Goal: Task Accomplishment & Management: Manage account settings

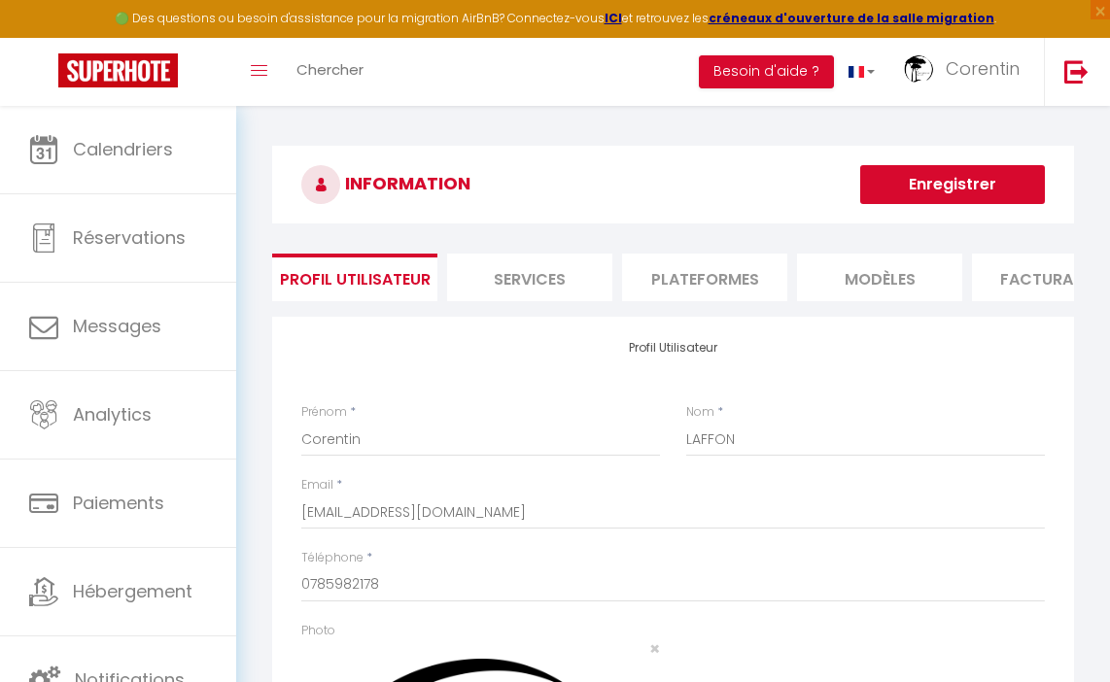
select select "28"
select select "fr"
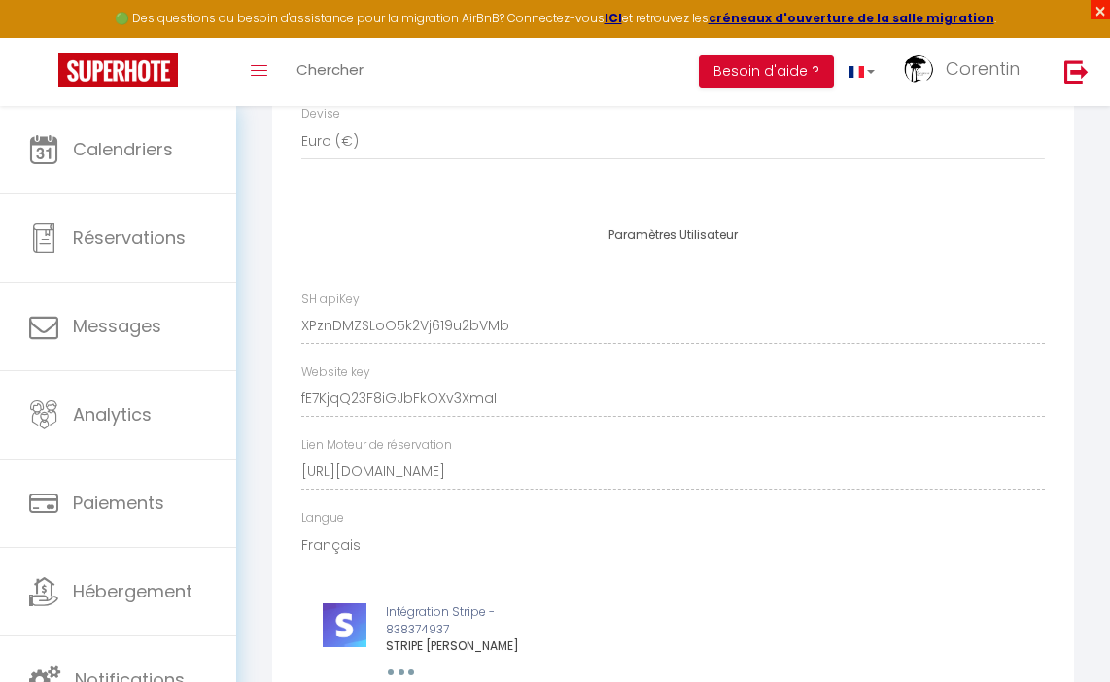
click at [1097, 14] on span "×" at bounding box center [1099, 9] width 19 height 19
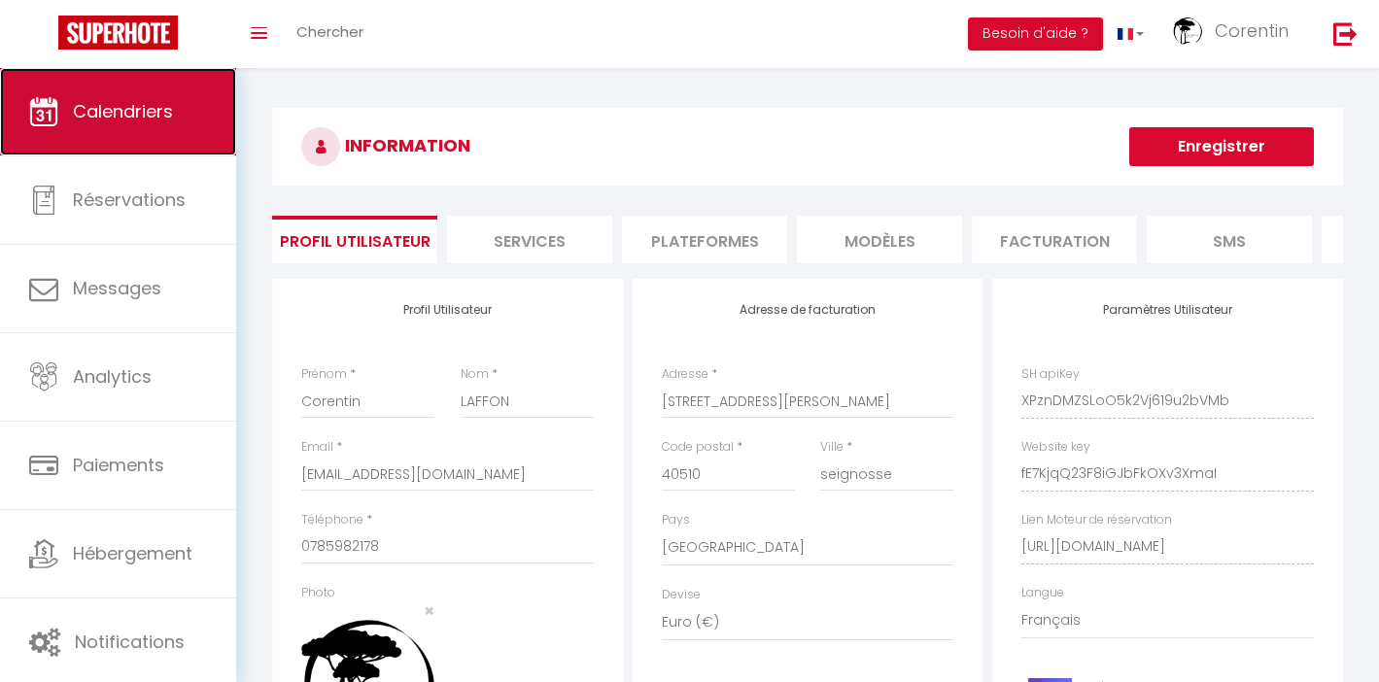
click at [158, 105] on span "Calendriers" at bounding box center [123, 111] width 100 height 24
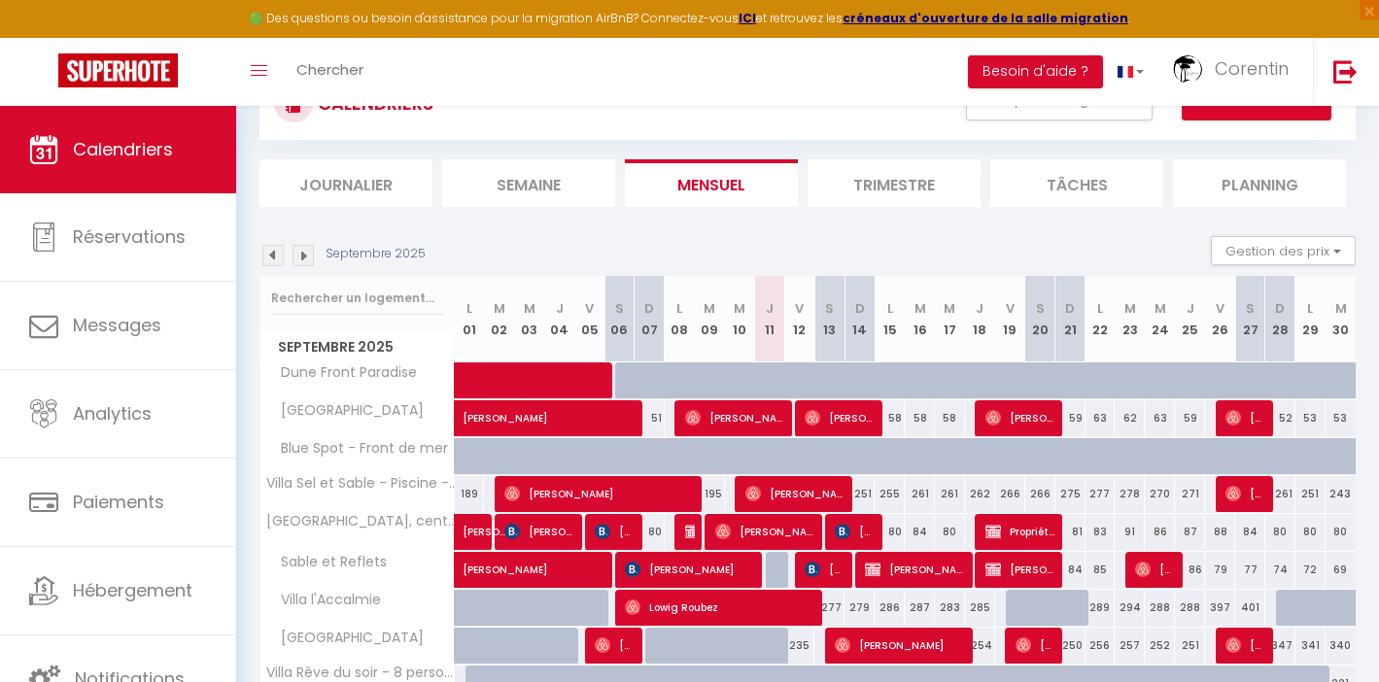
scroll to position [326, 0]
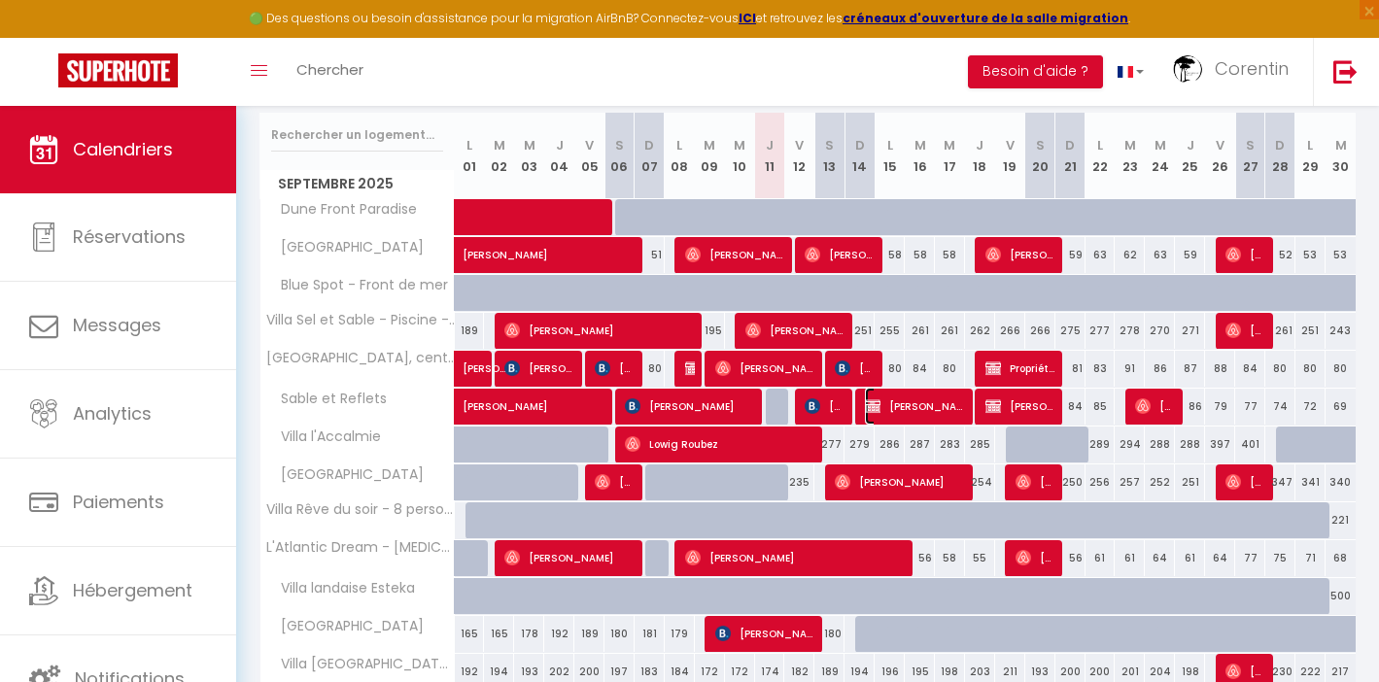
click at [921, 409] on span "[PERSON_NAME]" at bounding box center [915, 406] width 100 height 37
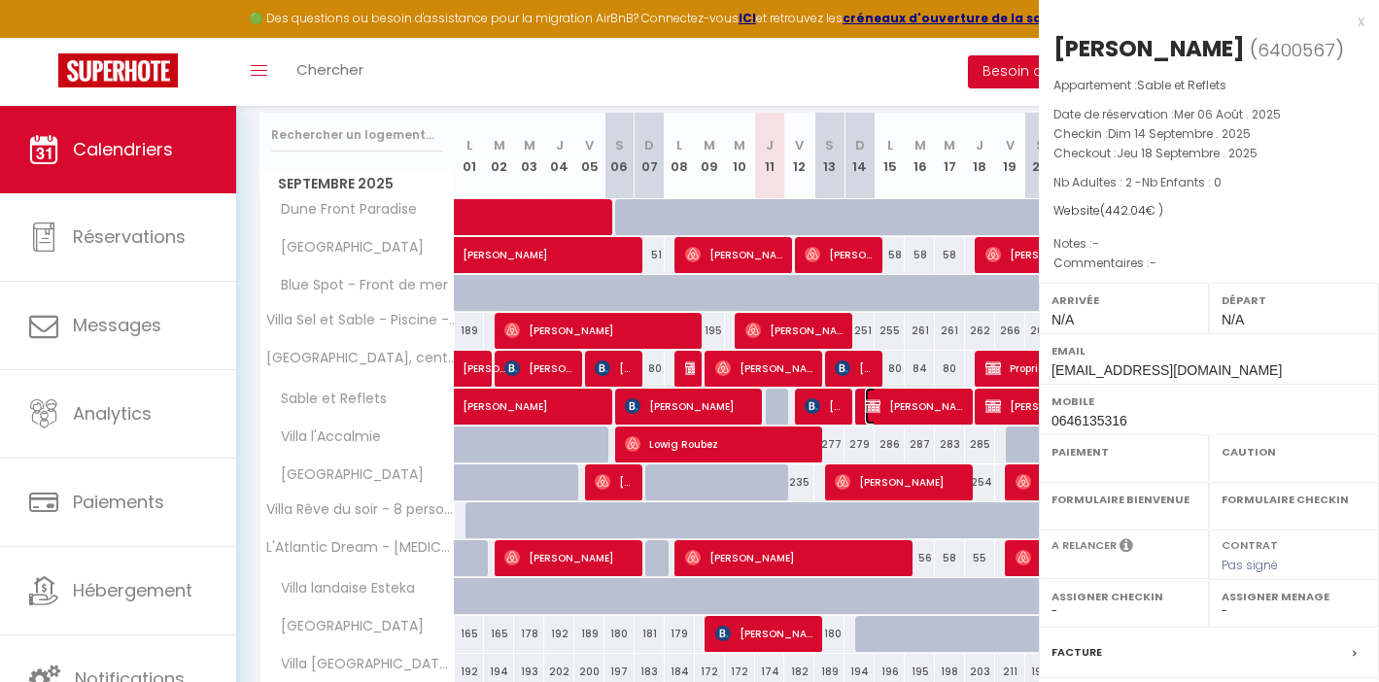
select select "OK"
select select "KO"
select select "0"
select select "1"
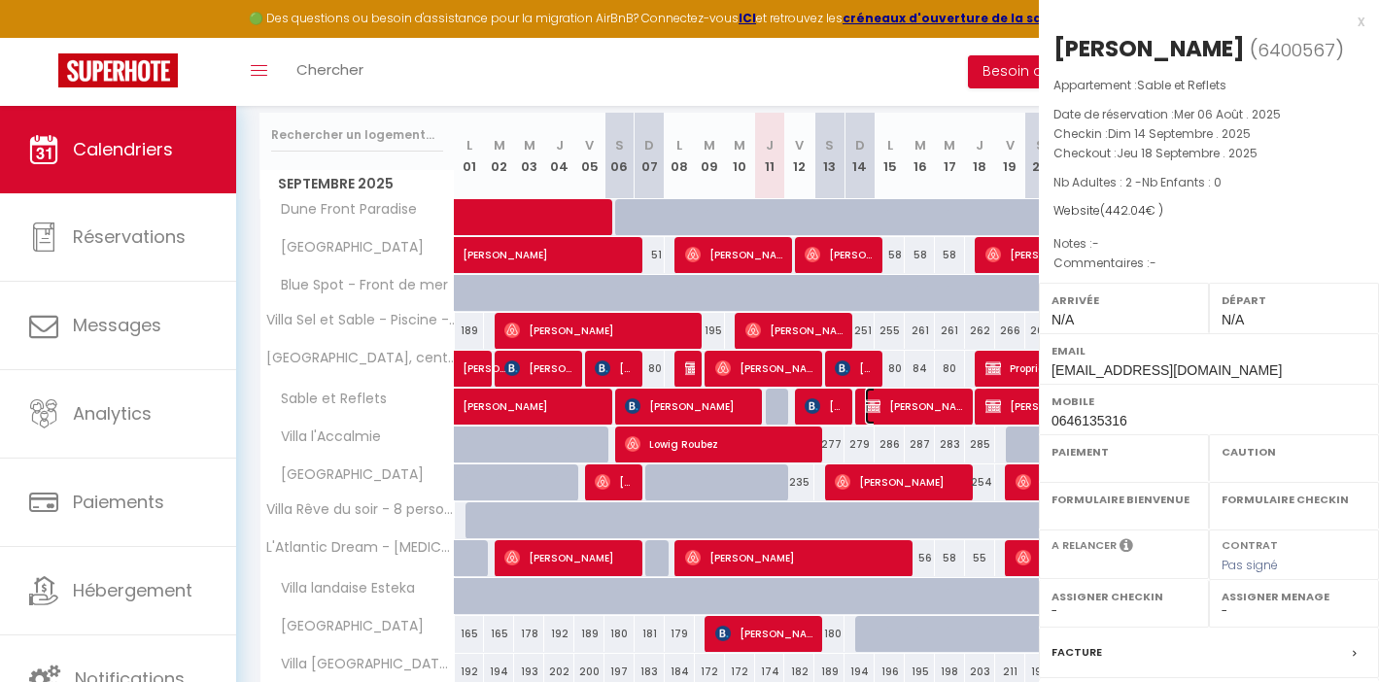
select select
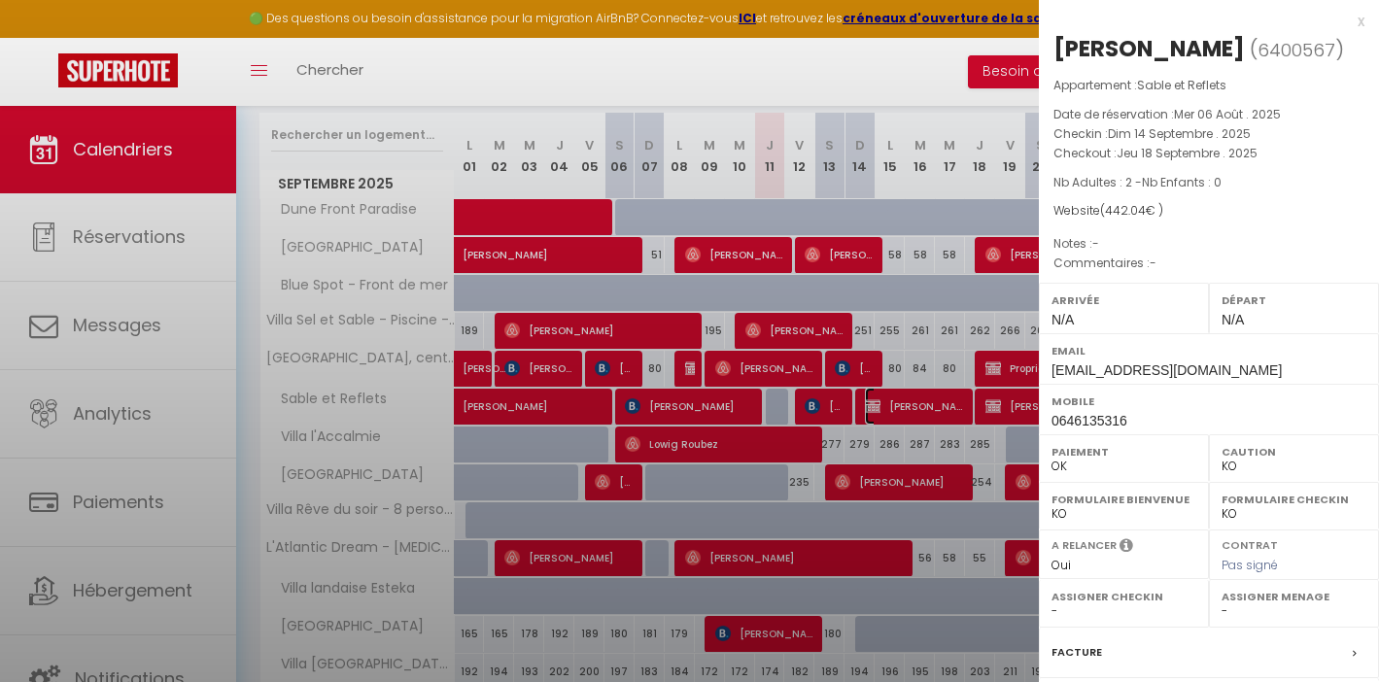
select select "28630"
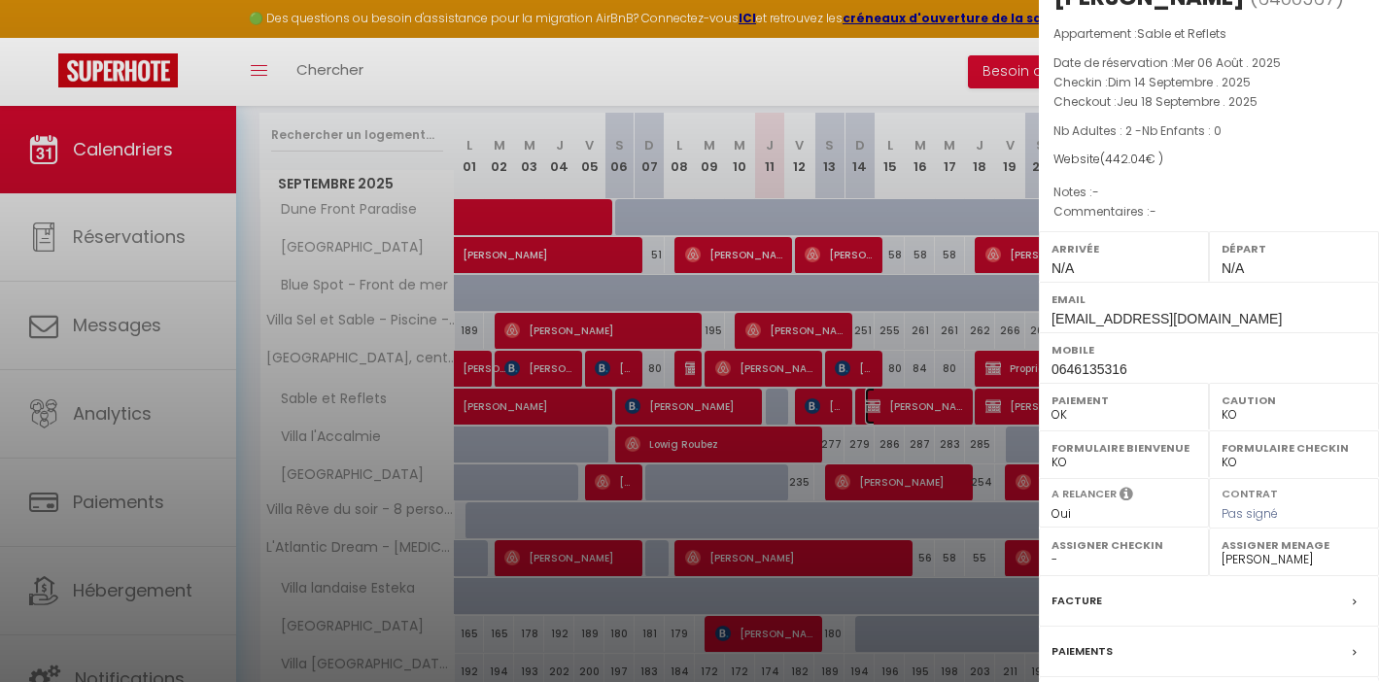
scroll to position [0, 0]
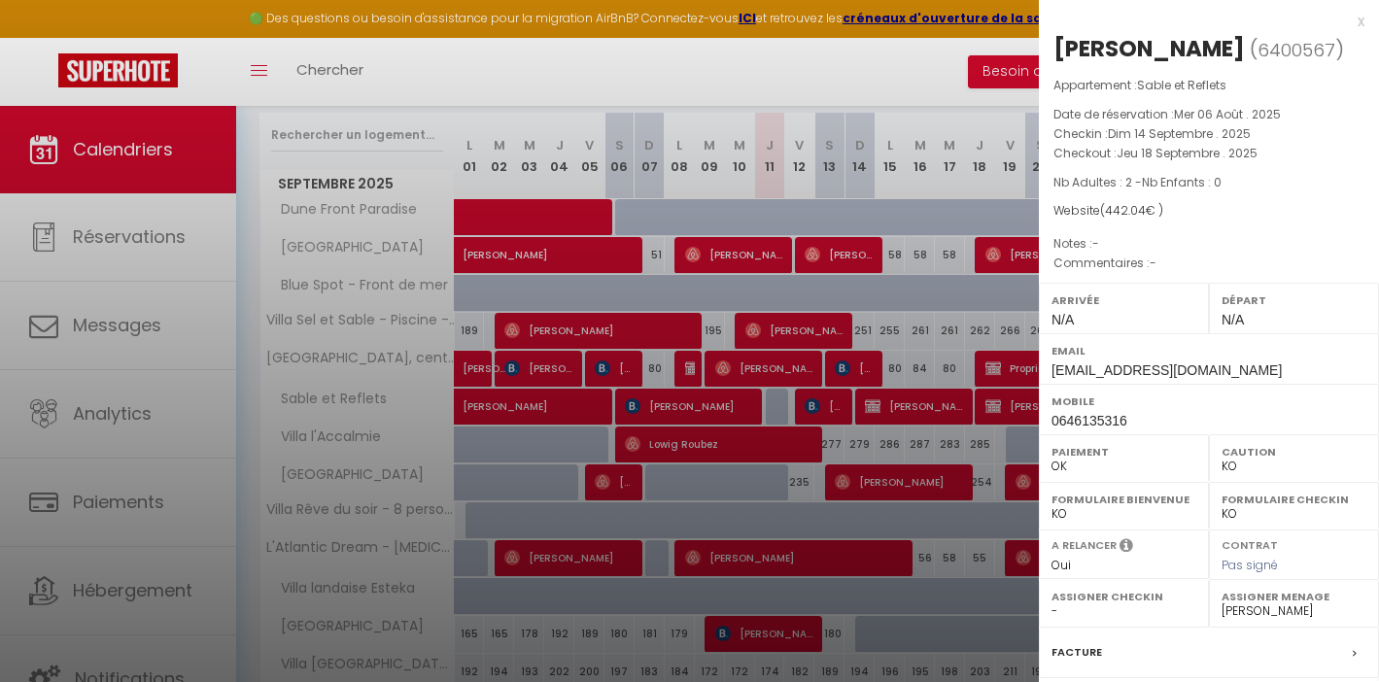
click at [918, 77] on div at bounding box center [689, 341] width 1379 height 682
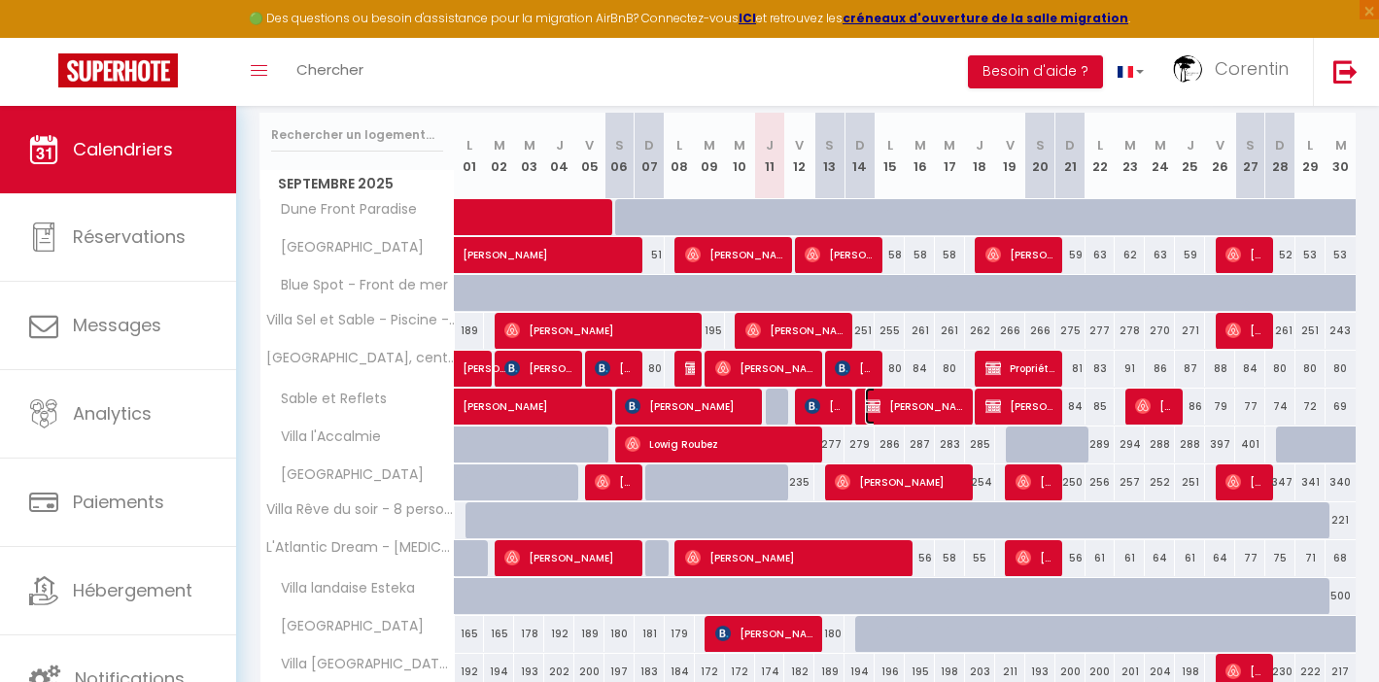
click at [899, 413] on span "Louise Dubois" at bounding box center [915, 406] width 100 height 37
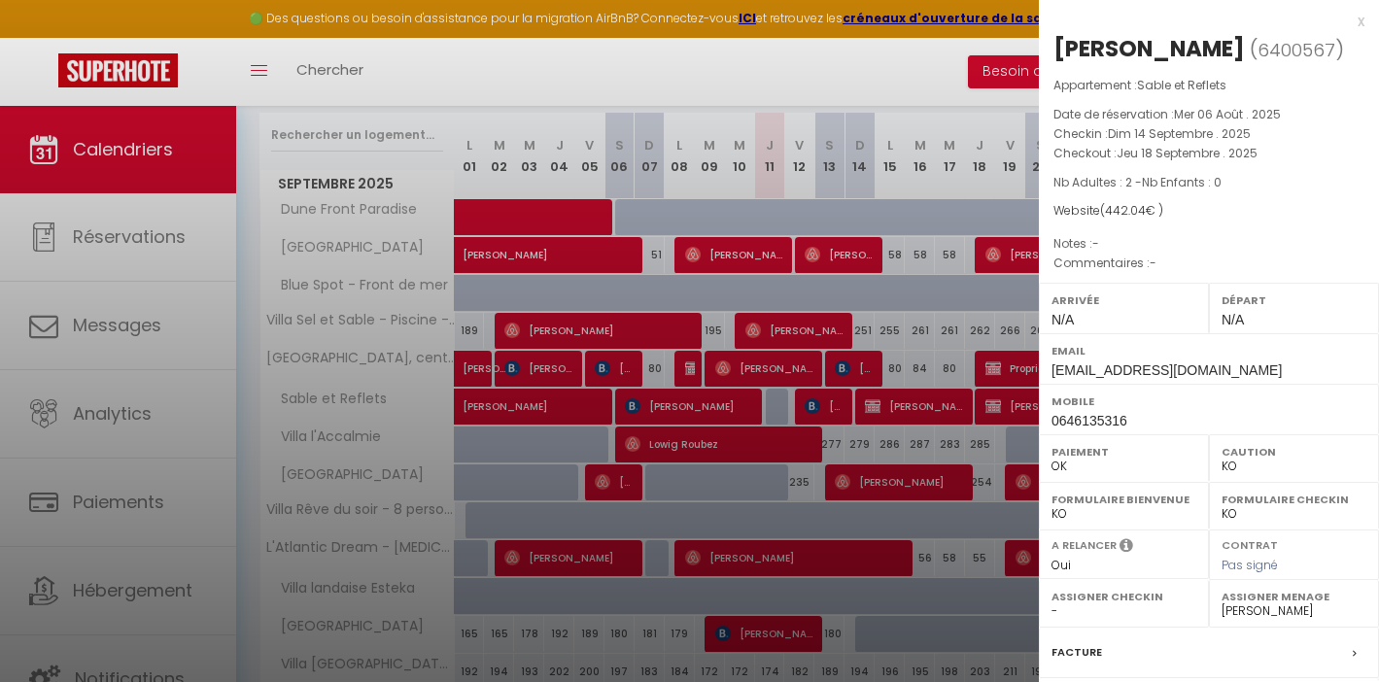
click at [937, 82] on div at bounding box center [689, 341] width 1379 height 682
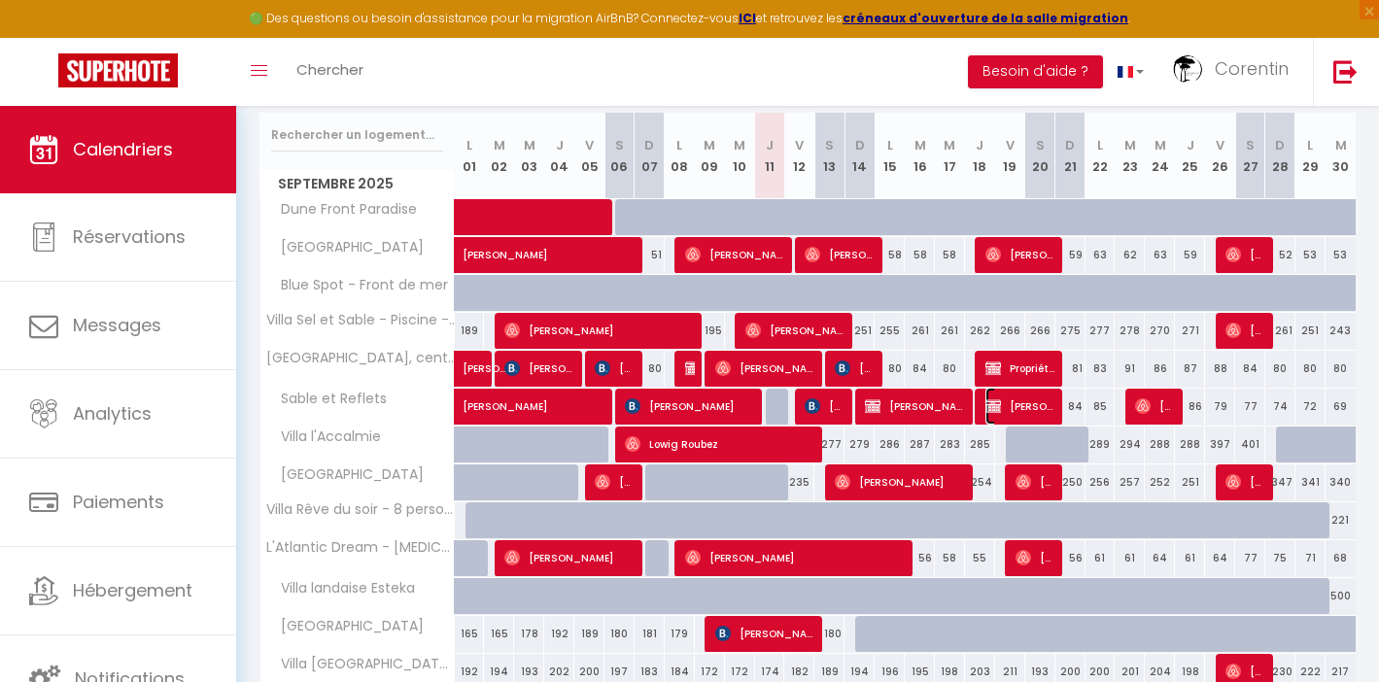
click at [1013, 411] on span "Simone moschetta" at bounding box center [1020, 406] width 70 height 37
select select "KO"
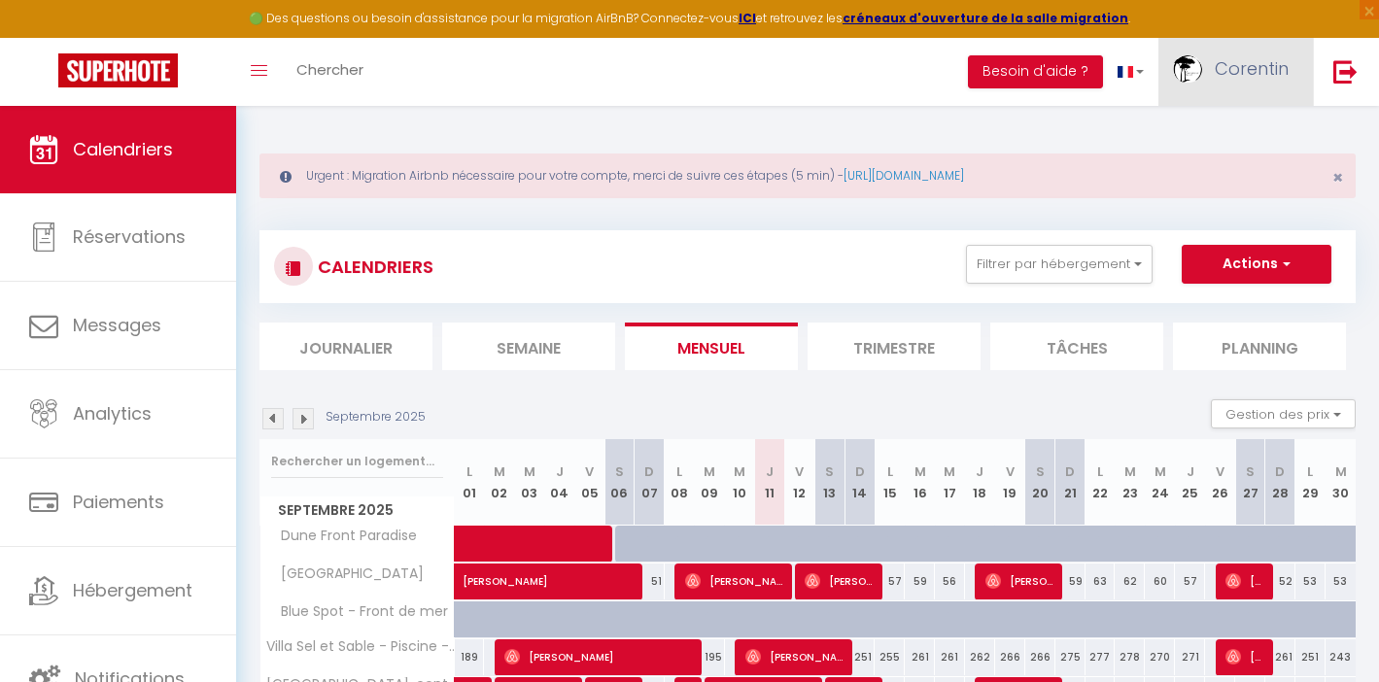
click at [1256, 68] on span "Corentin" at bounding box center [1252, 68] width 74 height 24
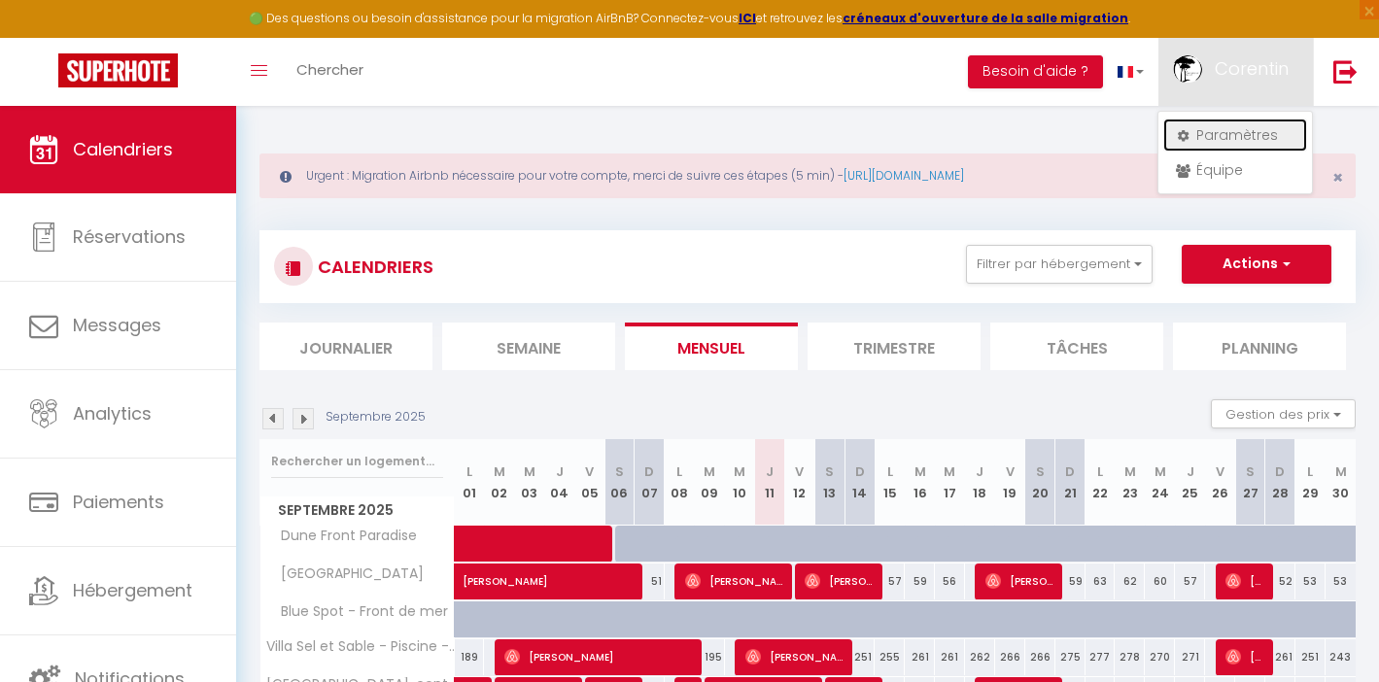
click at [1212, 143] on link "Paramètres" at bounding box center [1235, 135] width 144 height 33
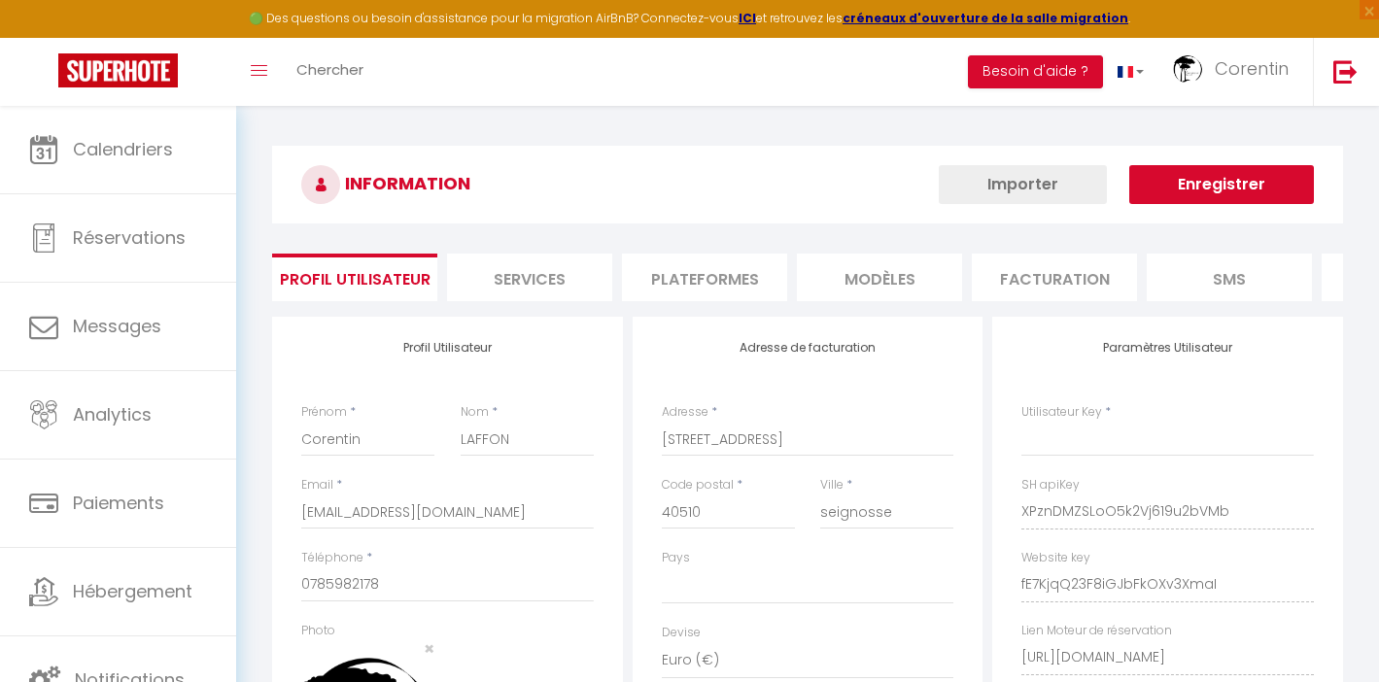
select select "fr"
type input "XPznDMZSLoO5k2Vj619u2bVMb"
type input "fE7KjqQ23F8iGJbFkOXv3XmaI"
type input "[URL][DOMAIN_NAME]"
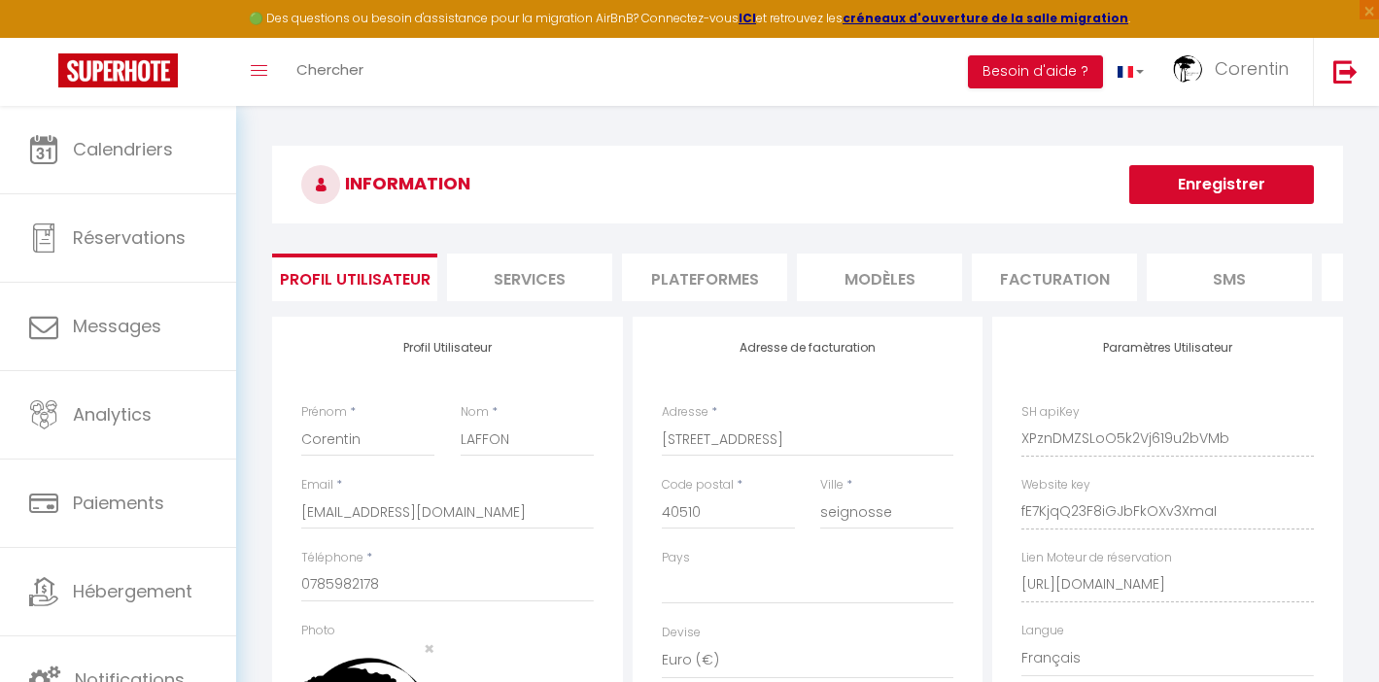
click at [695, 282] on li "Plateformes" at bounding box center [704, 278] width 165 height 48
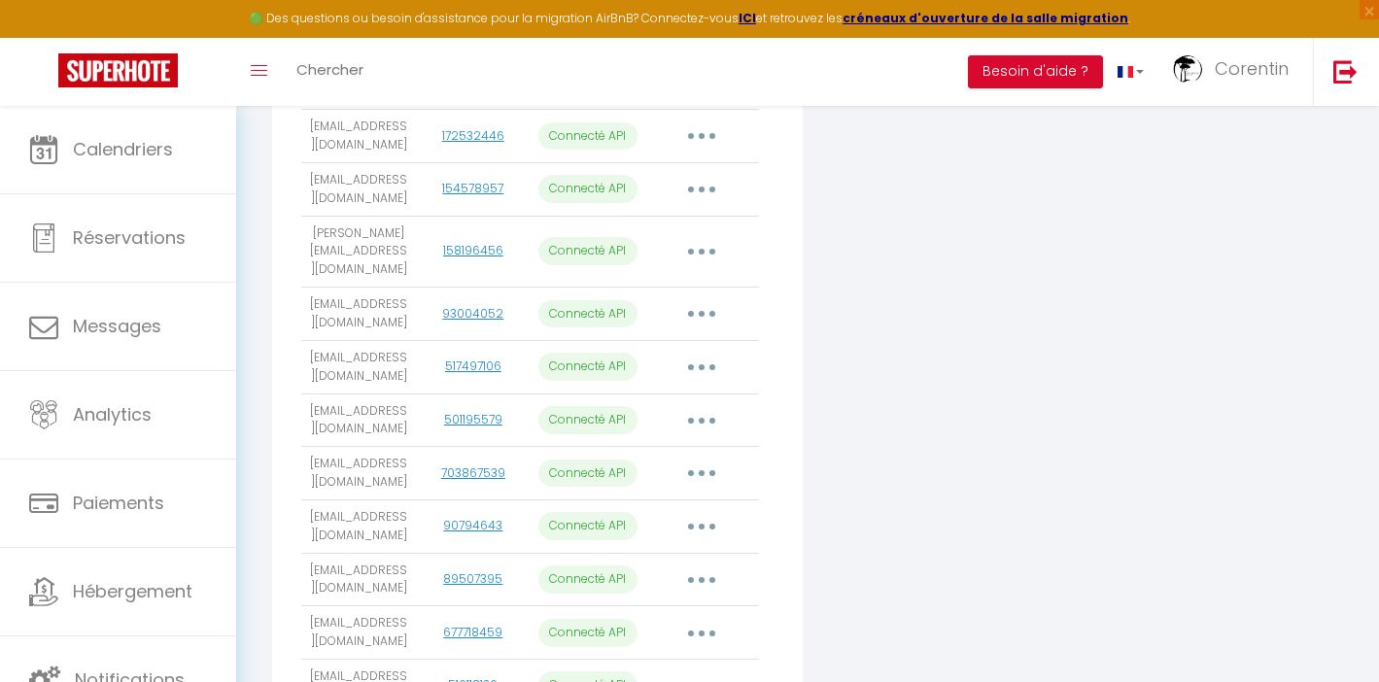
scroll to position [676, 0]
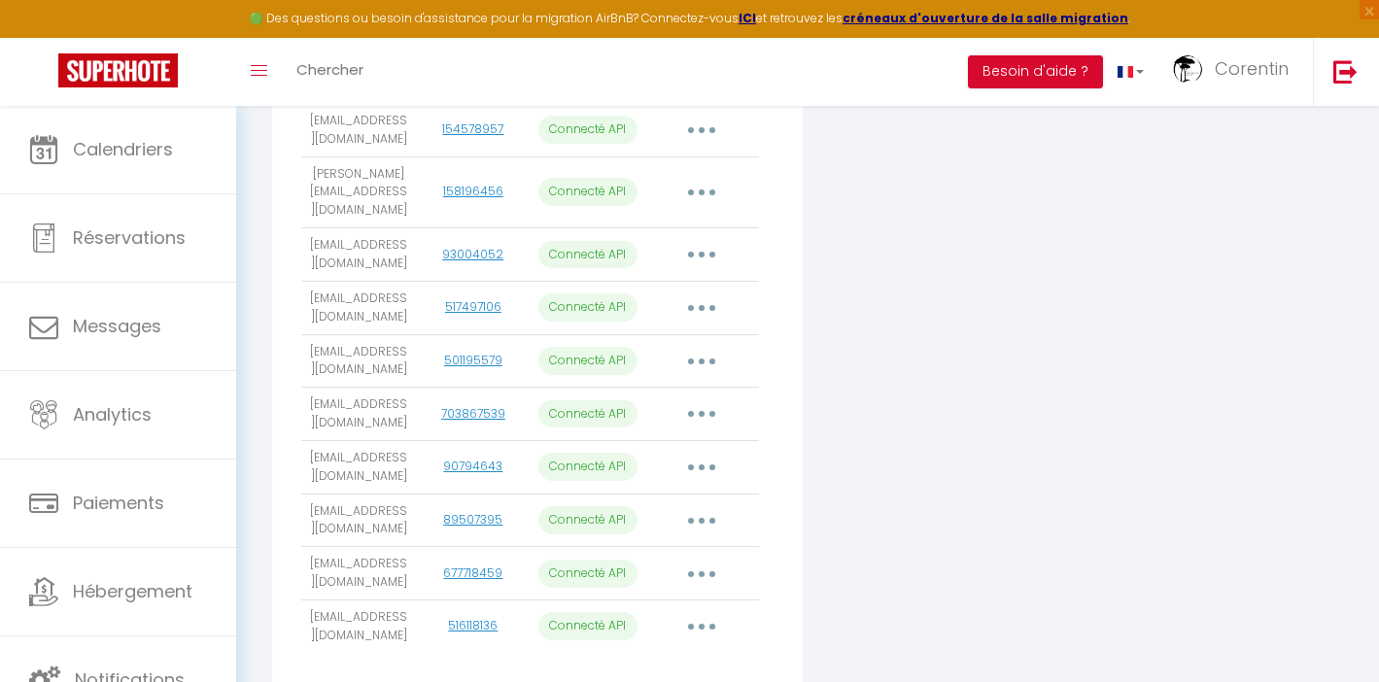
drag, startPoint x: 386, startPoint y: 421, endPoint x: 304, endPoint y: 401, distance: 83.9
click at [304, 401] on td "[EMAIL_ADDRESS][DOMAIN_NAME]" at bounding box center [358, 414] width 115 height 53
copy td "[EMAIL_ADDRESS][DOMAIN_NAME]"
click at [693, 411] on button "button" at bounding box center [701, 413] width 54 height 31
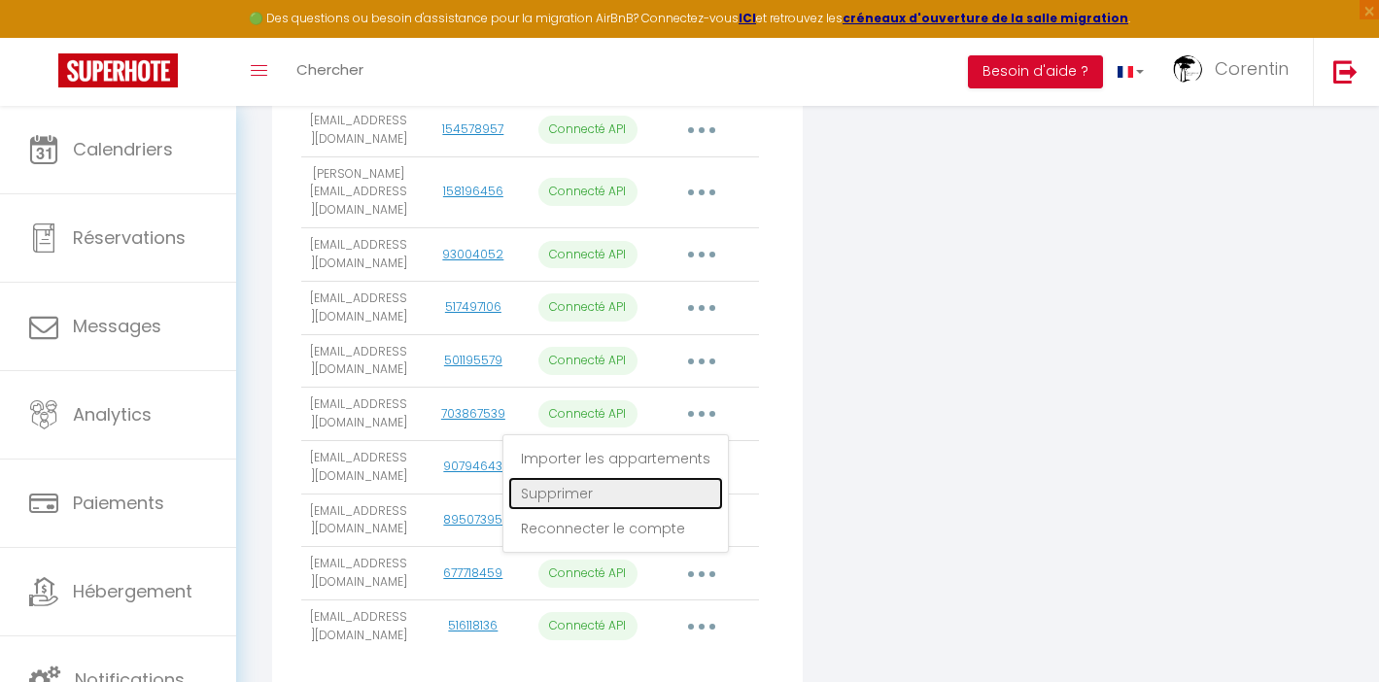
click at [586, 490] on link "Supprimer" at bounding box center [615, 493] width 215 height 33
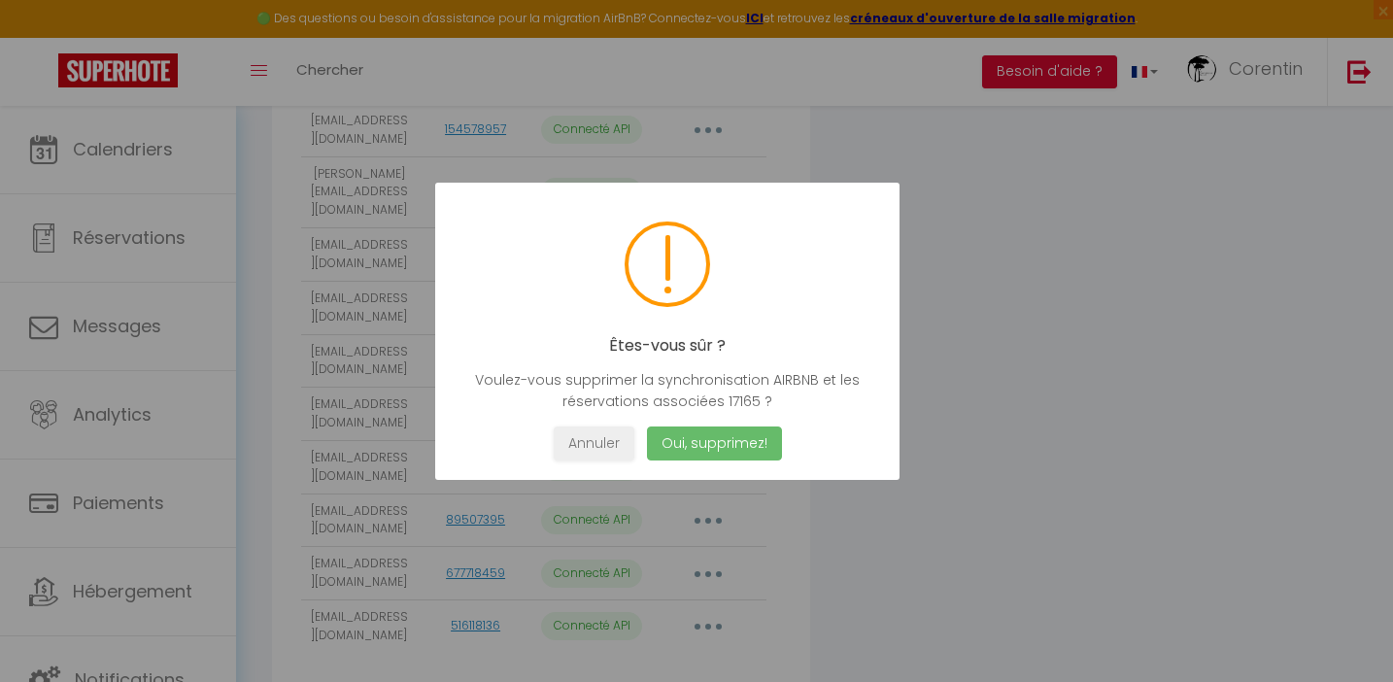
click at [703, 449] on button "Oui, supprimez!" at bounding box center [714, 444] width 135 height 34
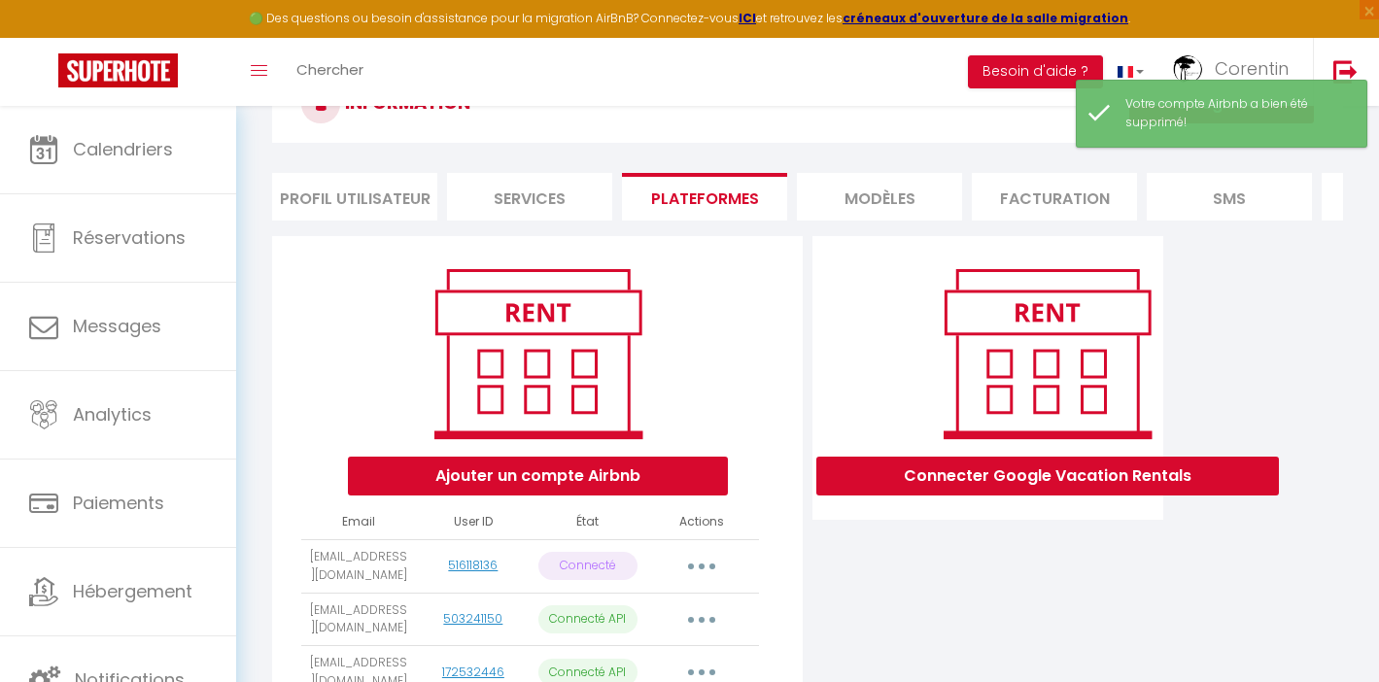
scroll to position [173, 0]
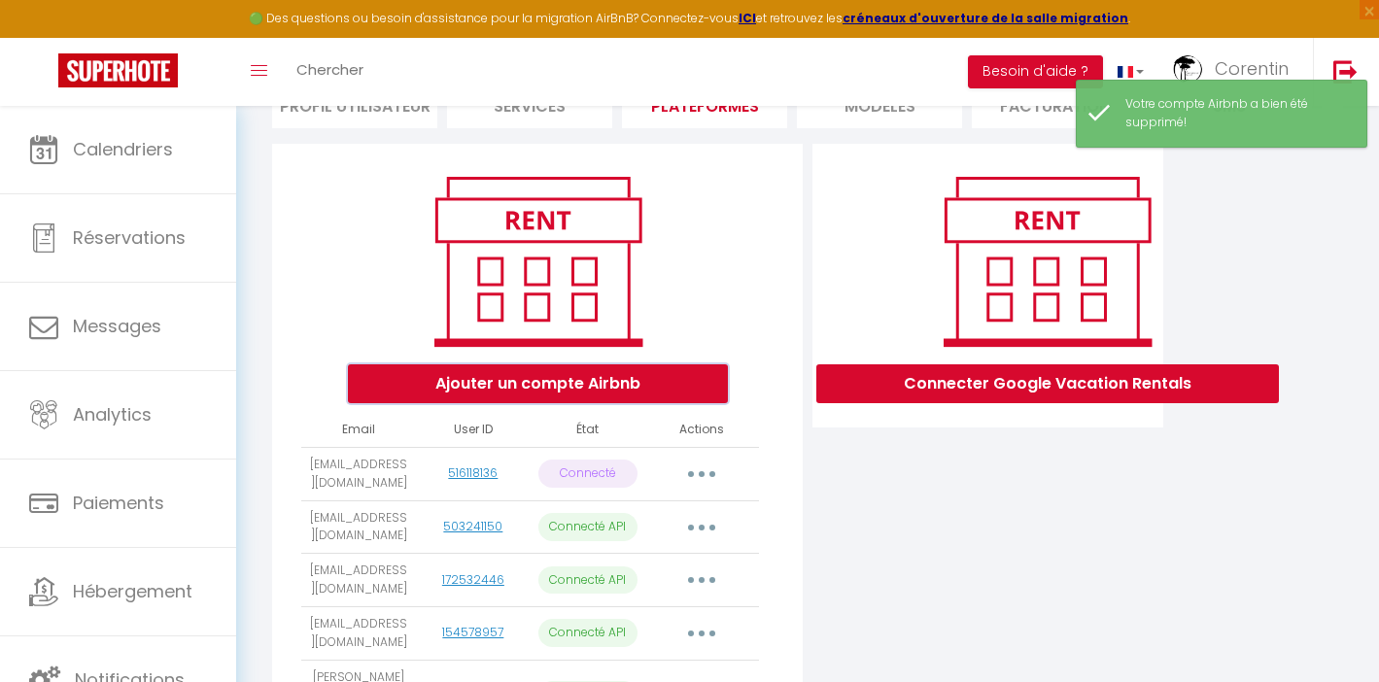
click at [555, 396] on button "Ajouter un compte Airbnb" at bounding box center [538, 383] width 380 height 39
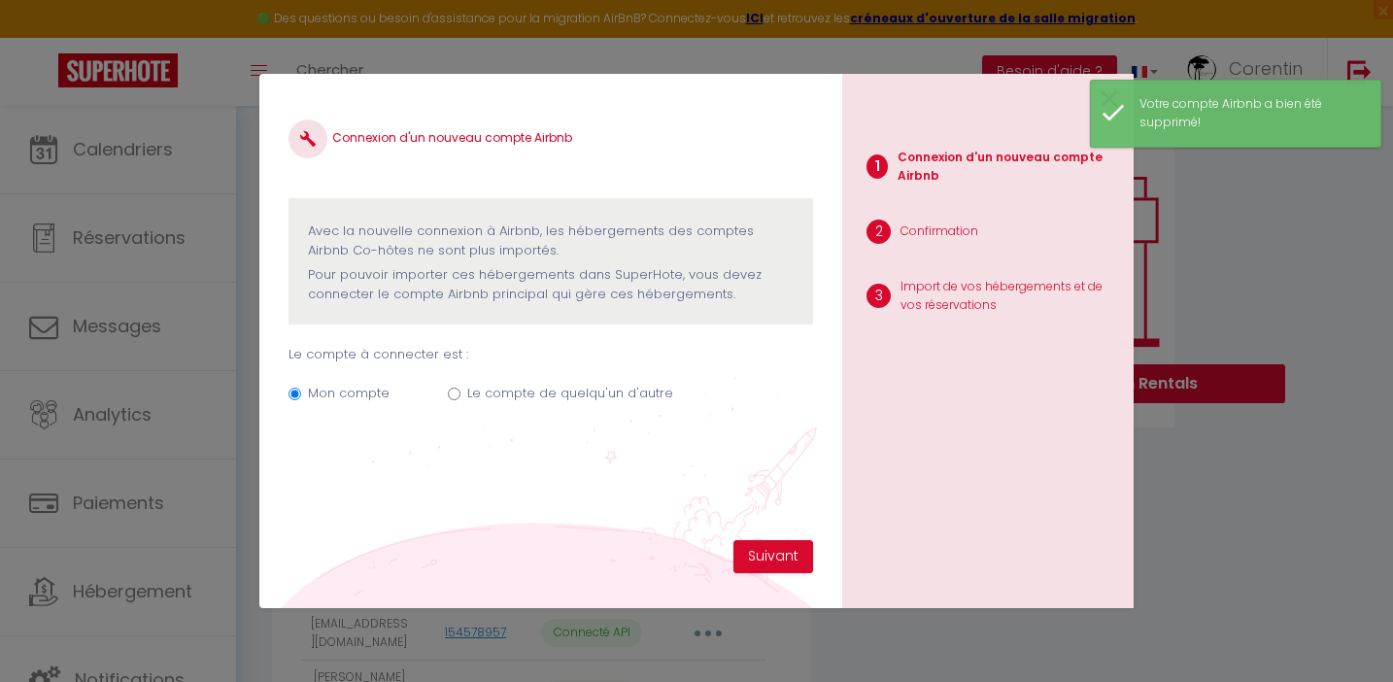
click at [453, 394] on input "Le compte de quelqu'un d'autre" at bounding box center [454, 394] width 13 height 13
radio input "true"
radio input "false"
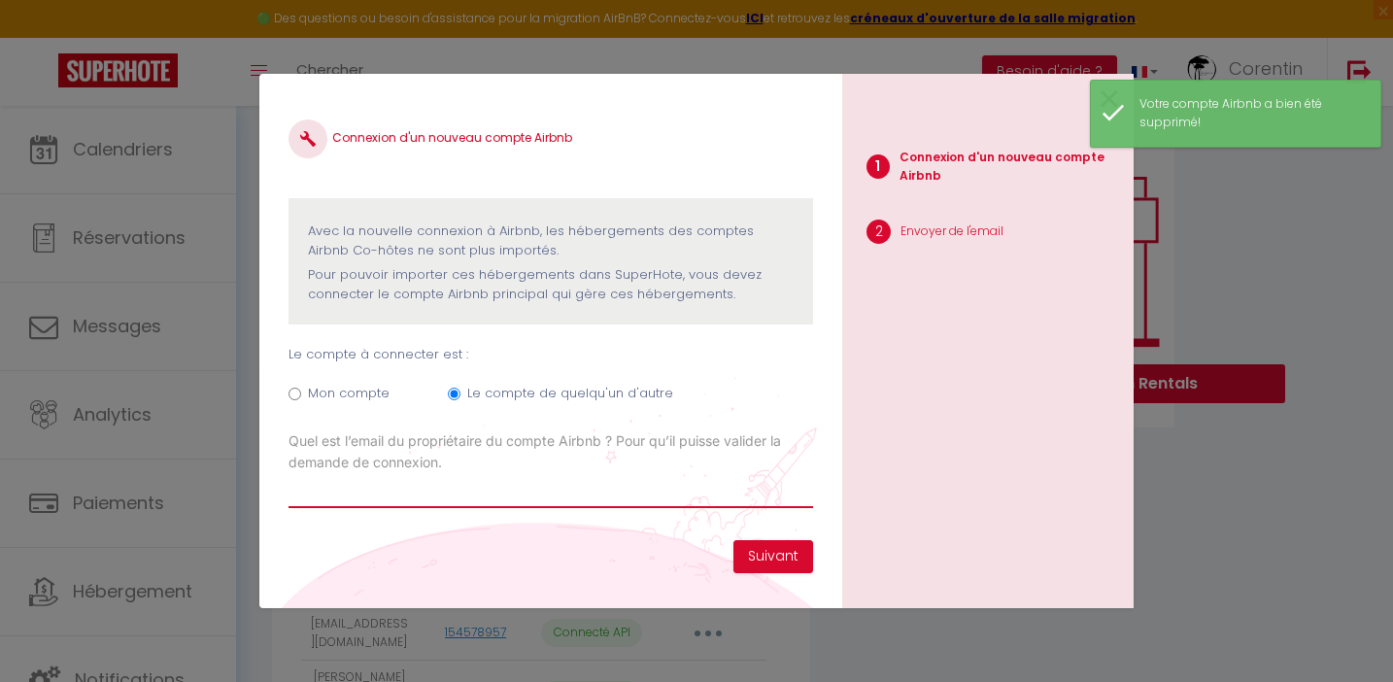
click at [551, 499] on input "Email connexion Airbnb" at bounding box center [551, 490] width 525 height 35
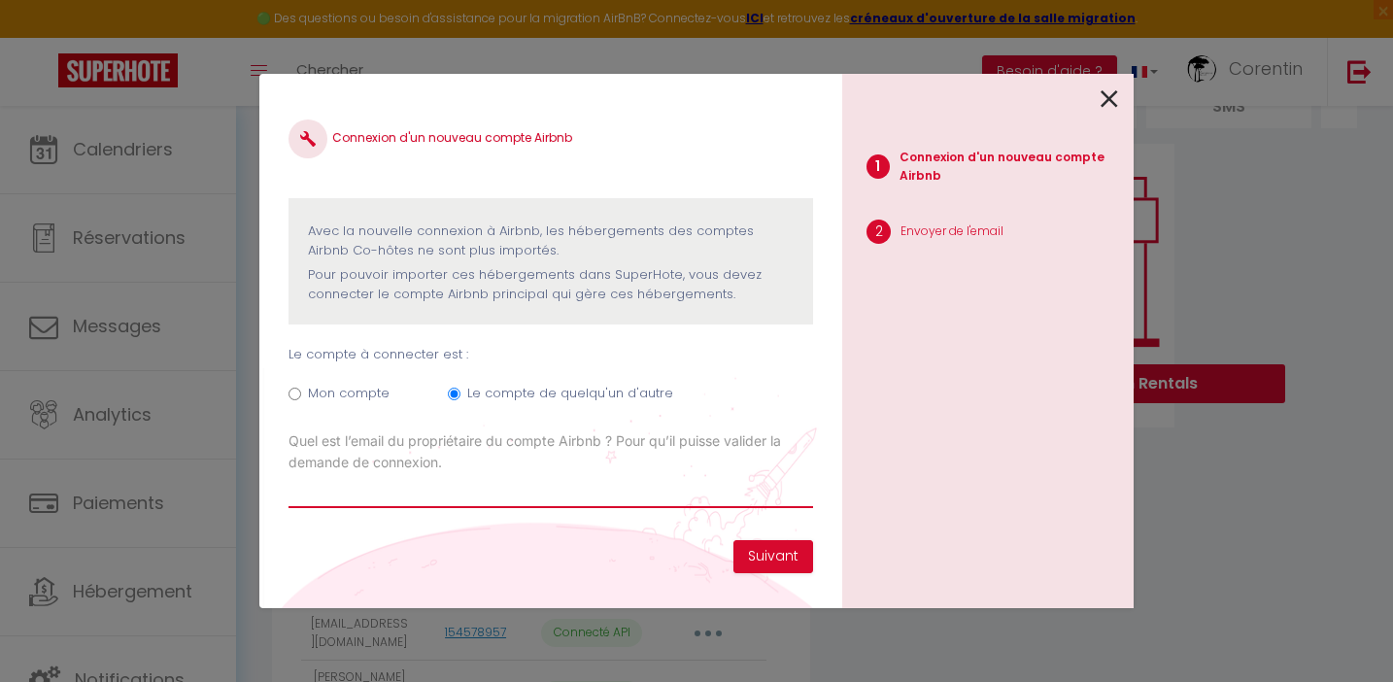
paste input "[EMAIL_ADDRESS][DOMAIN_NAME]"
type input "[EMAIL_ADDRESS][DOMAIN_NAME]"
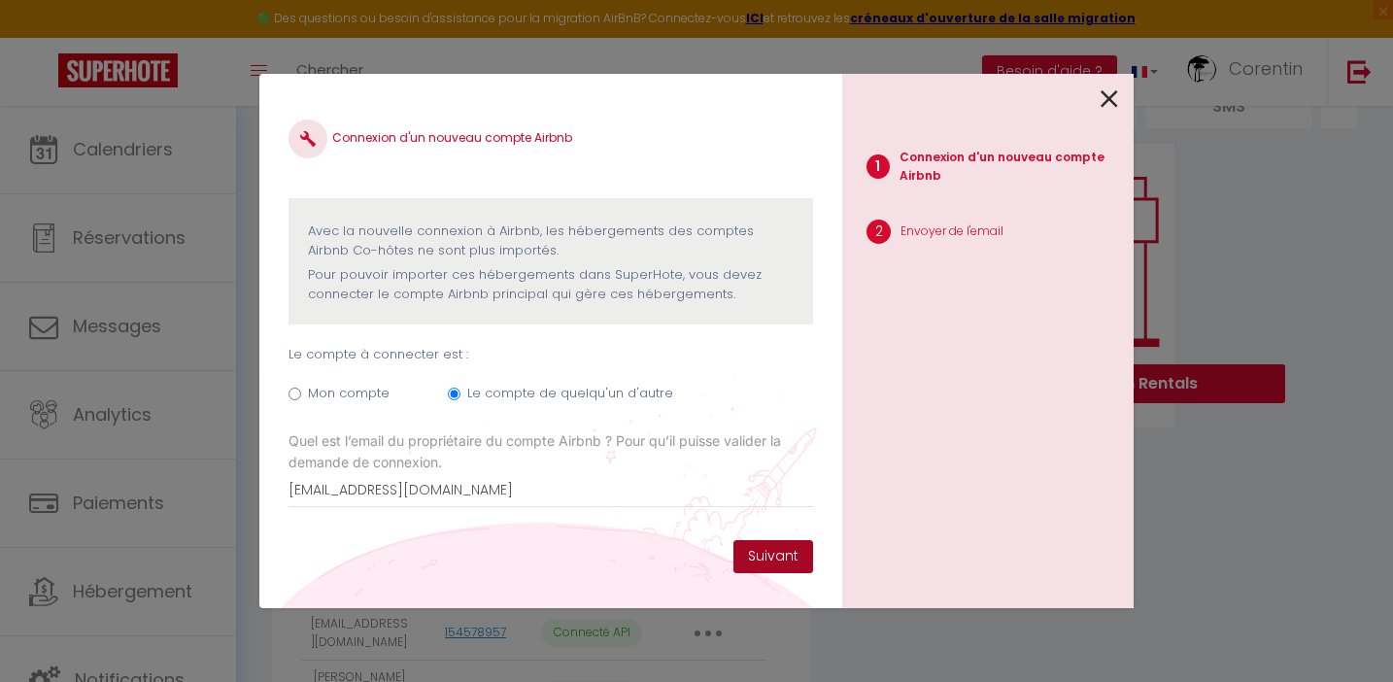
click at [774, 557] on button "Suivant" at bounding box center [774, 556] width 80 height 33
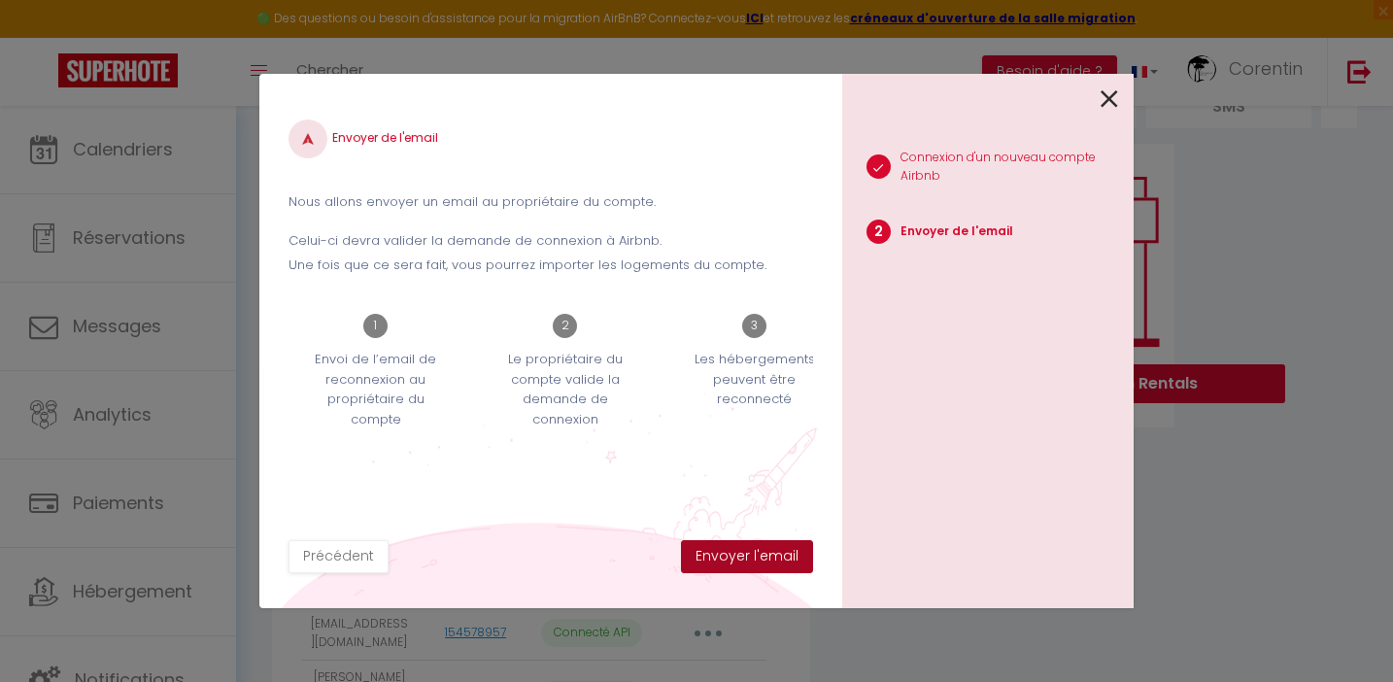
click at [739, 560] on button "Envoyer l'email" at bounding box center [747, 556] width 132 height 33
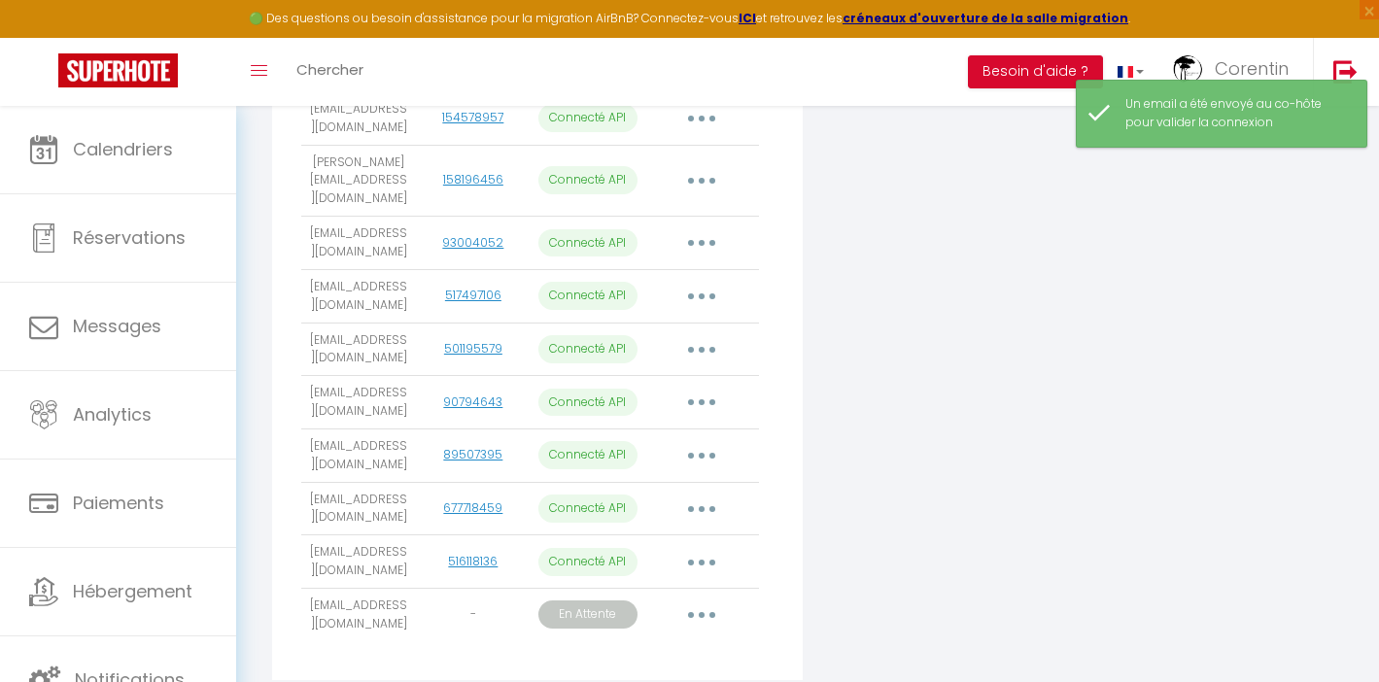
scroll to position [767, 0]
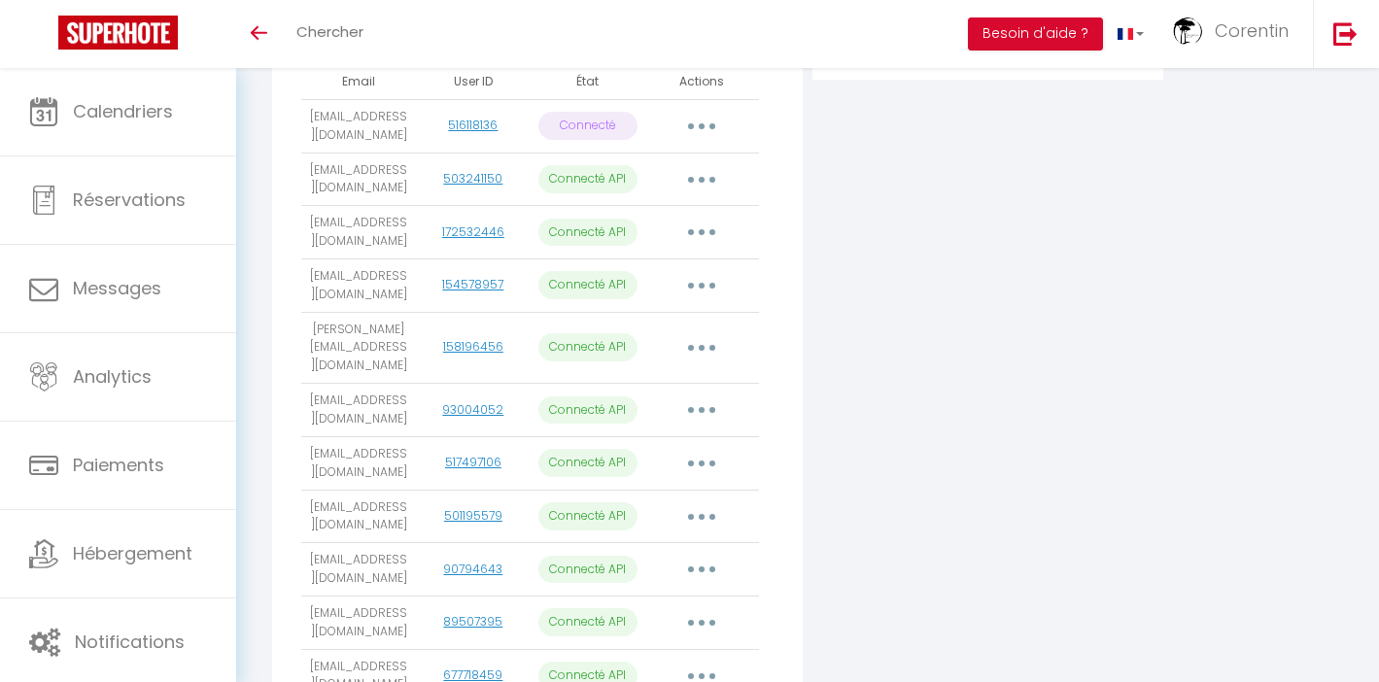
scroll to position [729, 0]
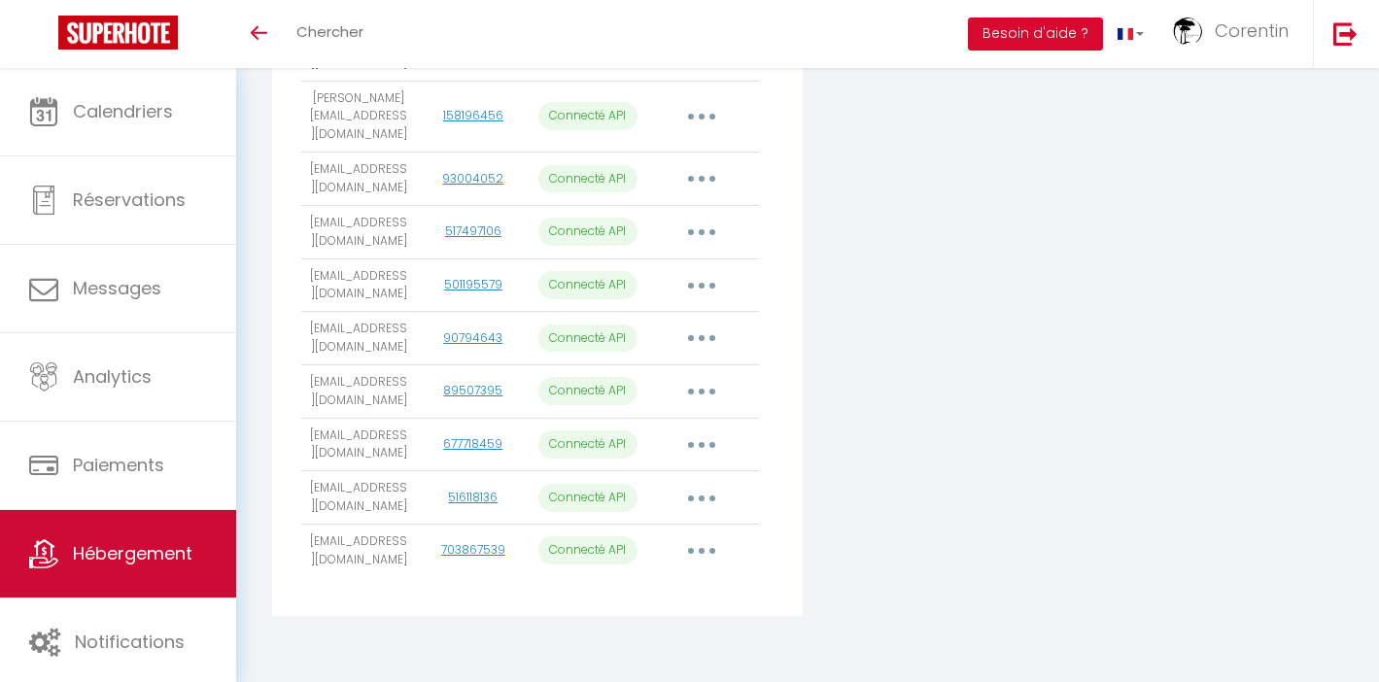
click at [151, 544] on span "Hébergement" at bounding box center [133, 553] width 120 height 24
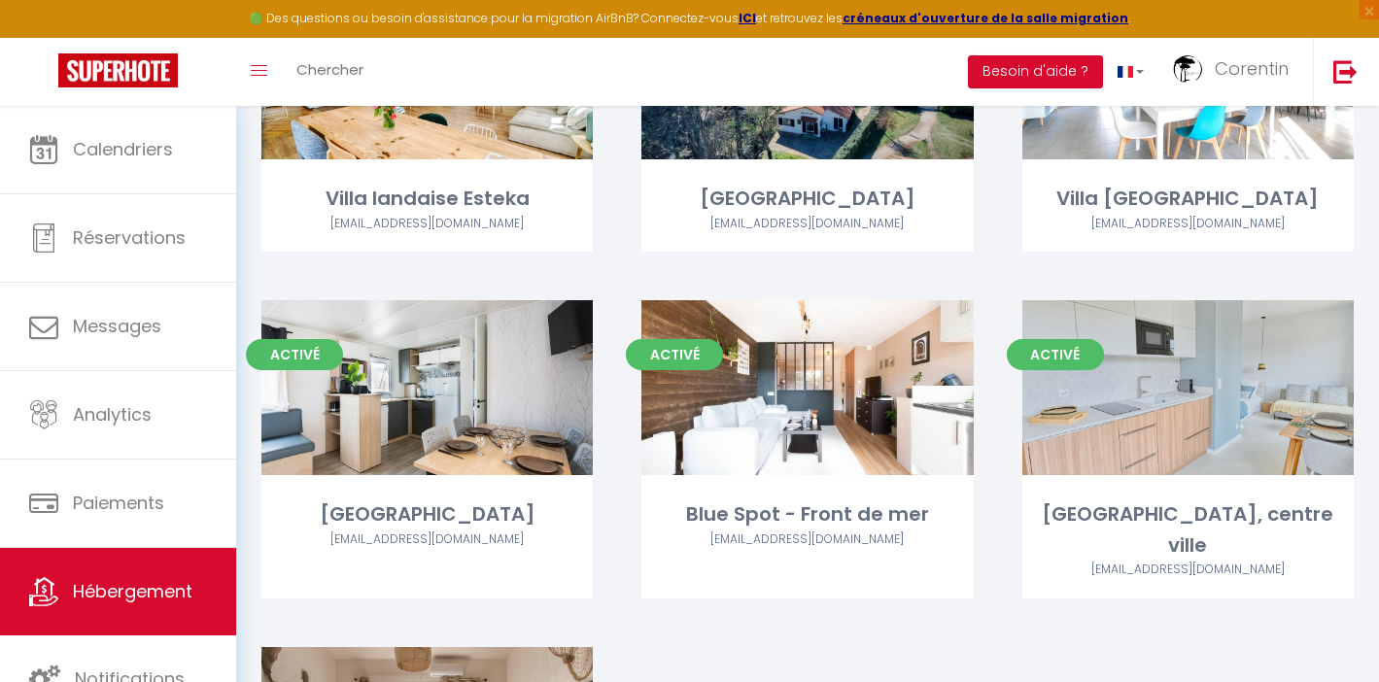
scroll to position [1137, 0]
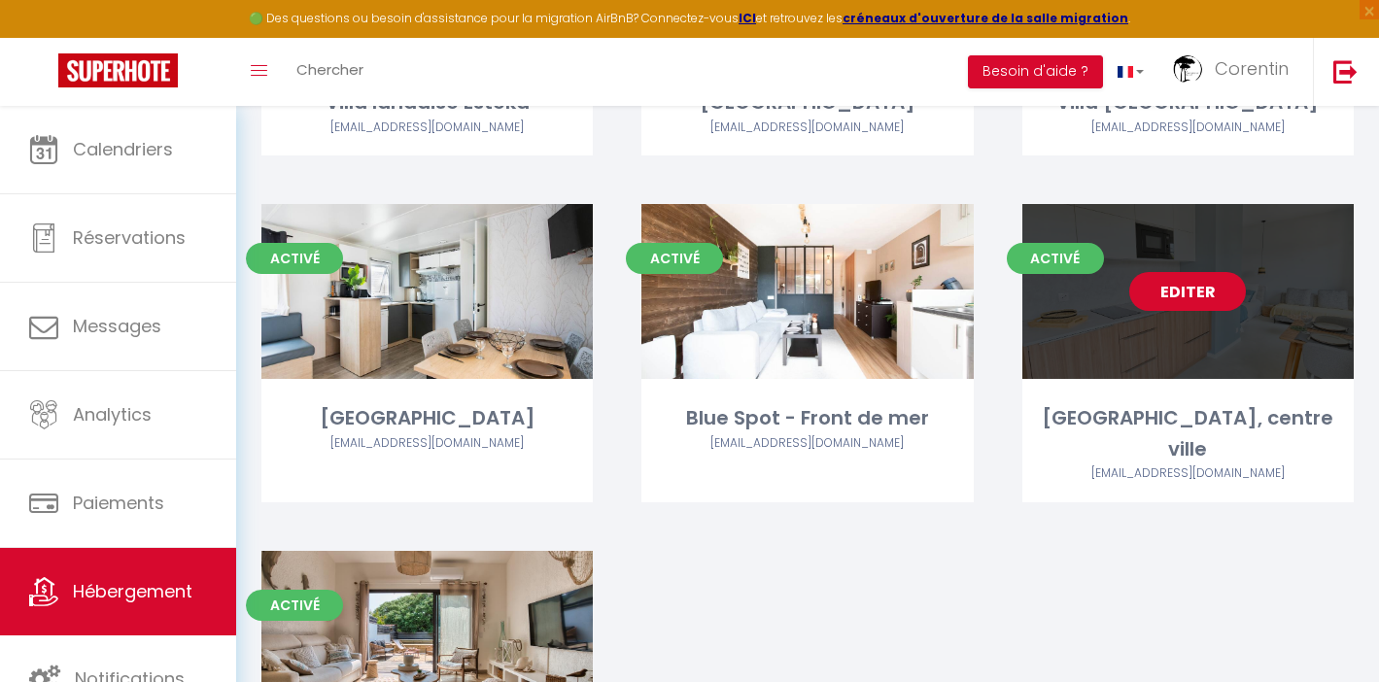
click at [1172, 272] on link "Editer" at bounding box center [1187, 291] width 117 height 39
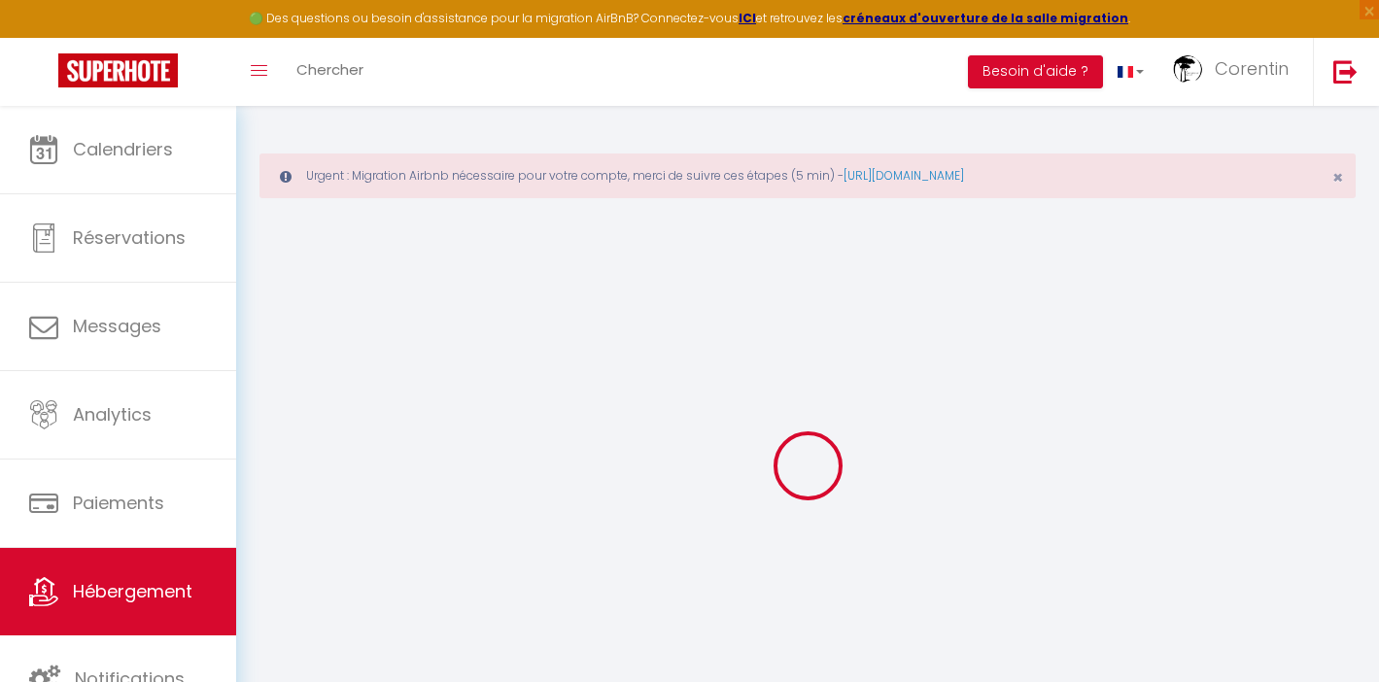
select select "+ 20 %"
select select "+ 30 %"
select select "+ 20 %"
select select
checkbox input "false"
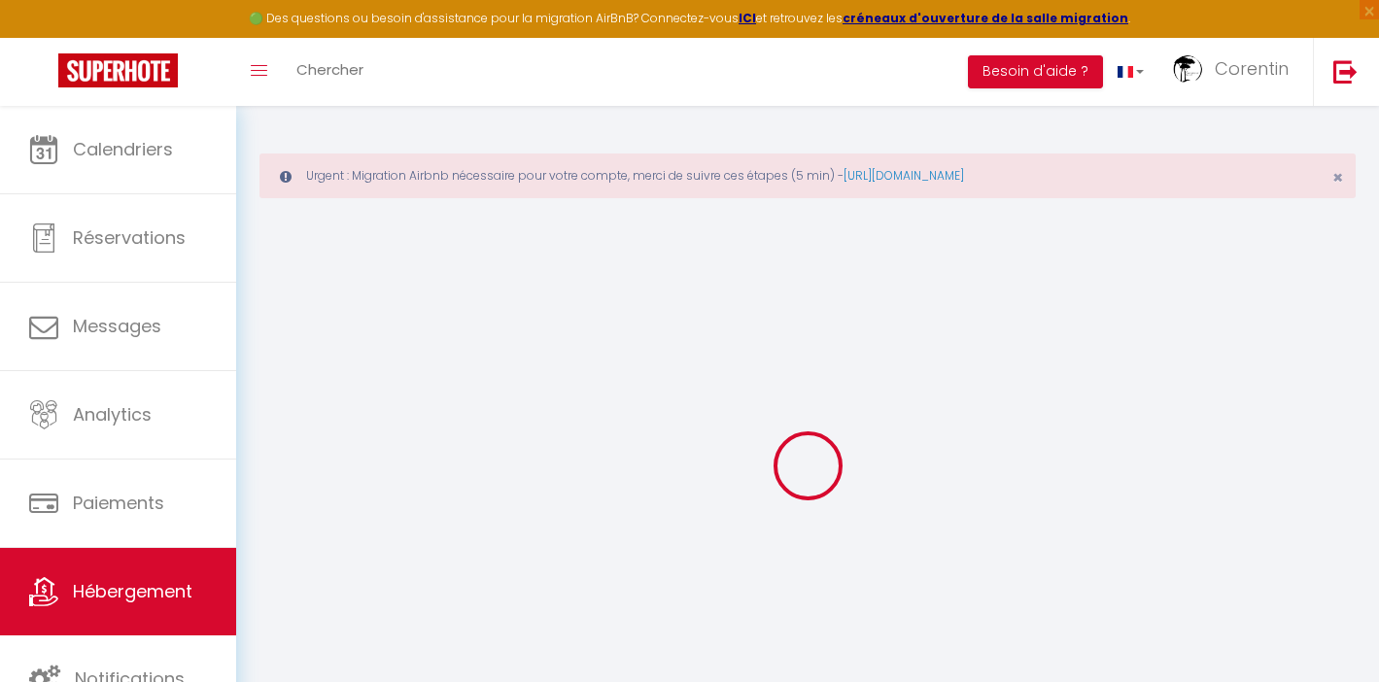
checkbox input "false"
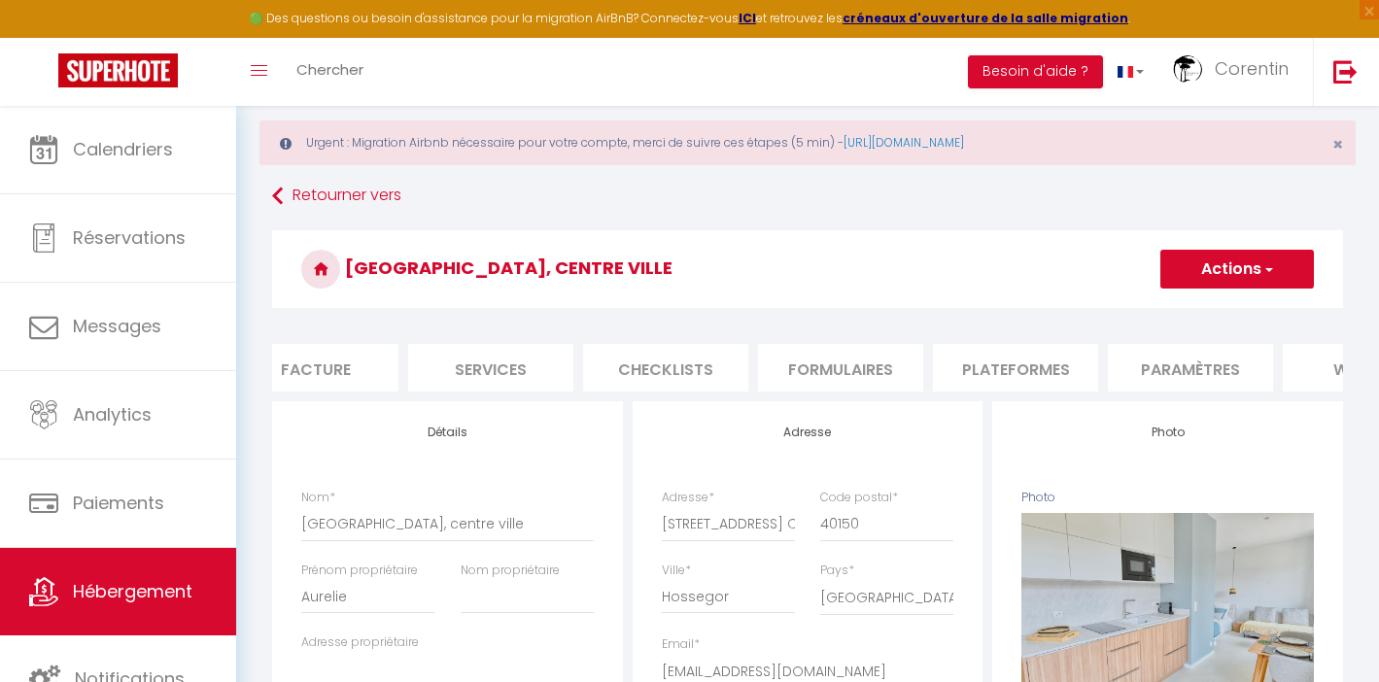
scroll to position [0, 389]
click at [997, 363] on li "Plateformes" at bounding box center [1015, 368] width 165 height 48
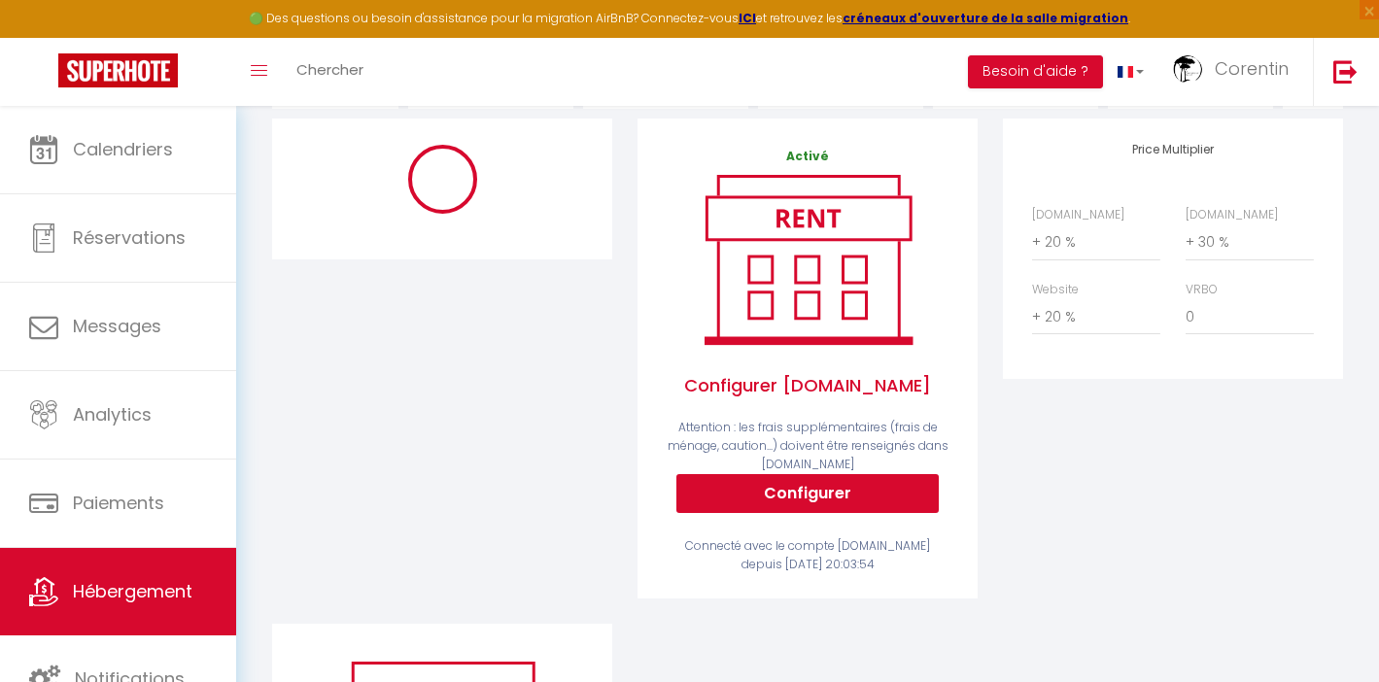
scroll to position [317, 0]
select select "90"
select select "2"
select select "well_reviewed_guests"
select select "EUR"
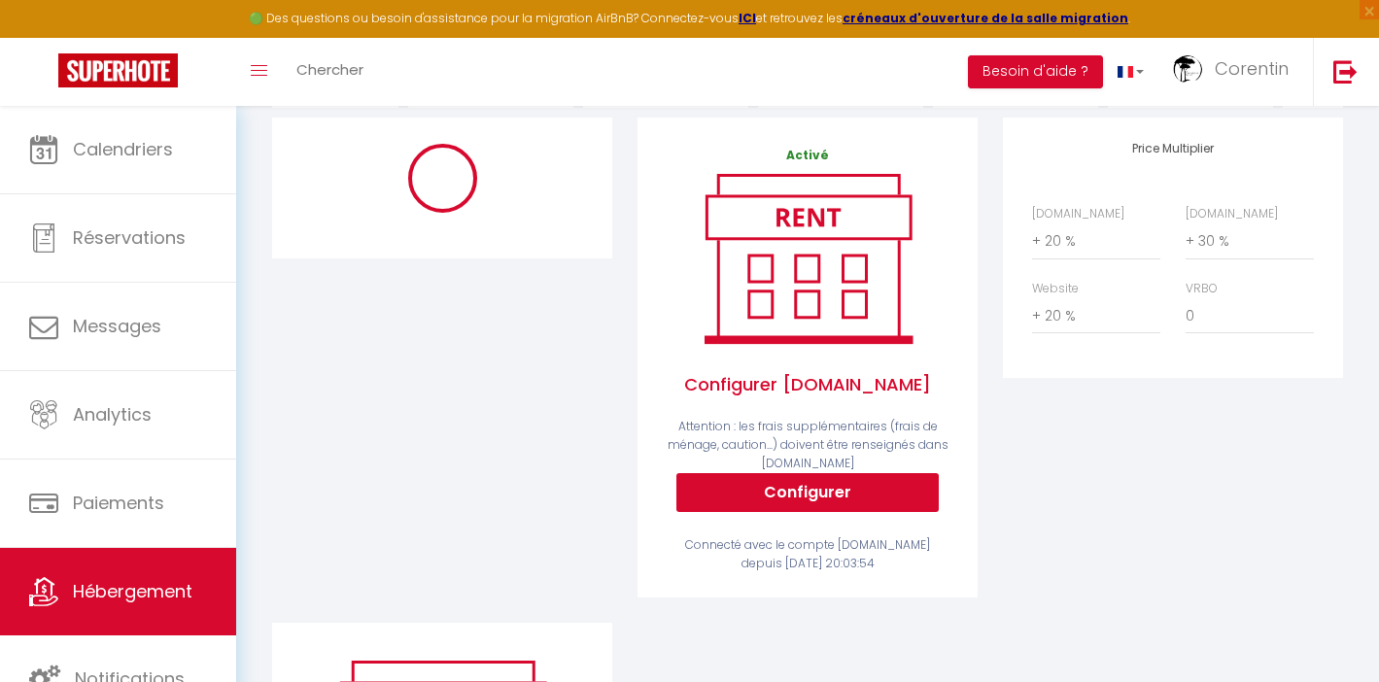
select select "19408-1452890969415627599"
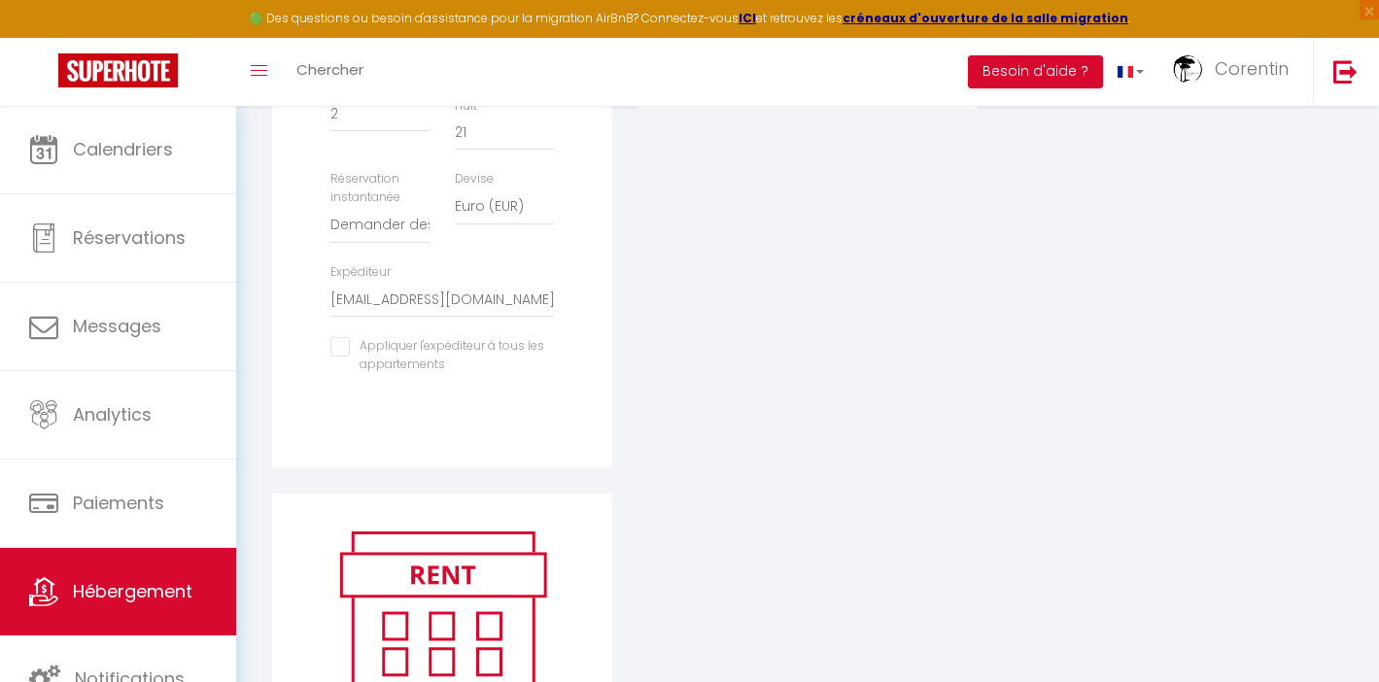
scroll to position [746, 0]
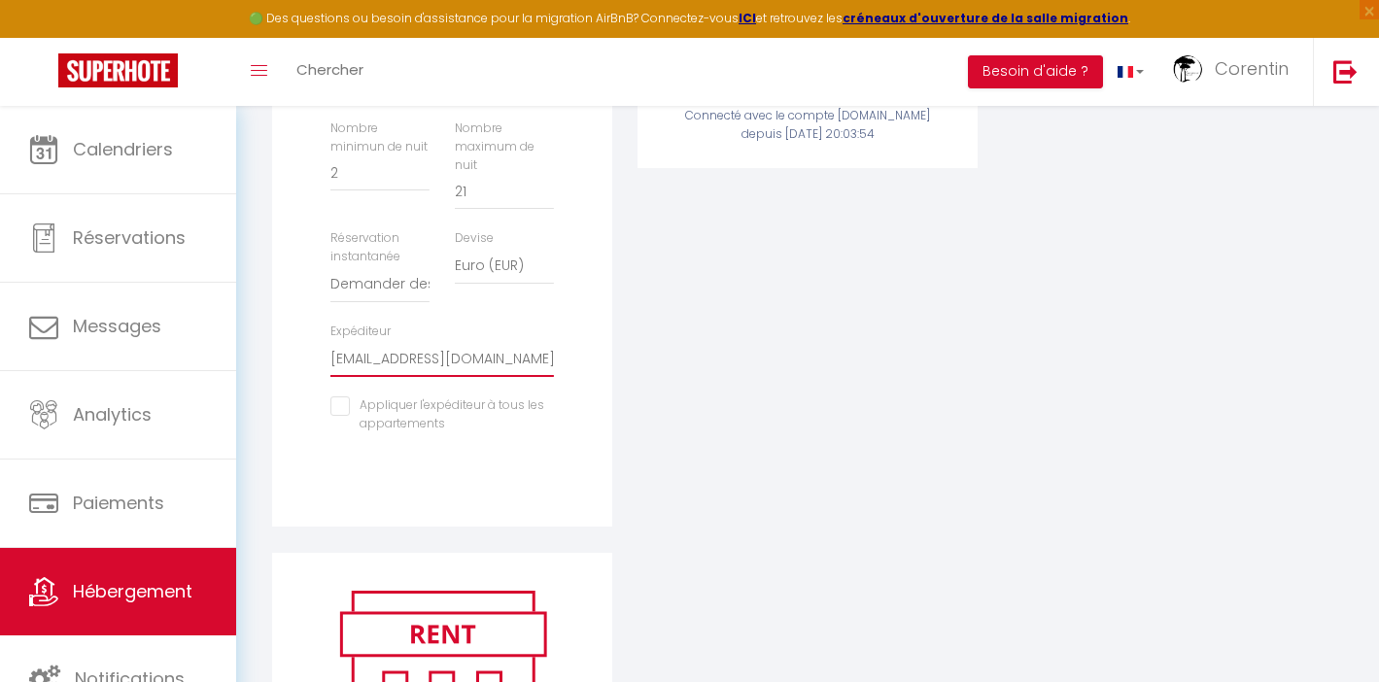
click at [512, 377] on select "conciergerie.hsg@gmail.com lopezjennifer01@outlook.fr arnodequilbecq@gmail.com …" at bounding box center [441, 358] width 223 height 37
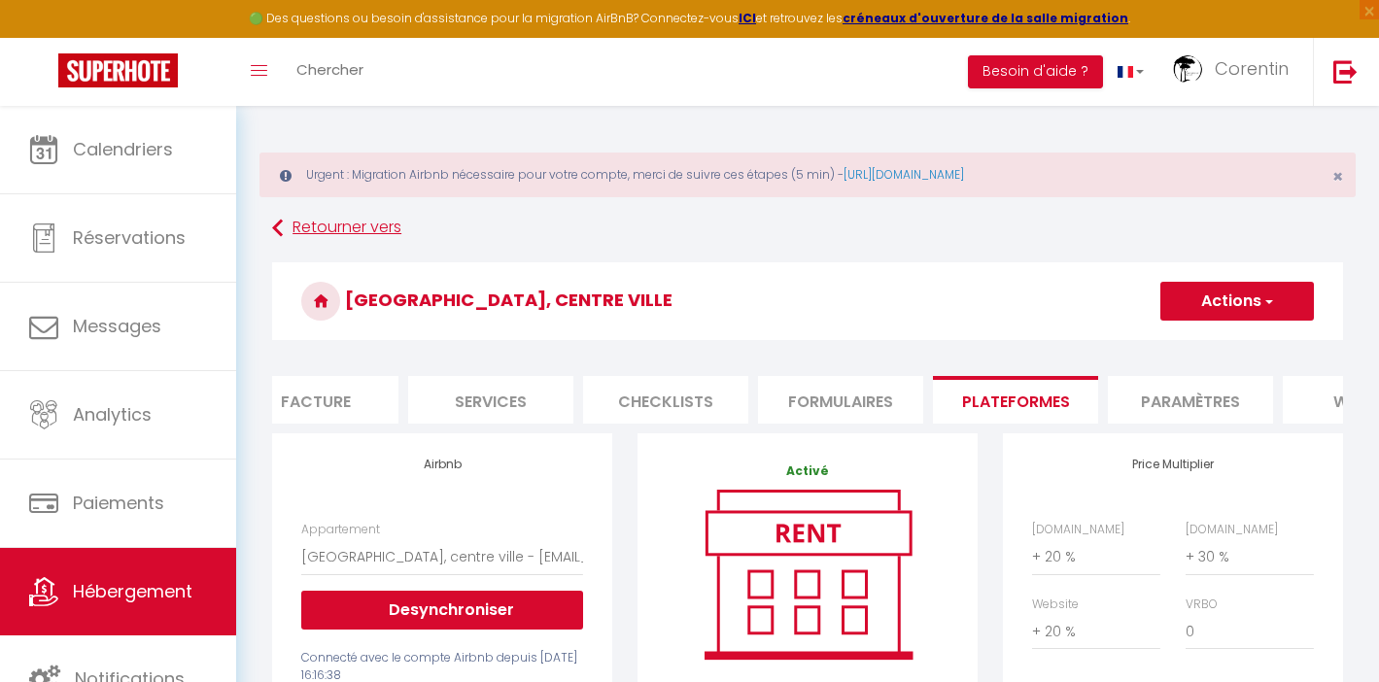
scroll to position [0, 0]
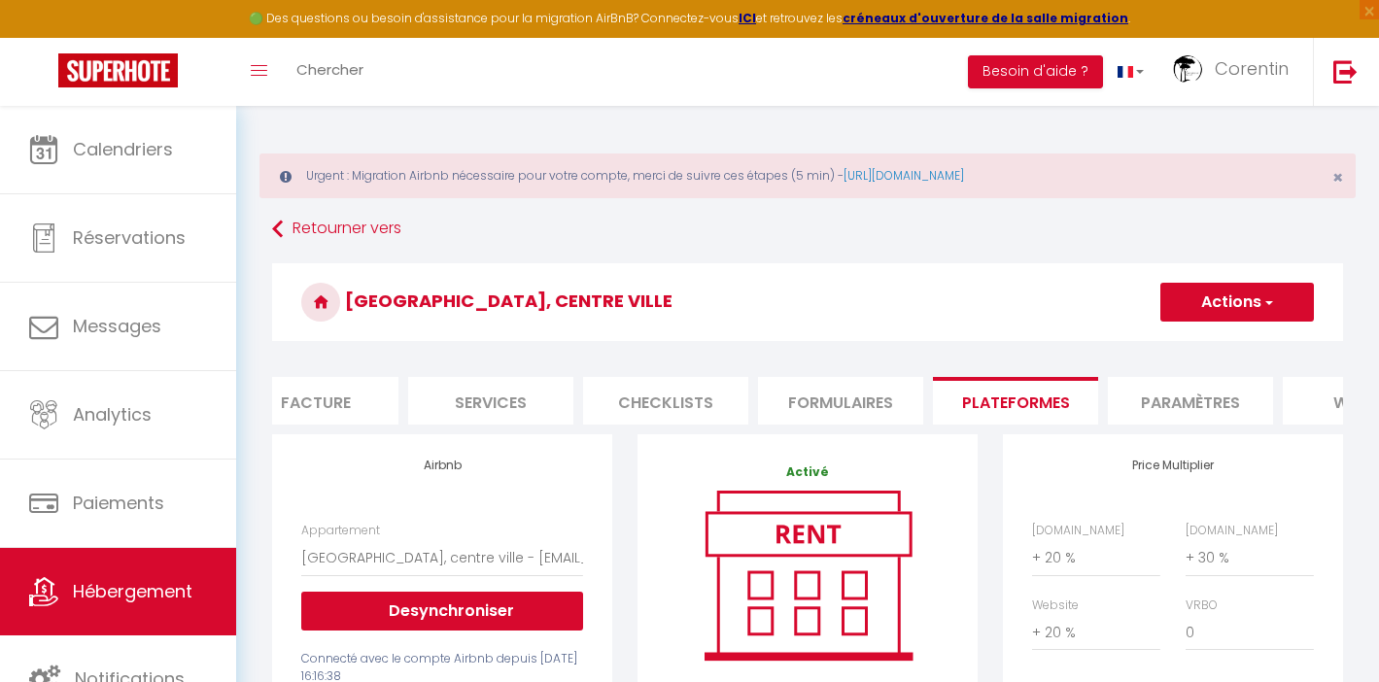
click at [1242, 299] on button "Actions" at bounding box center [1237, 302] width 154 height 39
click at [1207, 342] on link "Enregistrer" at bounding box center [1236, 344] width 154 height 25
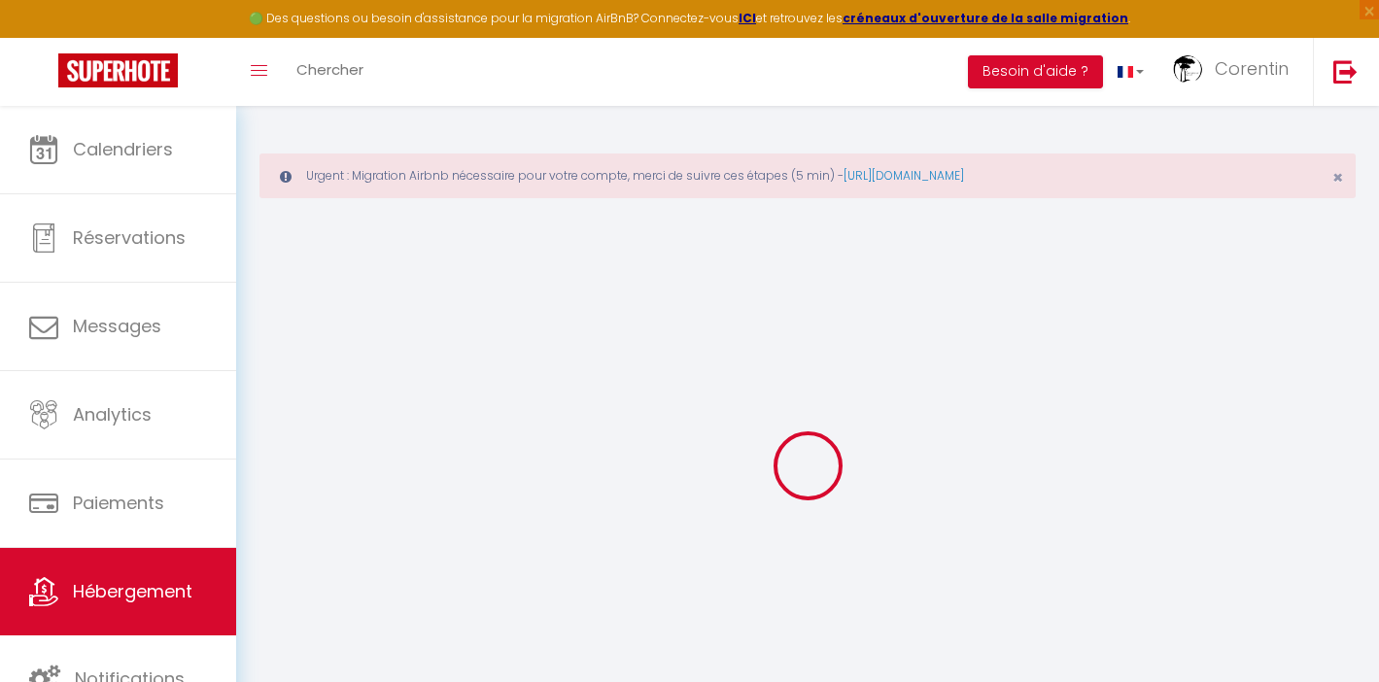
select select "90"
select select "2"
select select "well_reviewed_guests"
select select "EUR"
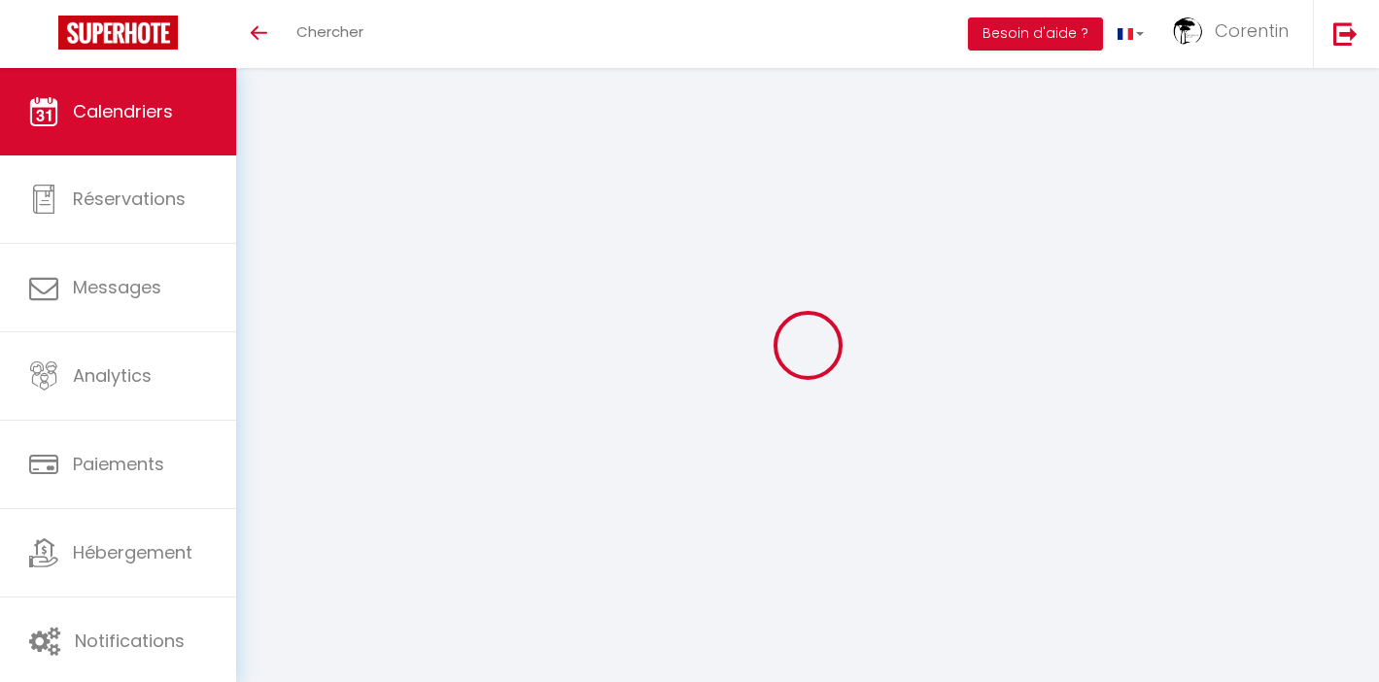
select select
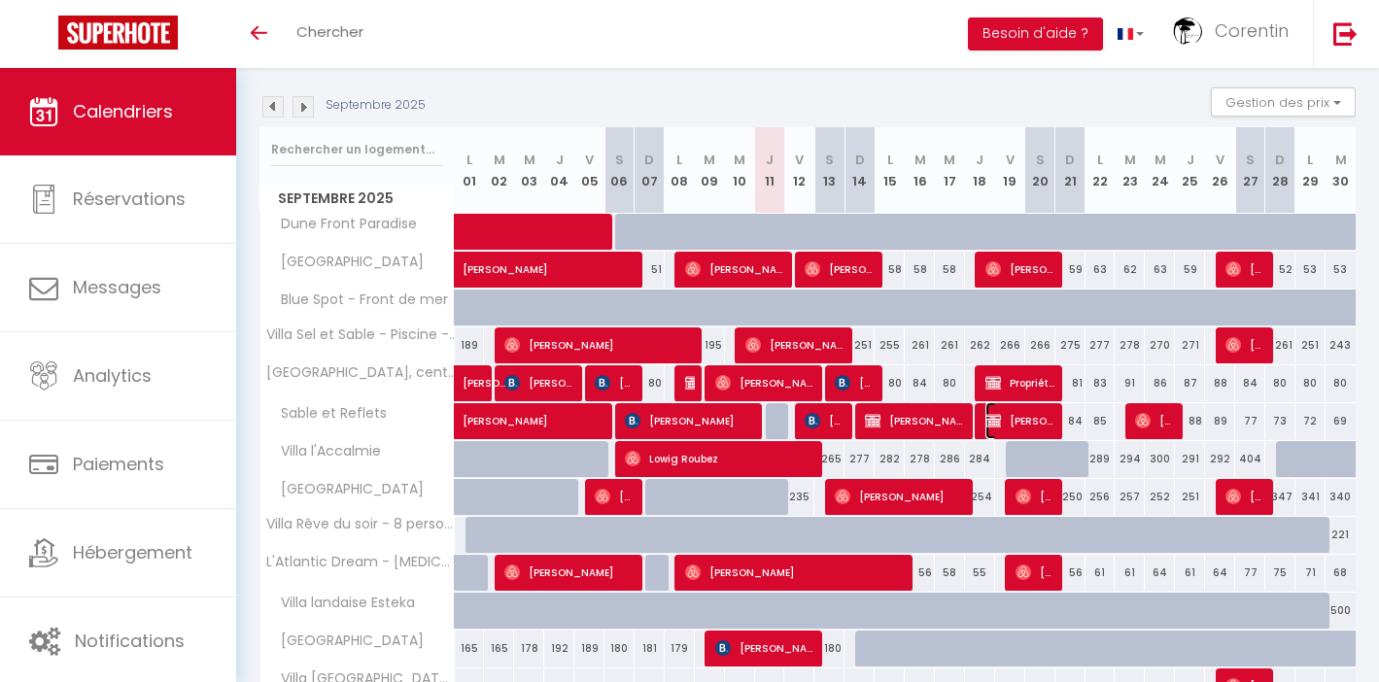
click at [1017, 420] on span "[PERSON_NAME]" at bounding box center [1020, 420] width 70 height 37
select select "OK"
select select "KO"
select select "0"
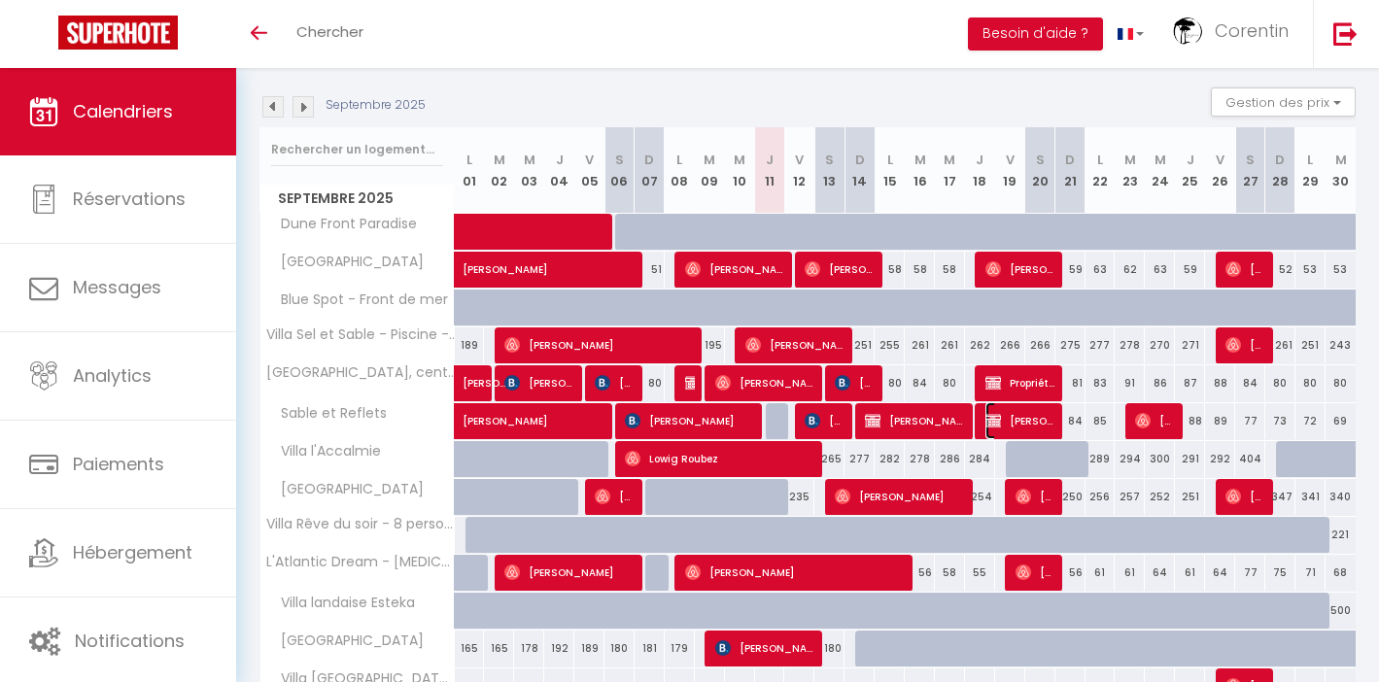
select select "1"
select select
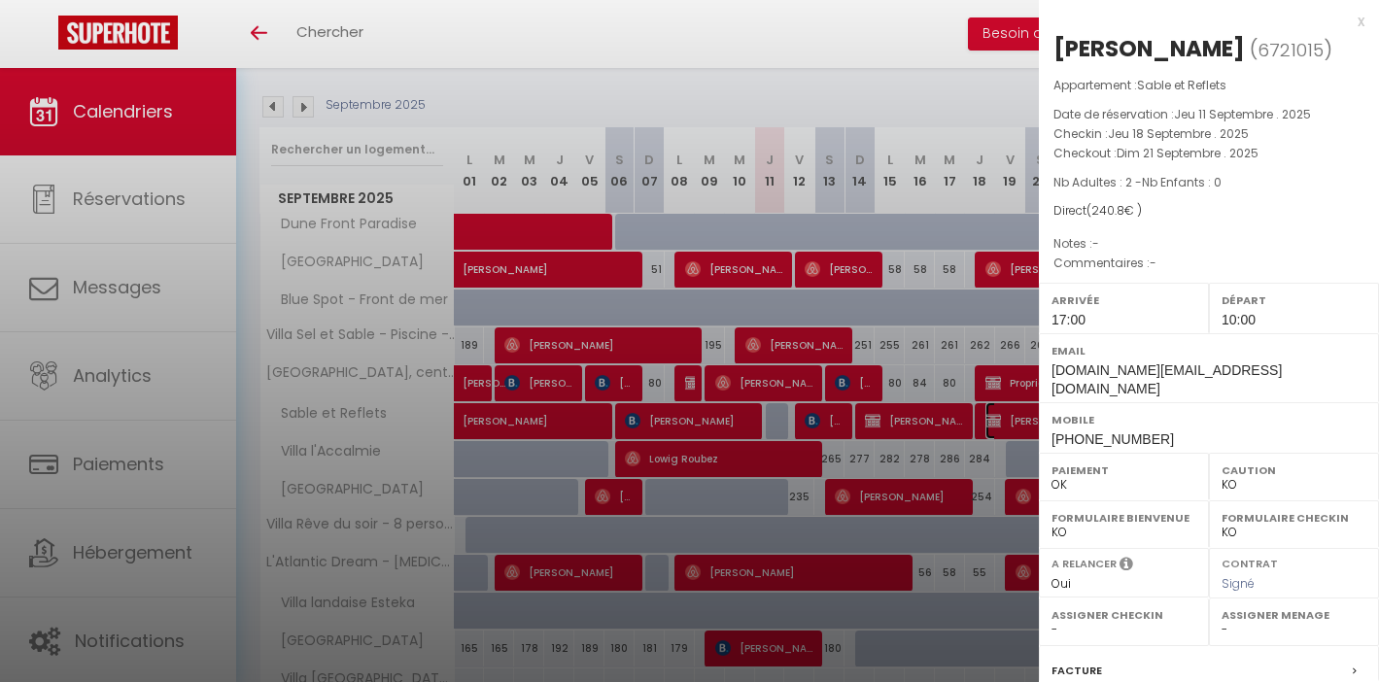
select select "28630"
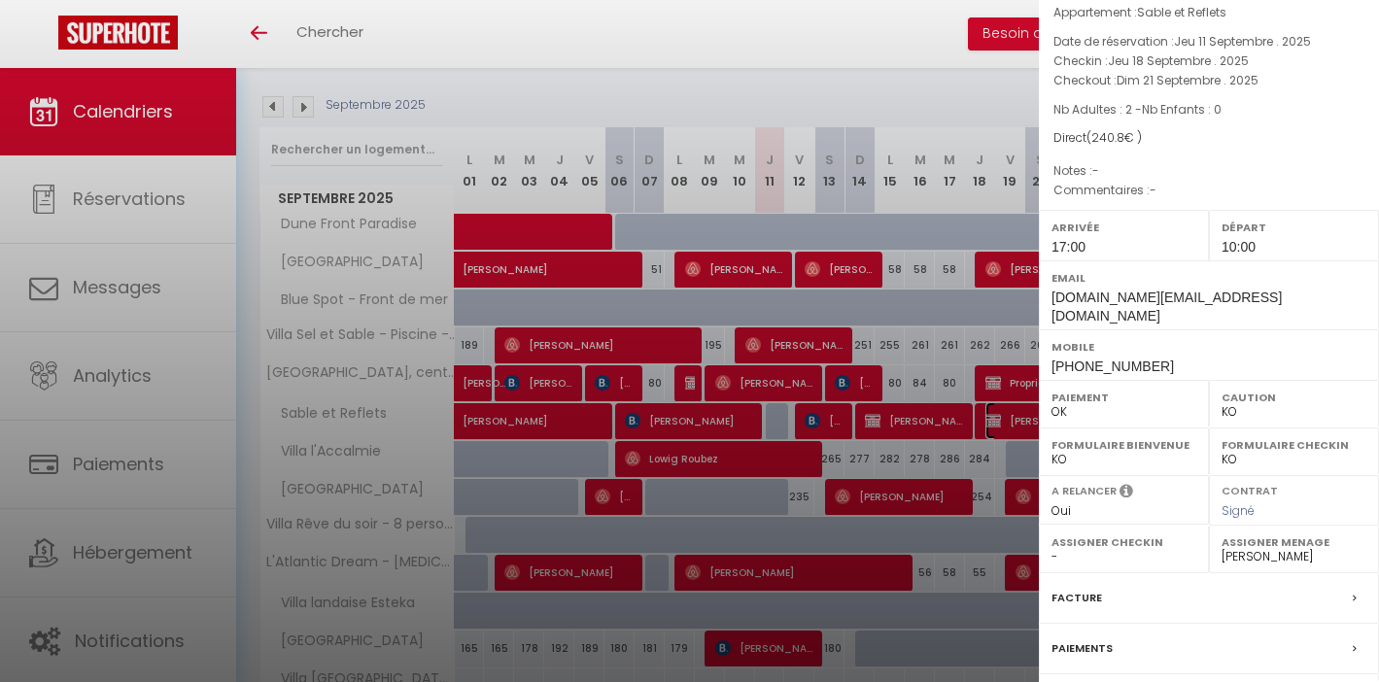
scroll to position [116, 0]
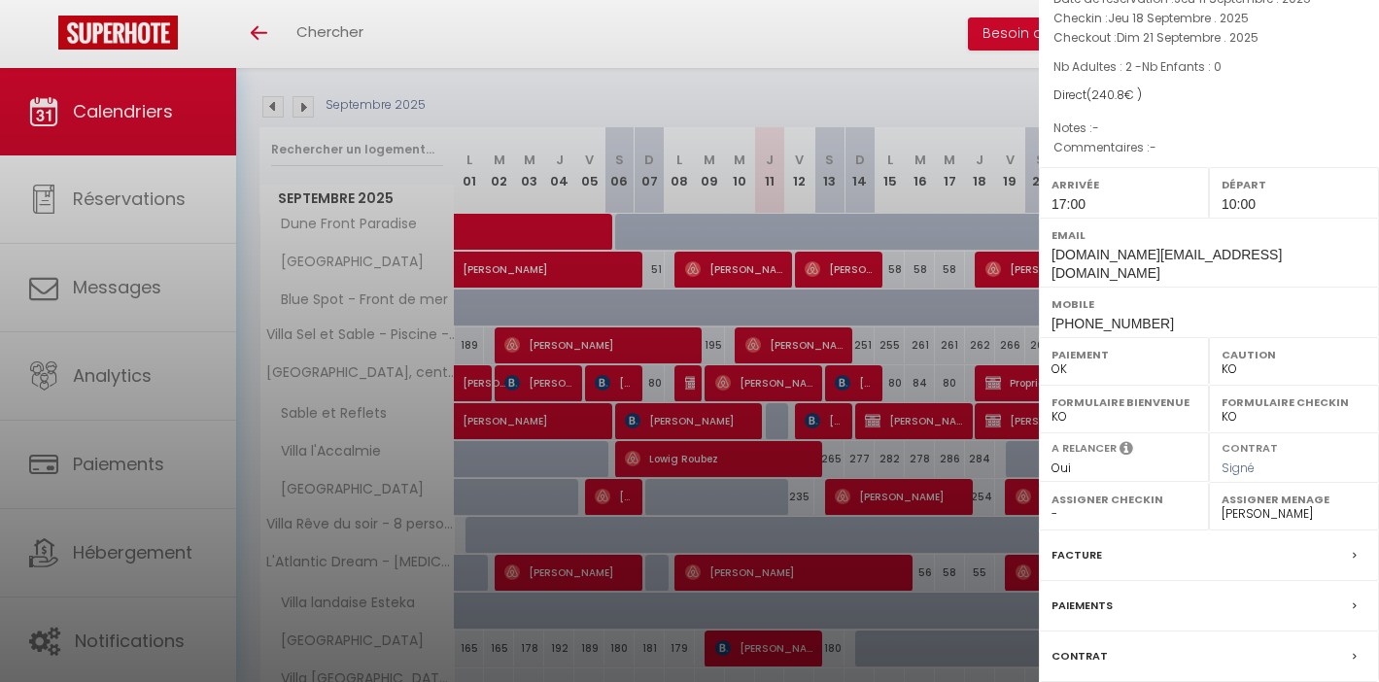
click at [848, 81] on div at bounding box center [689, 341] width 1379 height 682
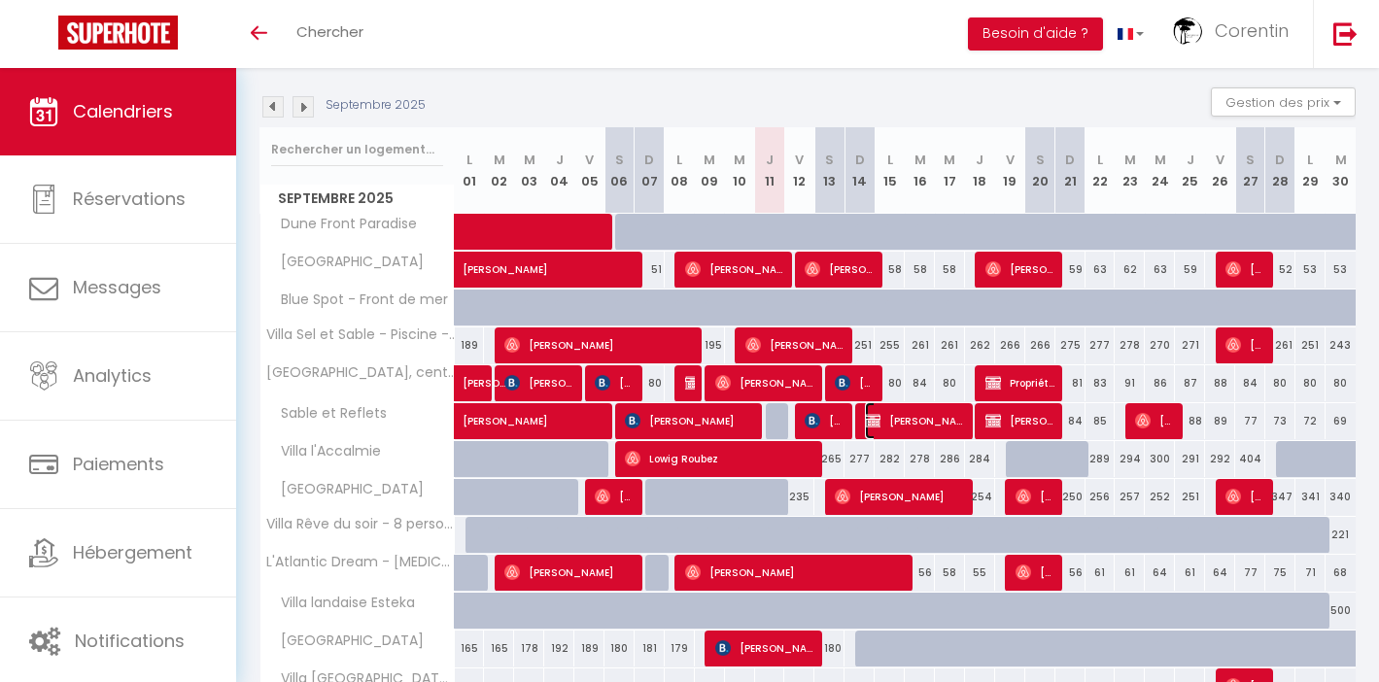
click at [922, 422] on span "[PERSON_NAME]" at bounding box center [915, 420] width 100 height 37
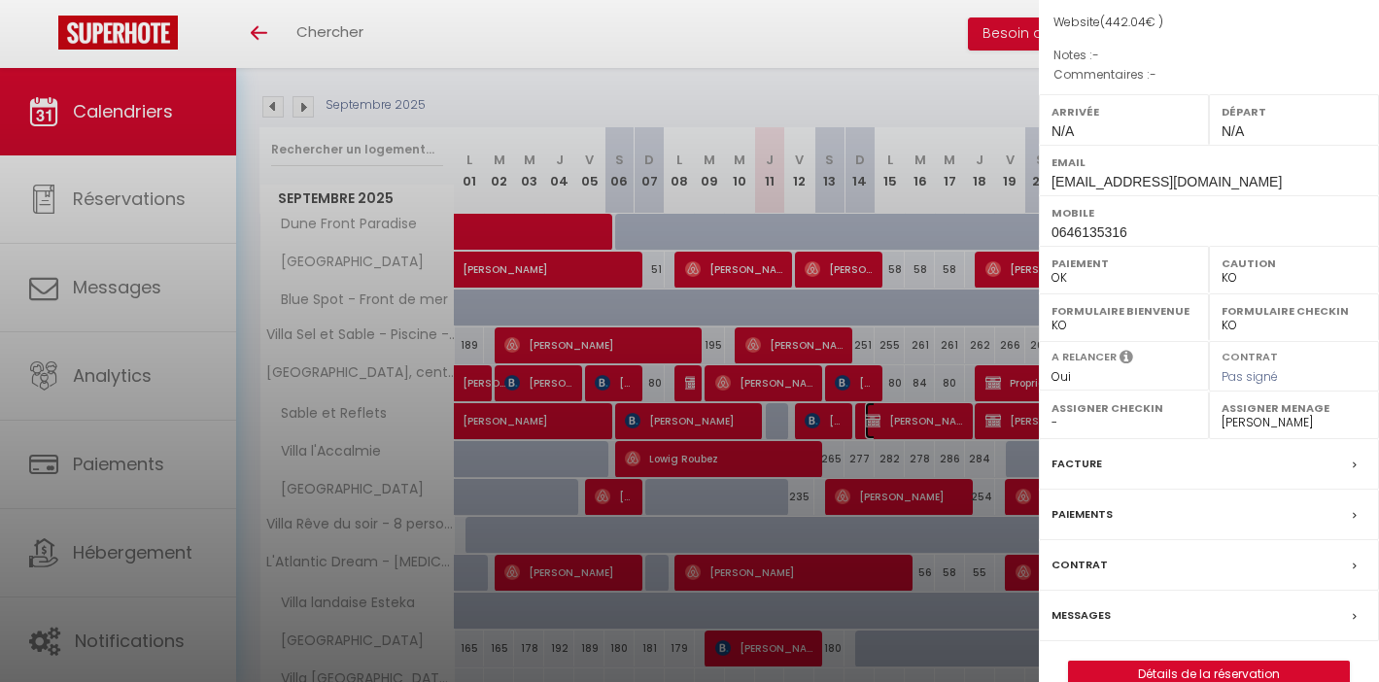
scroll to position [223, 0]
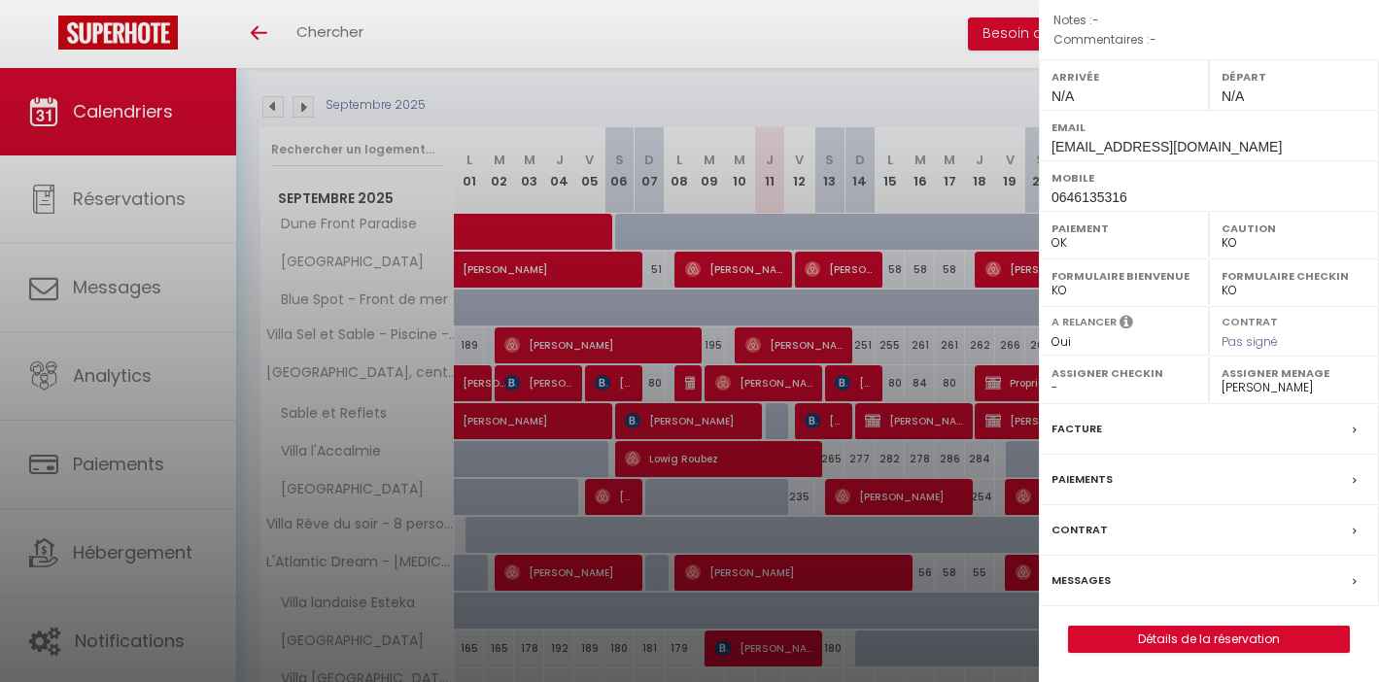
click at [1088, 528] on label "Contrat" at bounding box center [1079, 530] width 56 height 20
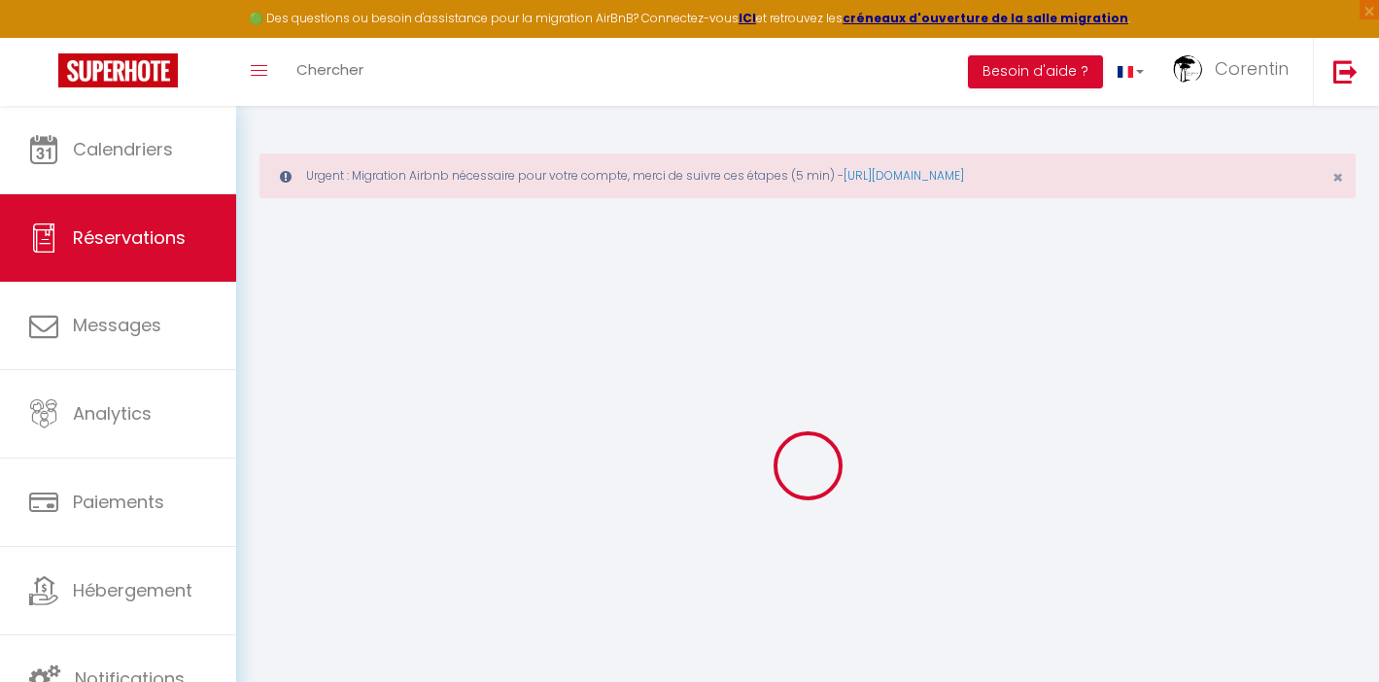
select select
checkbox input "false"
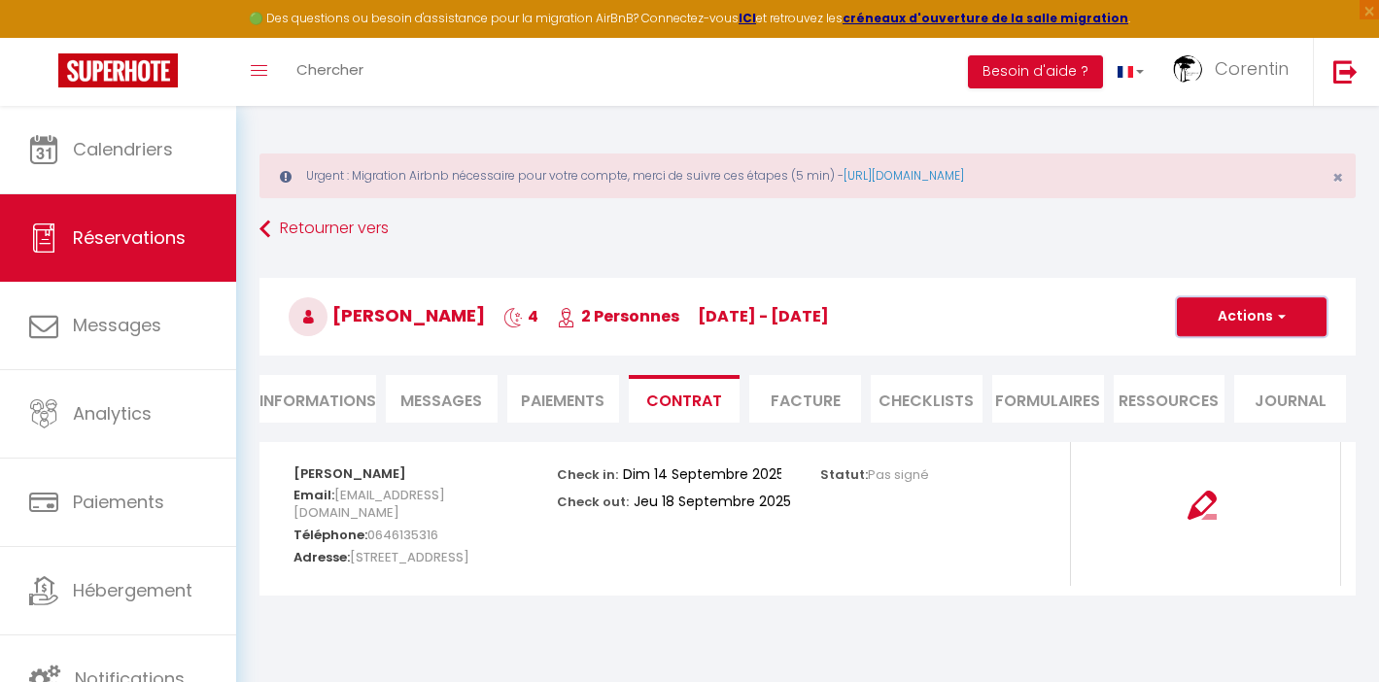
click at [1248, 310] on button "Actions" at bounding box center [1252, 316] width 150 height 39
click at [1216, 409] on link "Copier le lien" at bounding box center [1236, 409] width 163 height 25
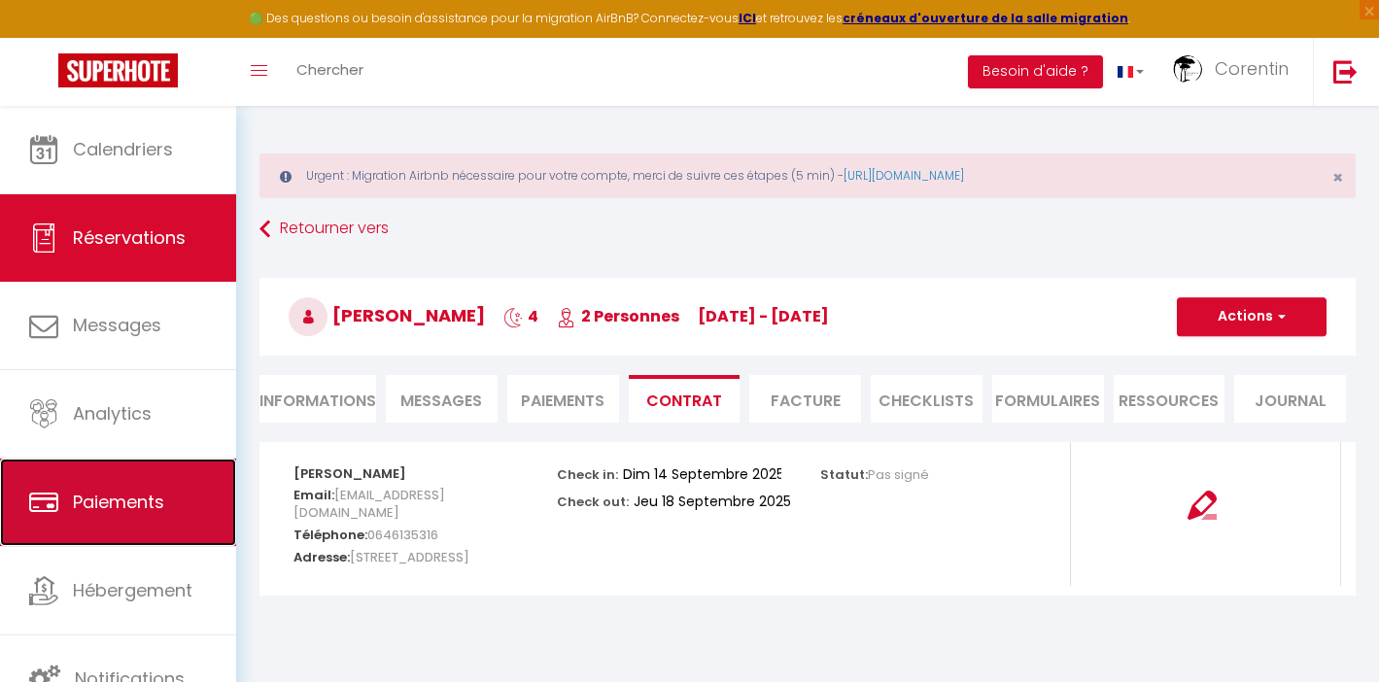
click at [135, 510] on span "Paiements" at bounding box center [118, 502] width 91 height 24
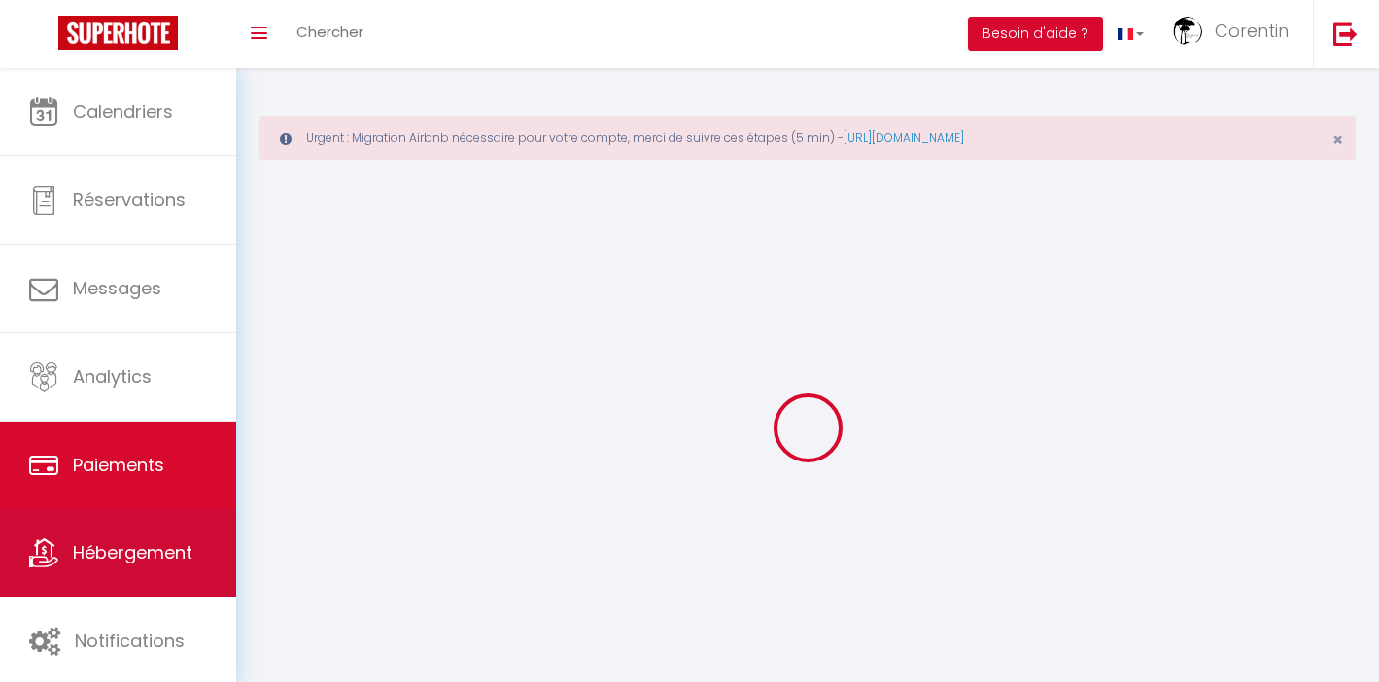
select select "2"
select select "0"
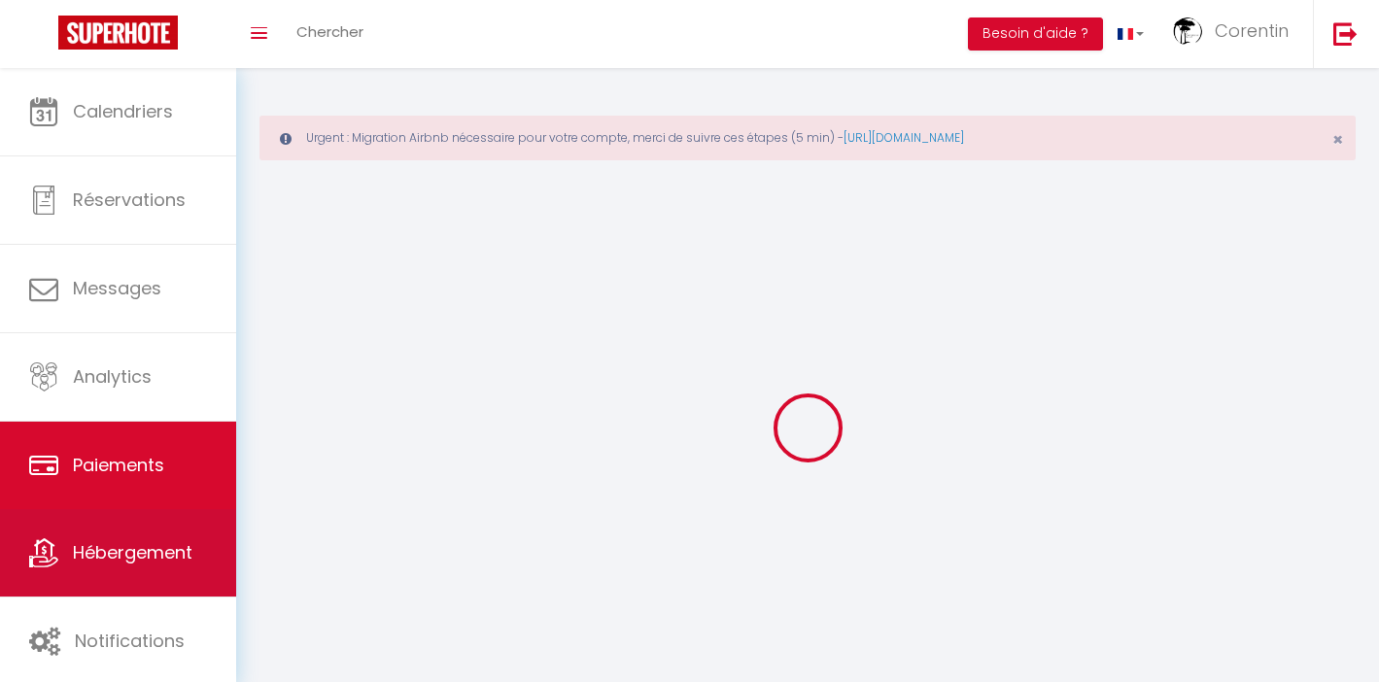
select select "0"
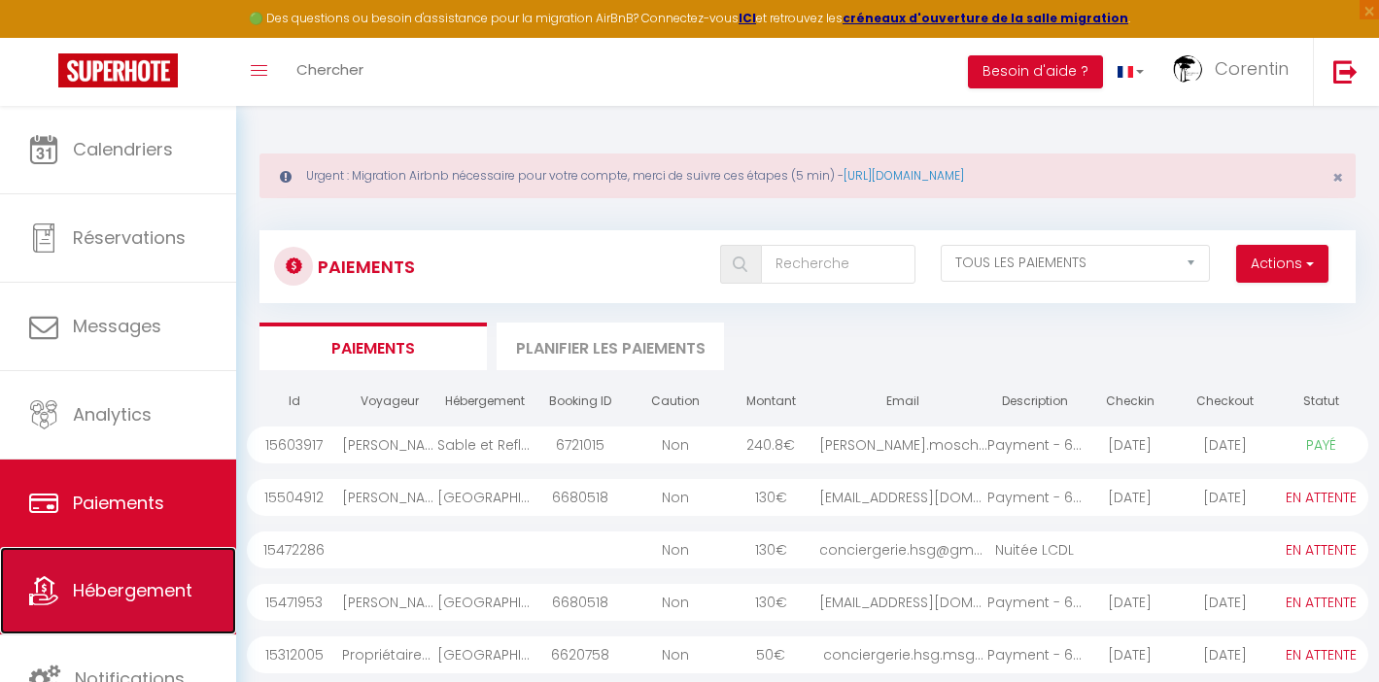
click at [118, 590] on span "Hébergement" at bounding box center [133, 590] width 120 height 24
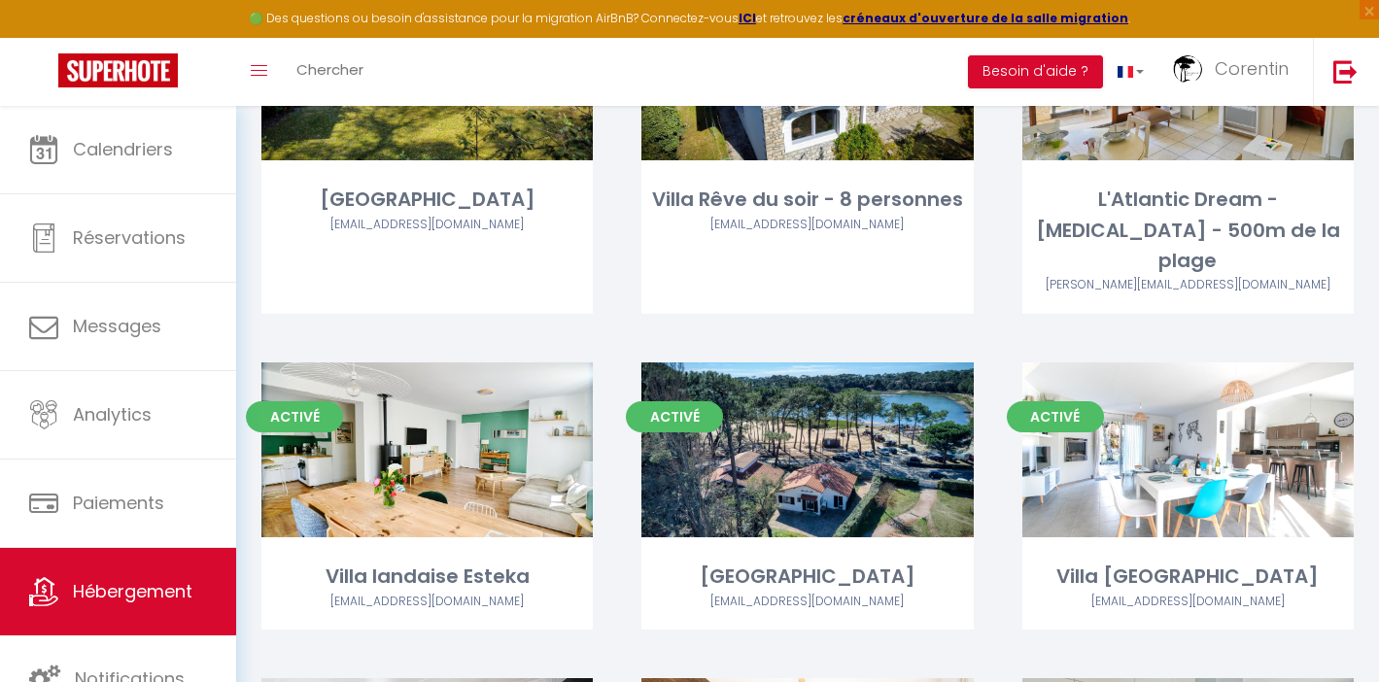
scroll to position [263, 0]
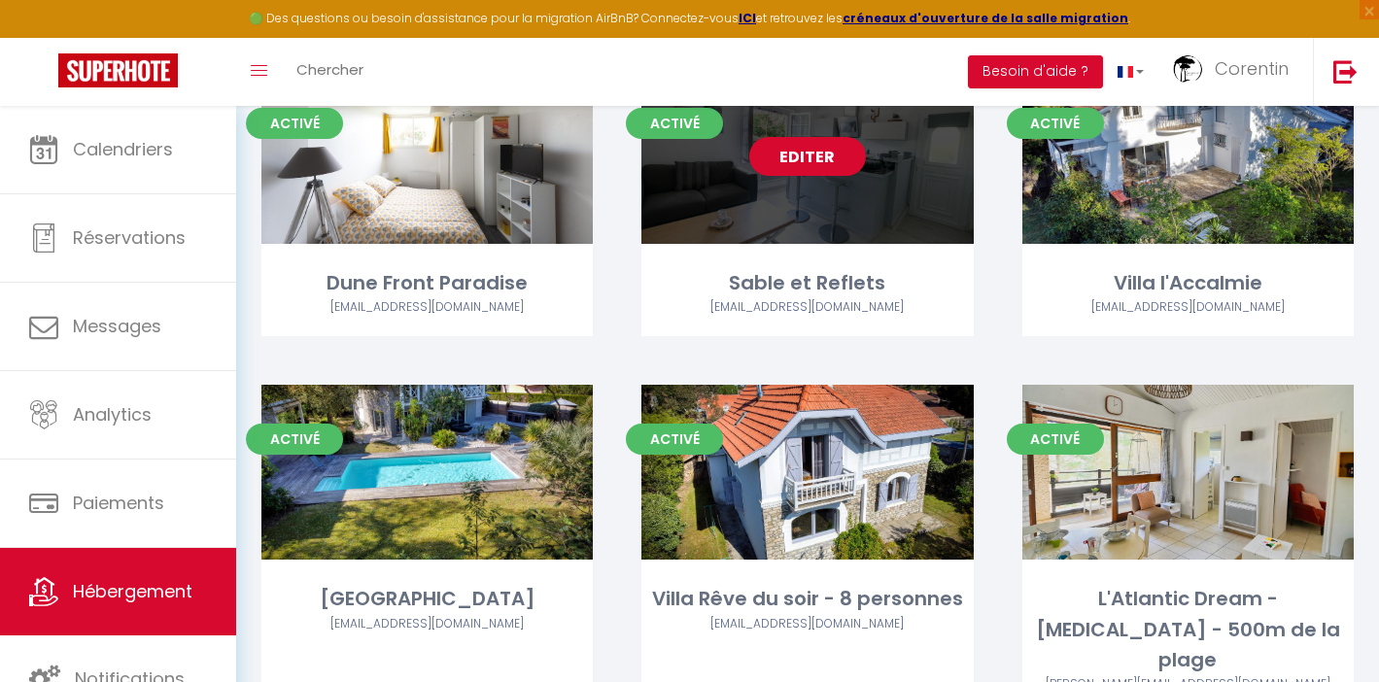
click at [819, 151] on link "Editer" at bounding box center [807, 156] width 117 height 39
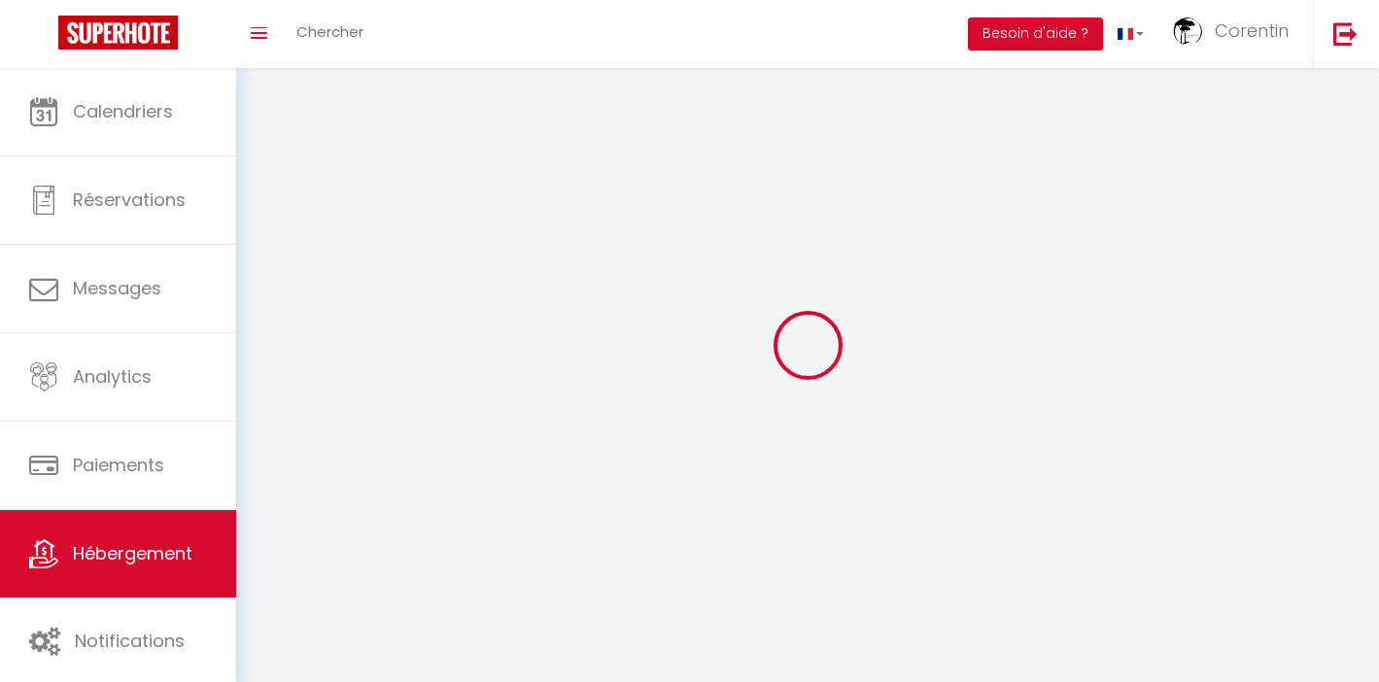
select select
select select "28"
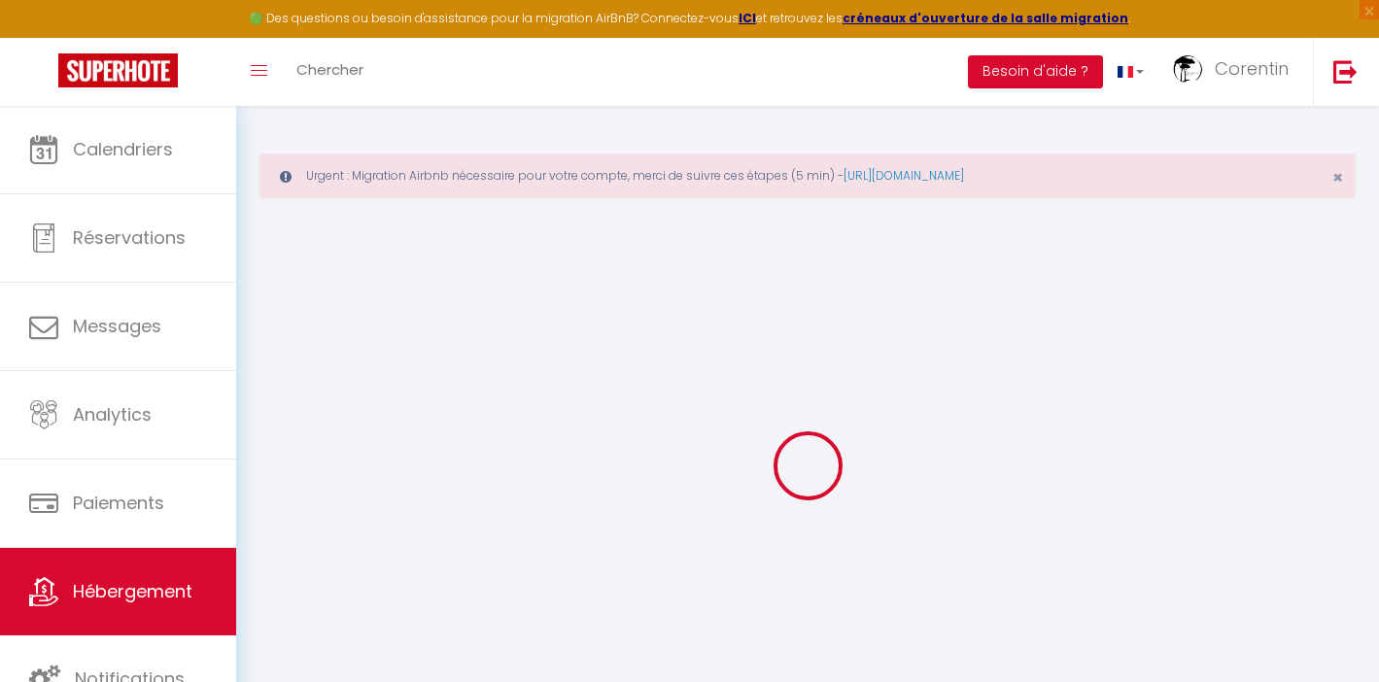
select select
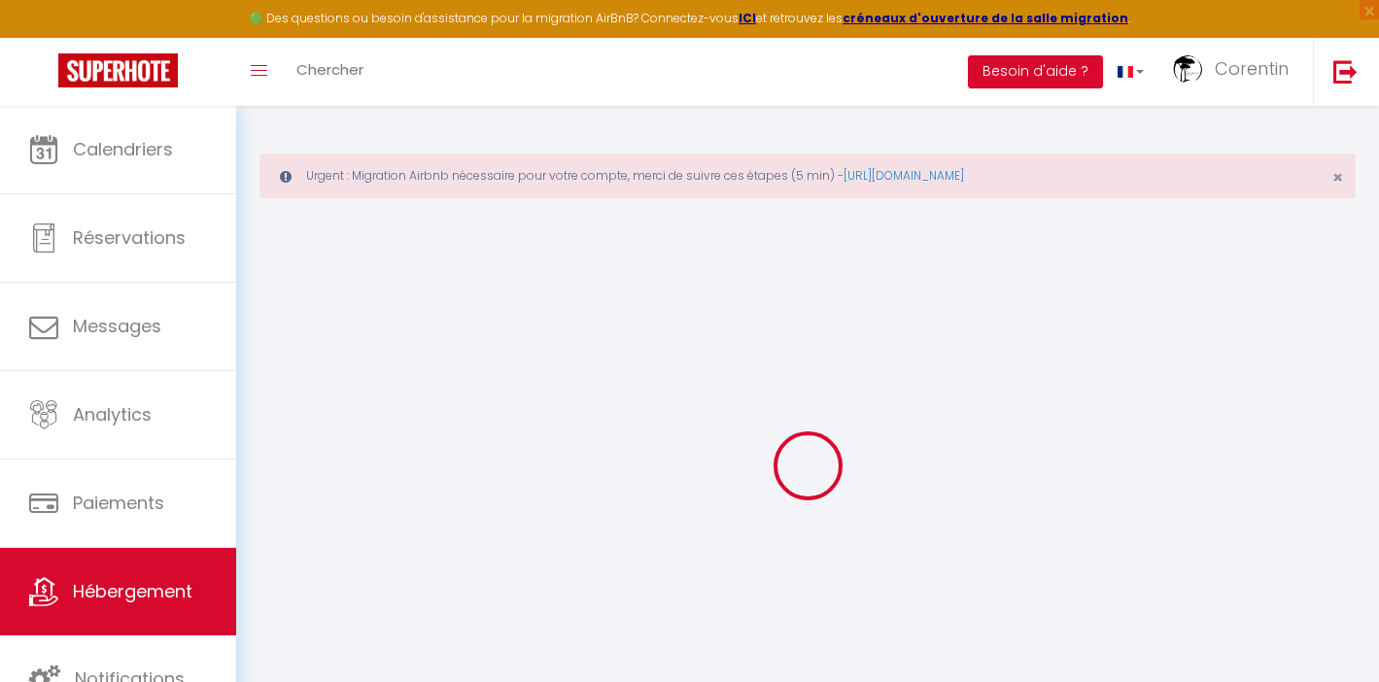
select select
checkbox input "false"
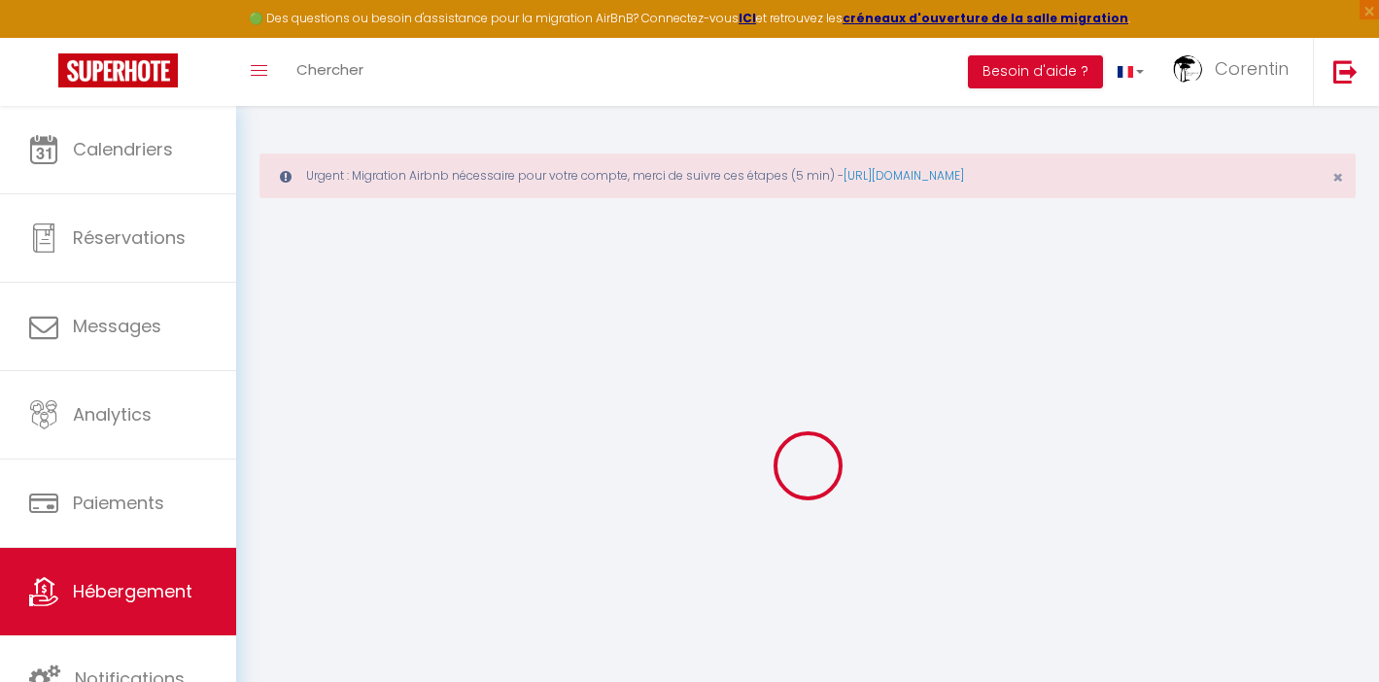
select select
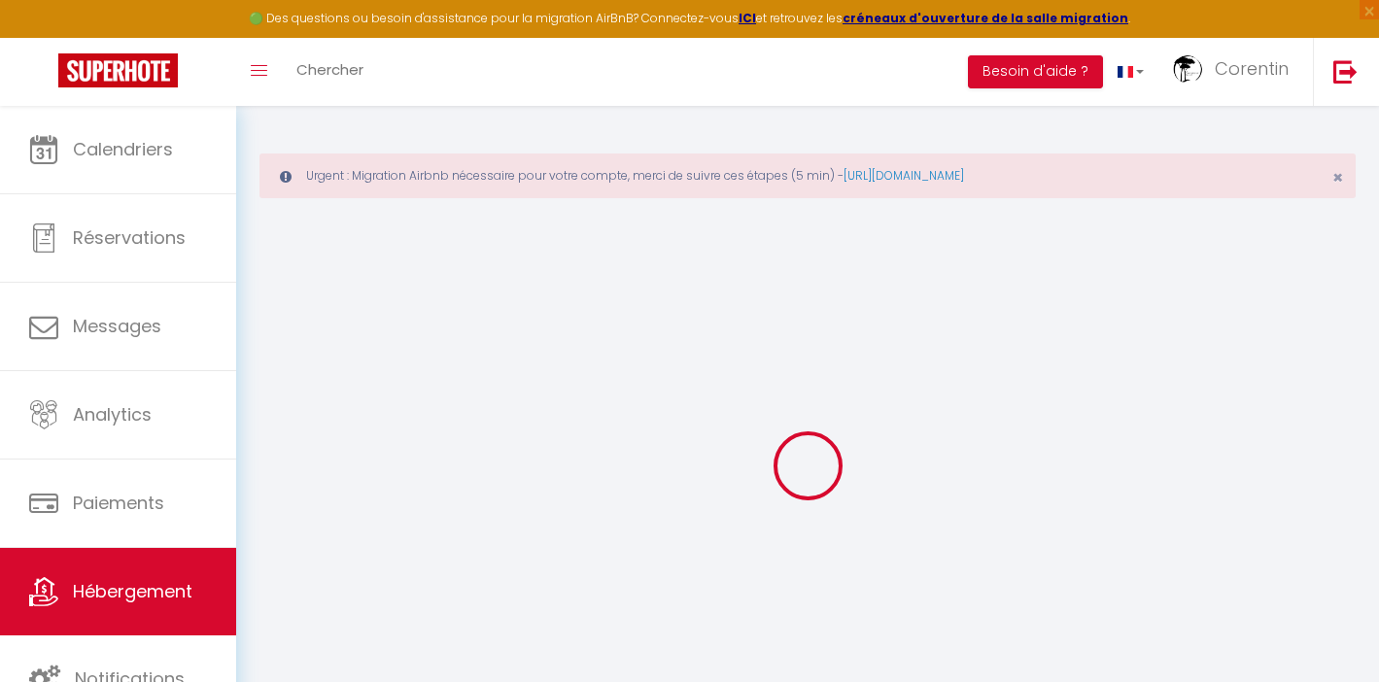
select select
checkbox input "false"
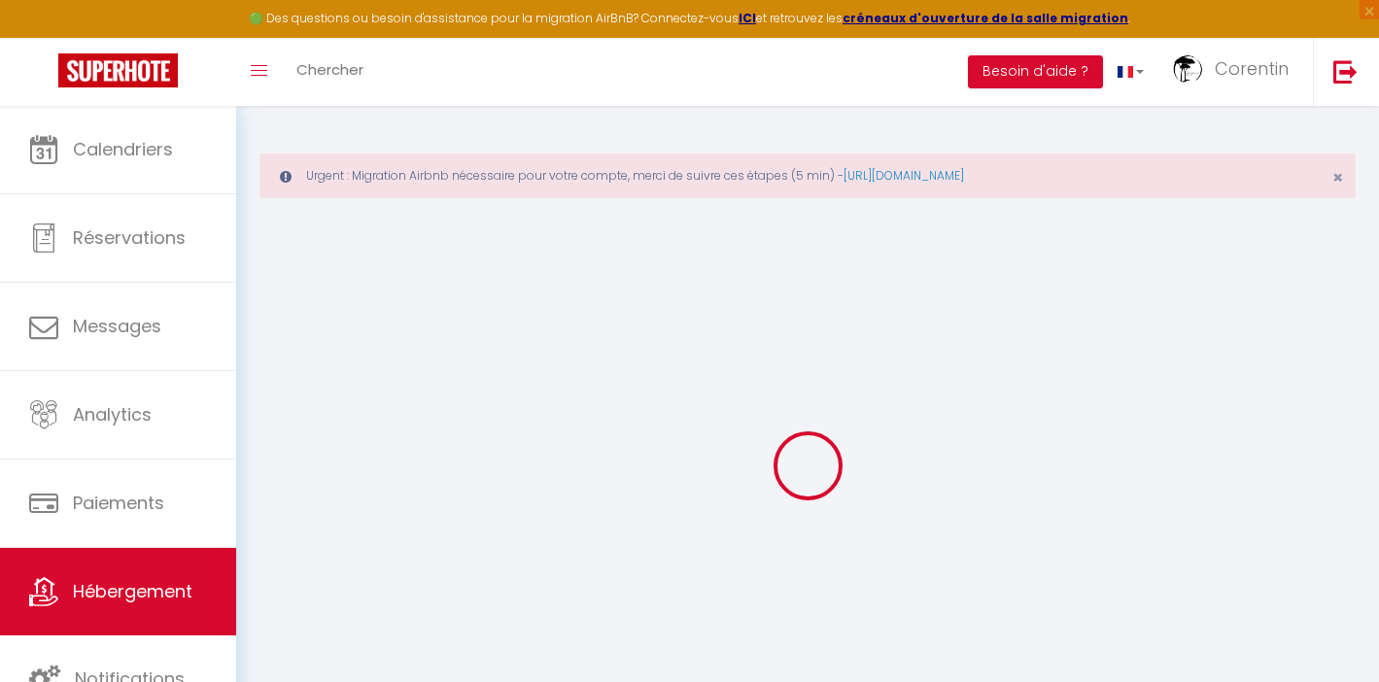
checkbox input "false"
select select
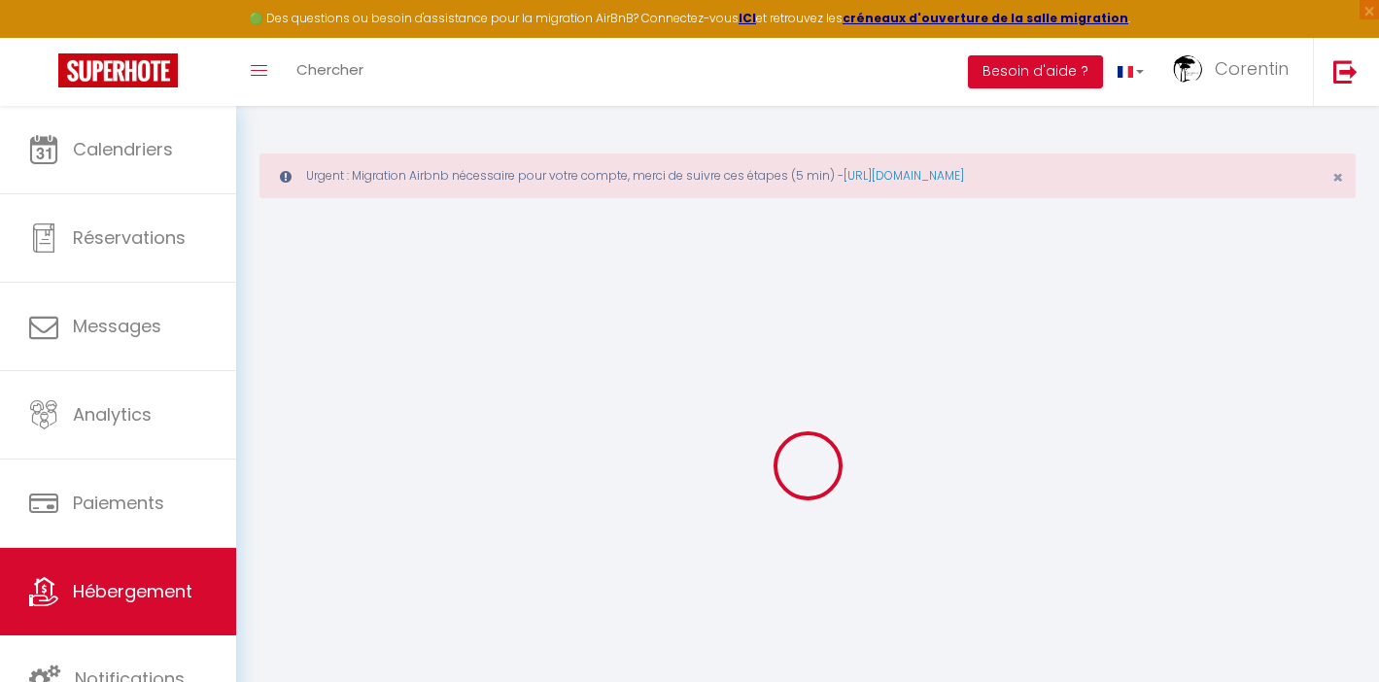
select select
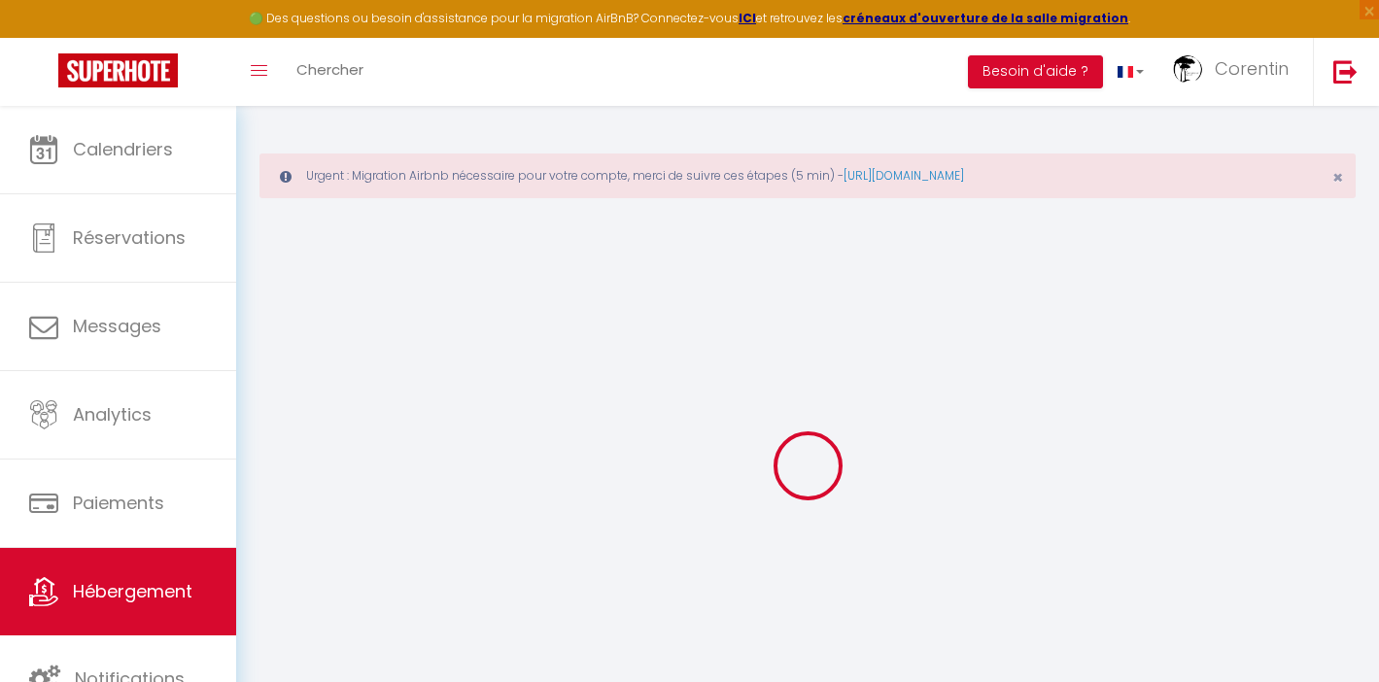
checkbox input "false"
select select
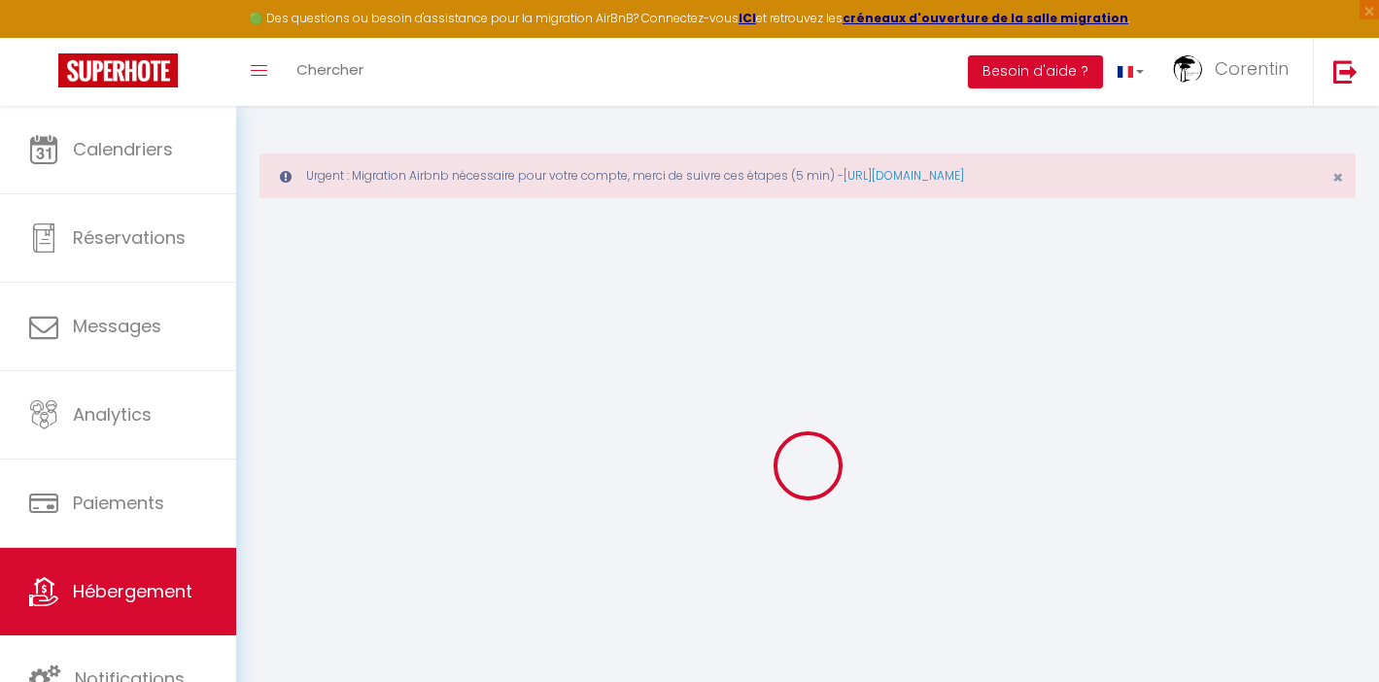
select select
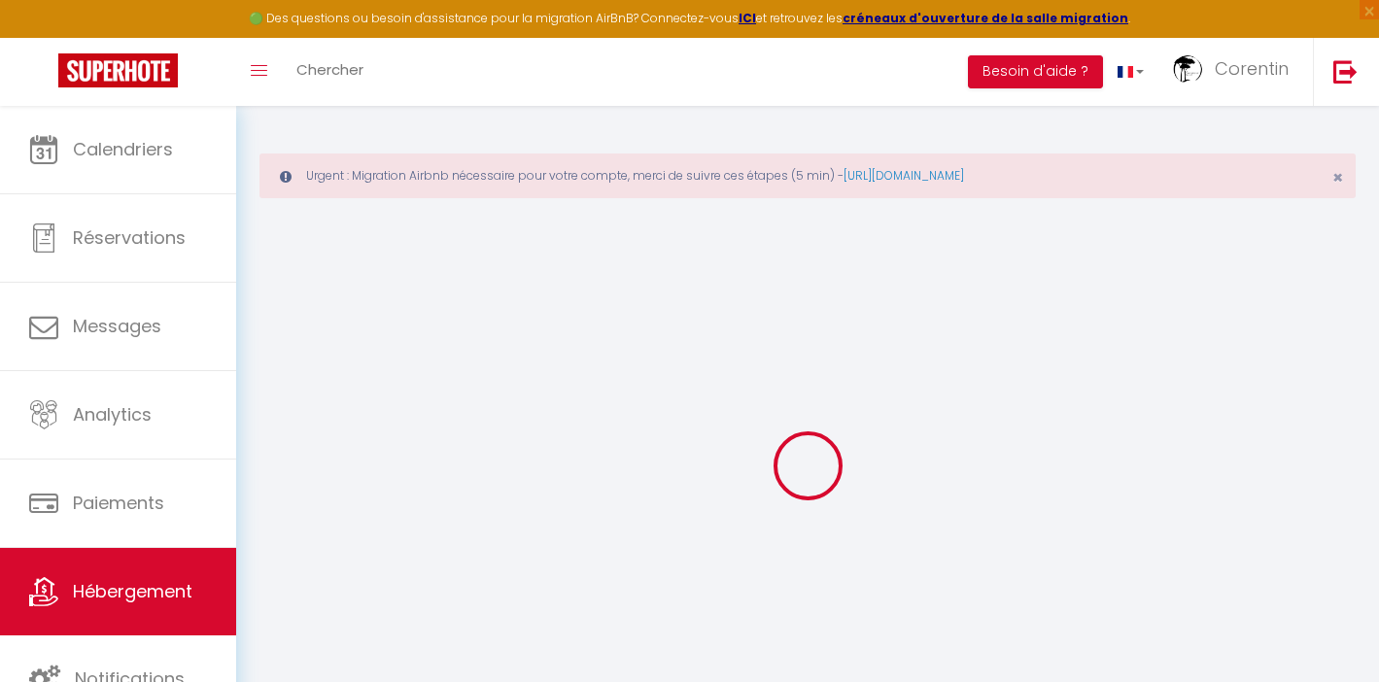
select select
checkbox input "false"
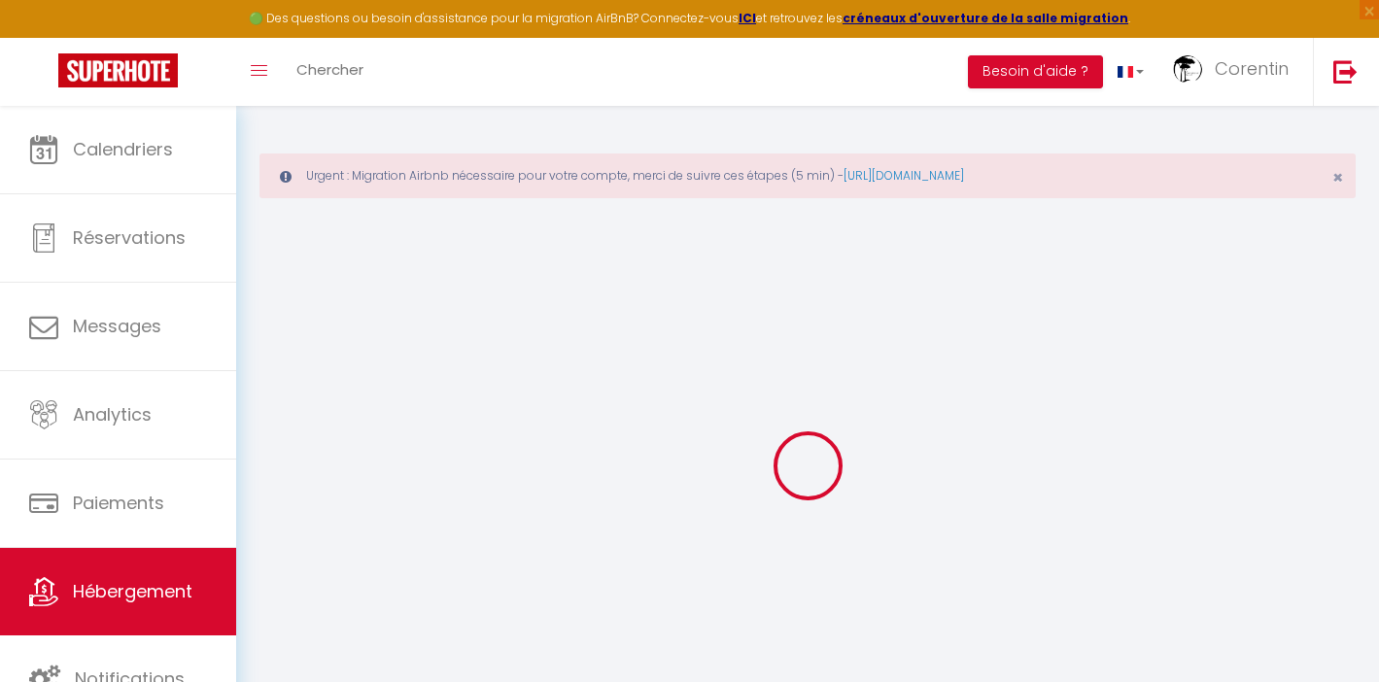
checkbox input "false"
select select
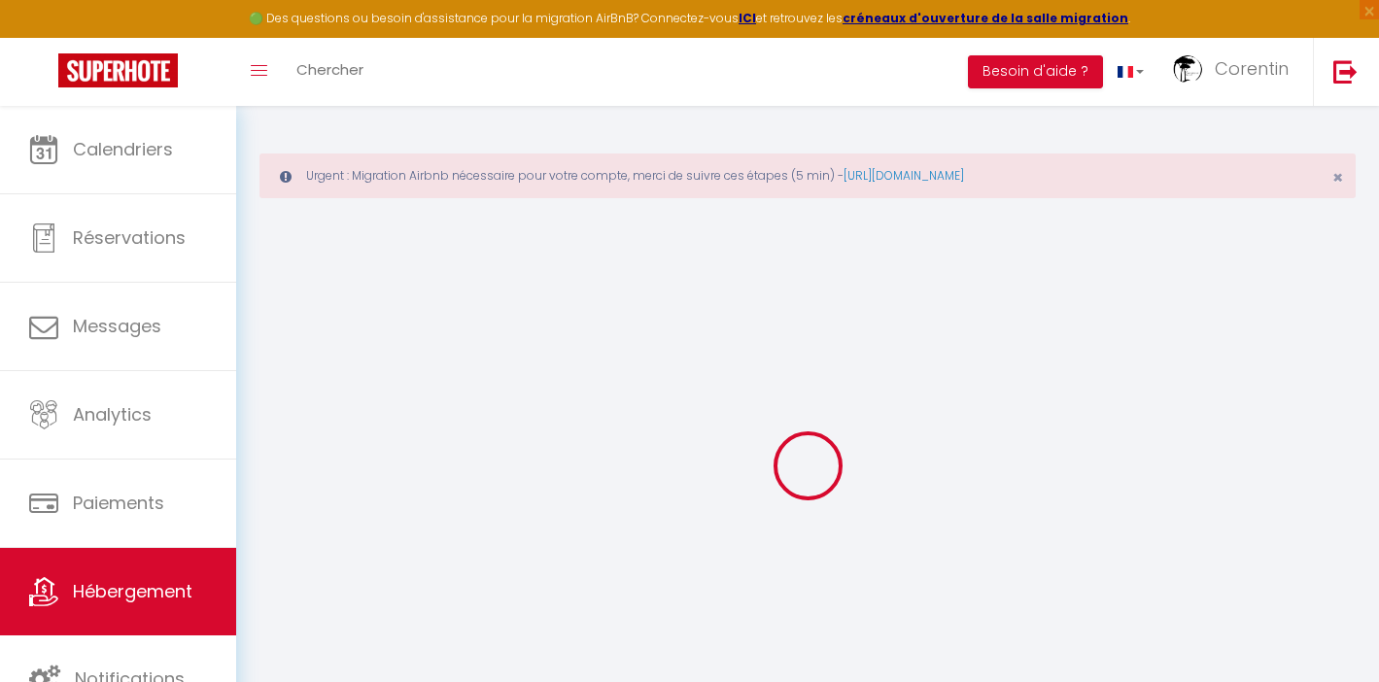
select select
checkbox input "false"
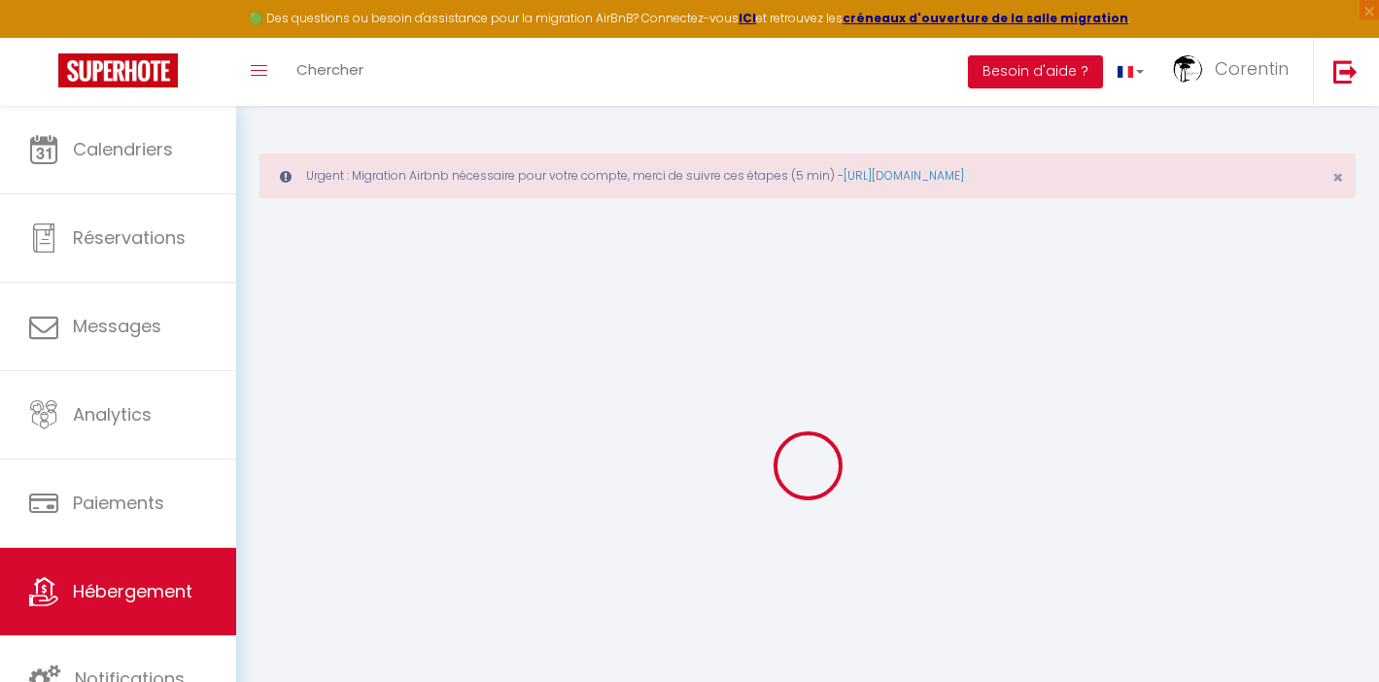
checkbox input "false"
select select
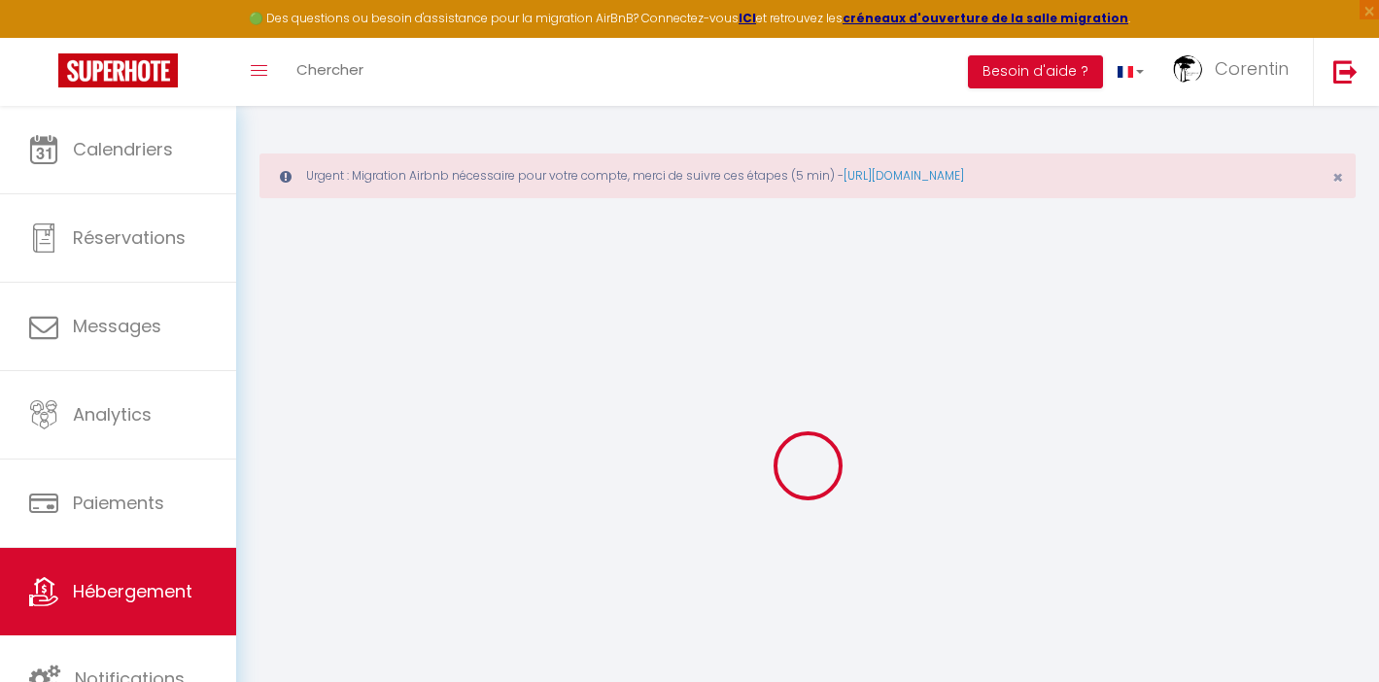
type input "Sable et Reflets"
type input "Arnaud"
type input "137 avenue du Jardin public"
type input "40130"
type input "Hossegor"
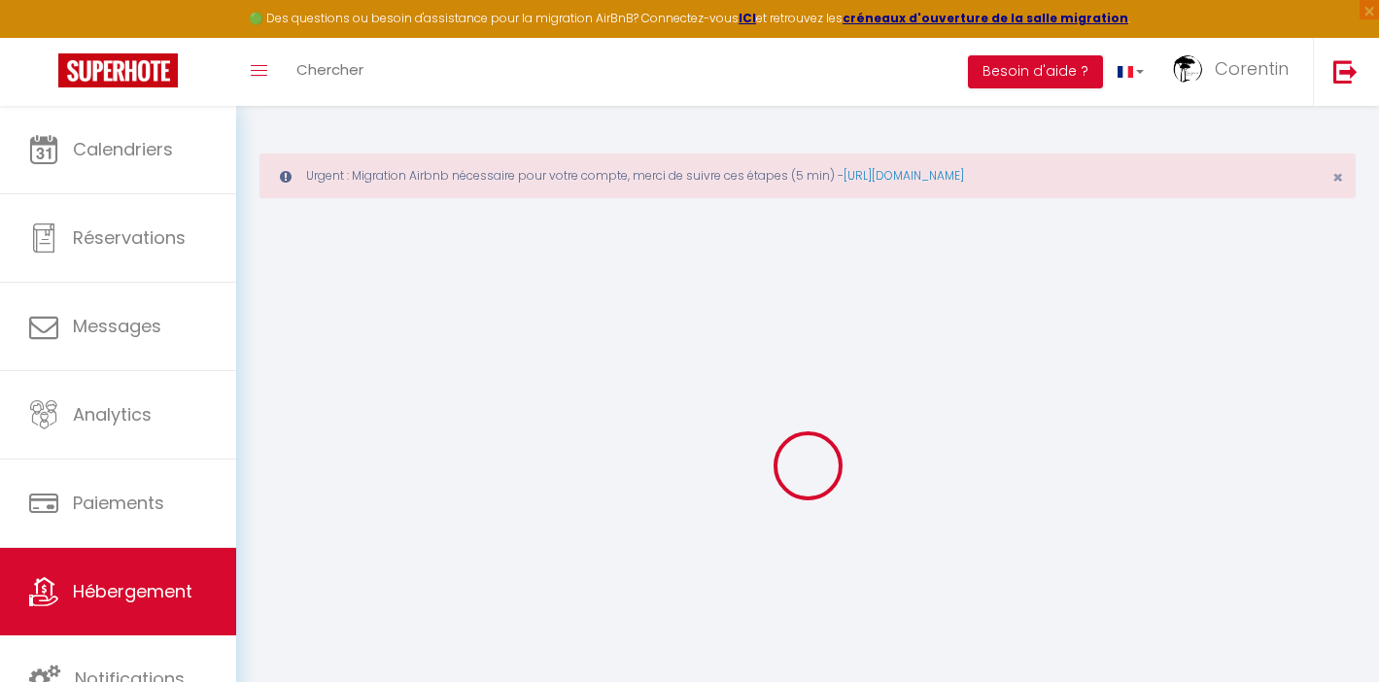
select select "2"
type input "55"
type input "50"
type input "5.5"
type input "1.43"
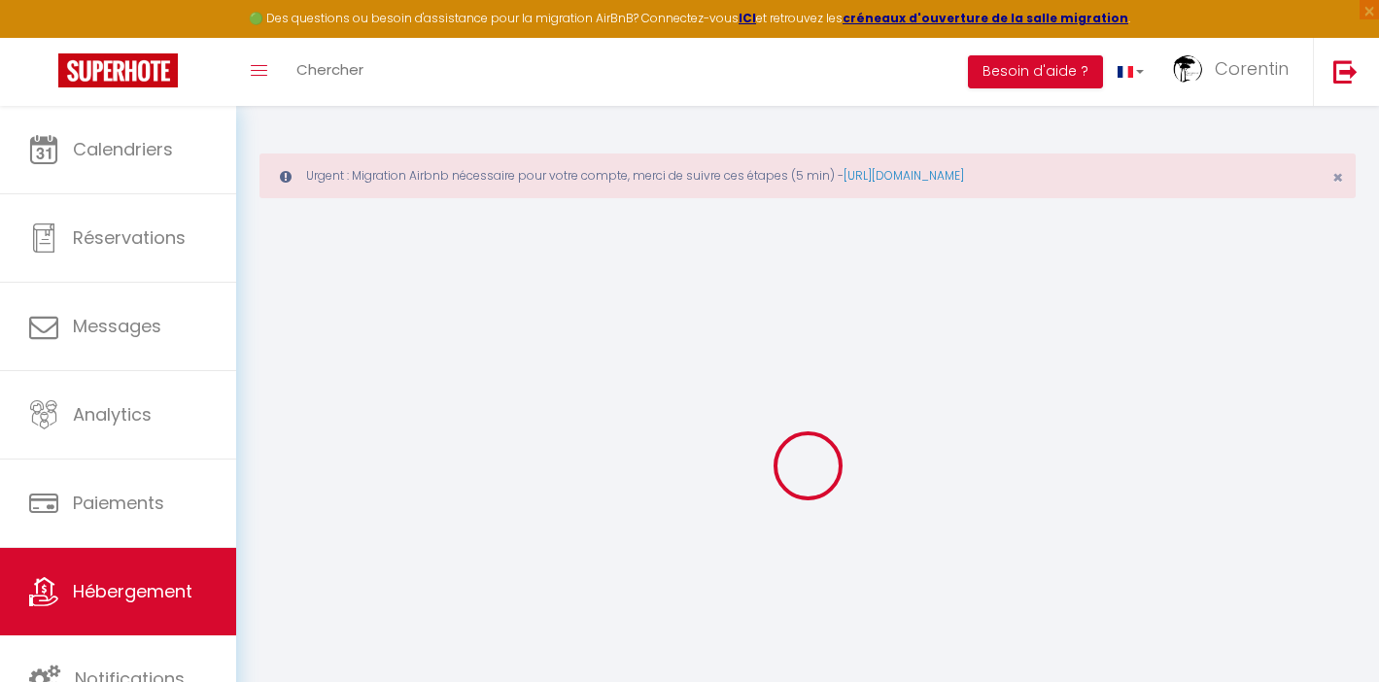
type input "350"
select select
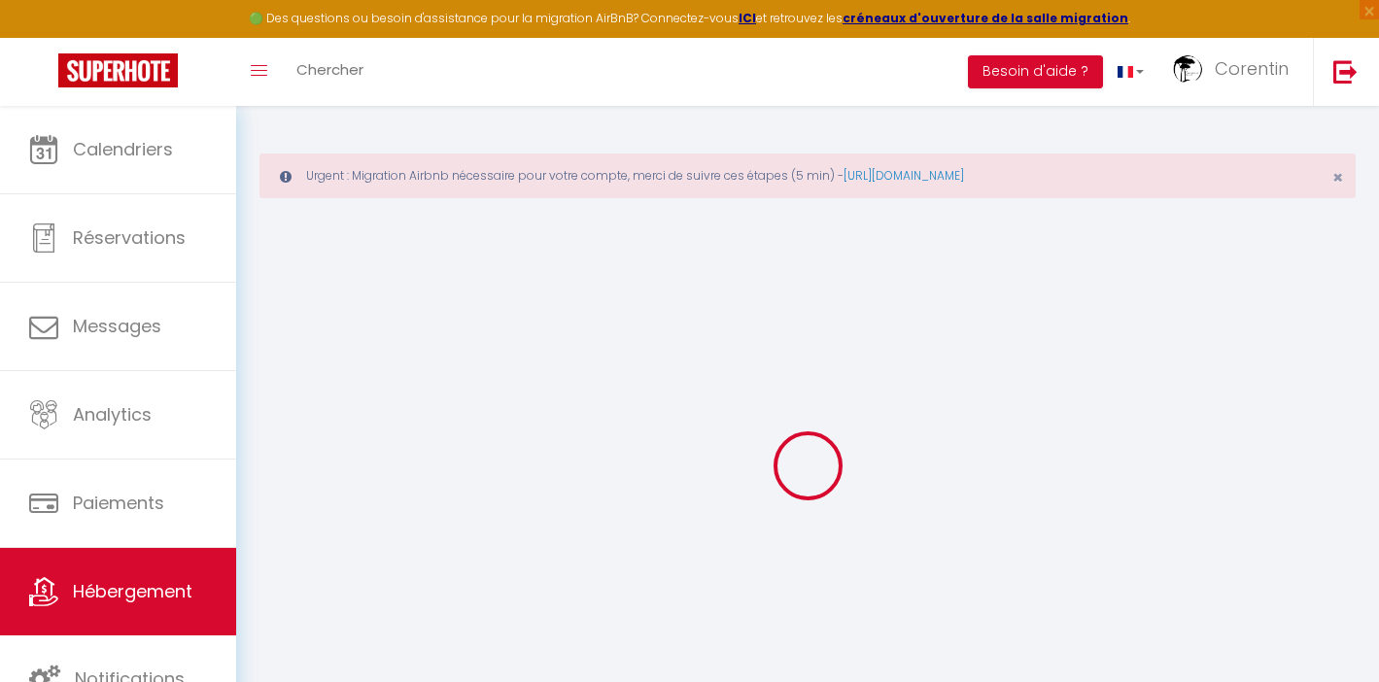
select select
type input "137 Avenue du Jardin public"
type input "40150"
type input "Soorts-Hossegor"
type input "[EMAIL_ADDRESS][DOMAIN_NAME]"
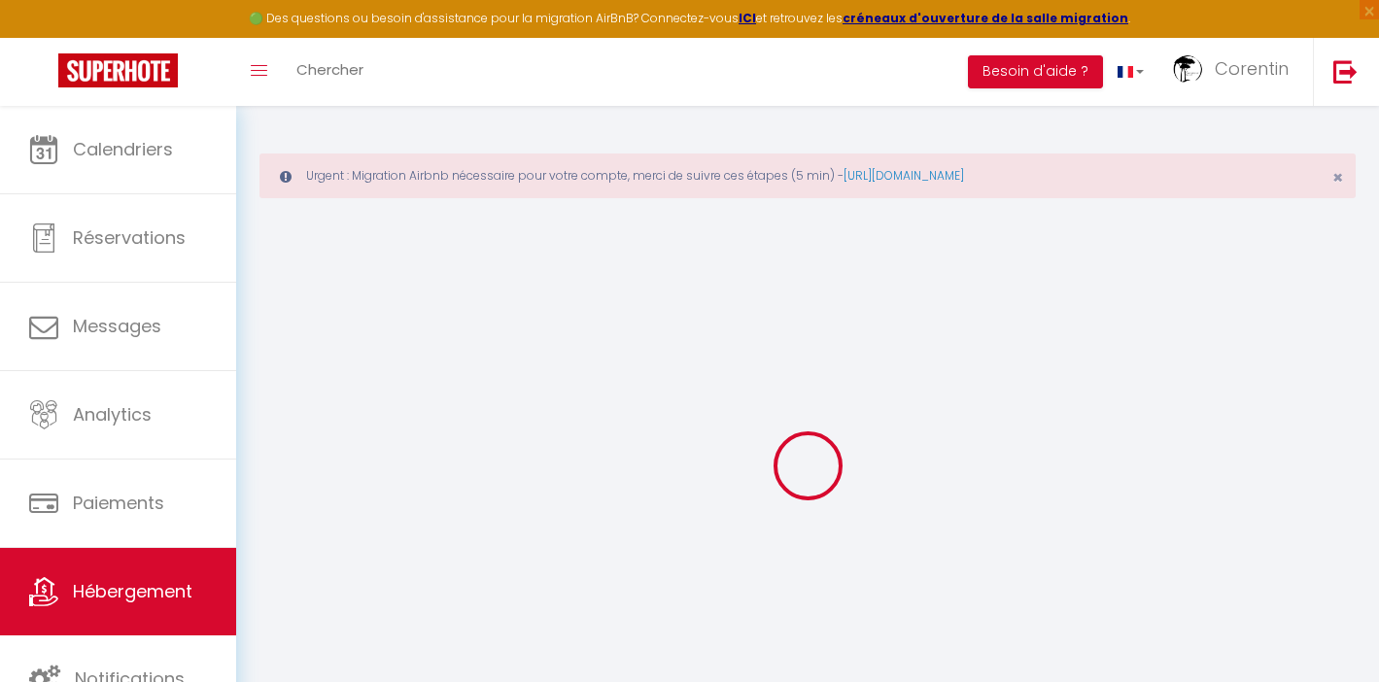
select select "4936"
checkbox input "false"
checkbox input "true"
checkbox input "false"
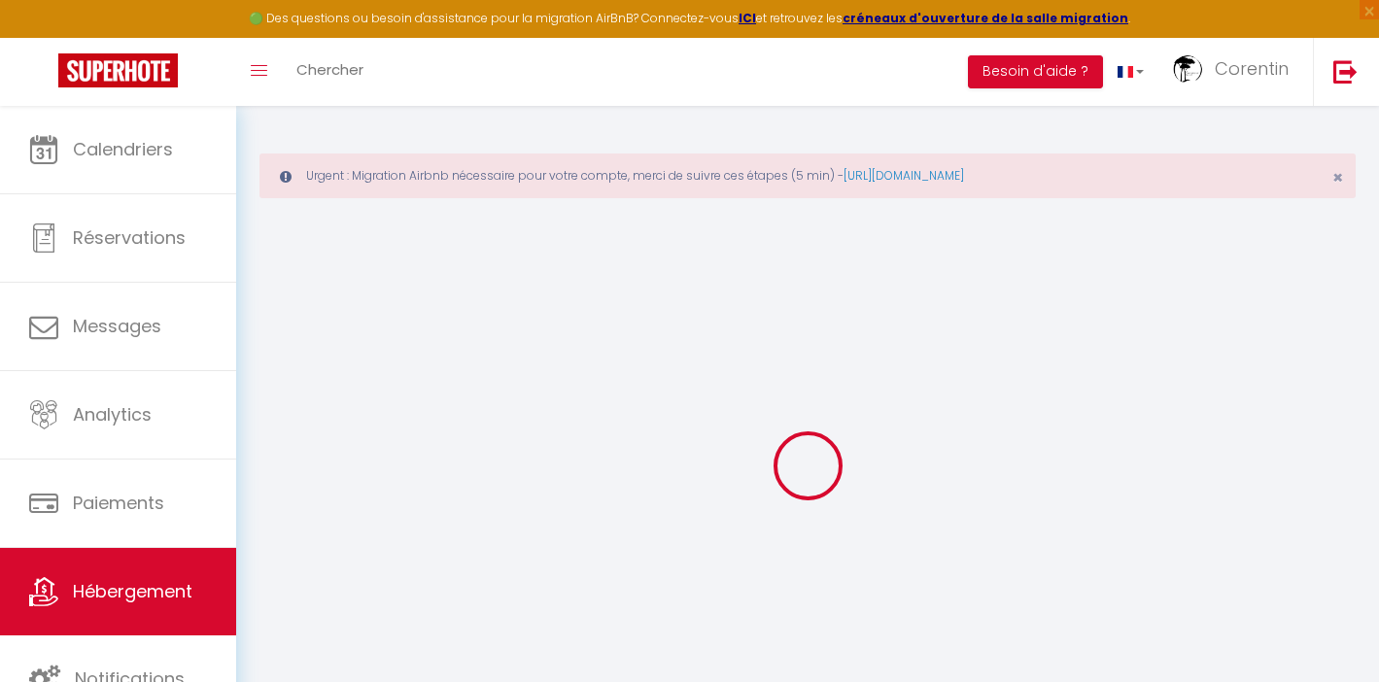
radio input "true"
type input "23"
type input "50"
type input "0"
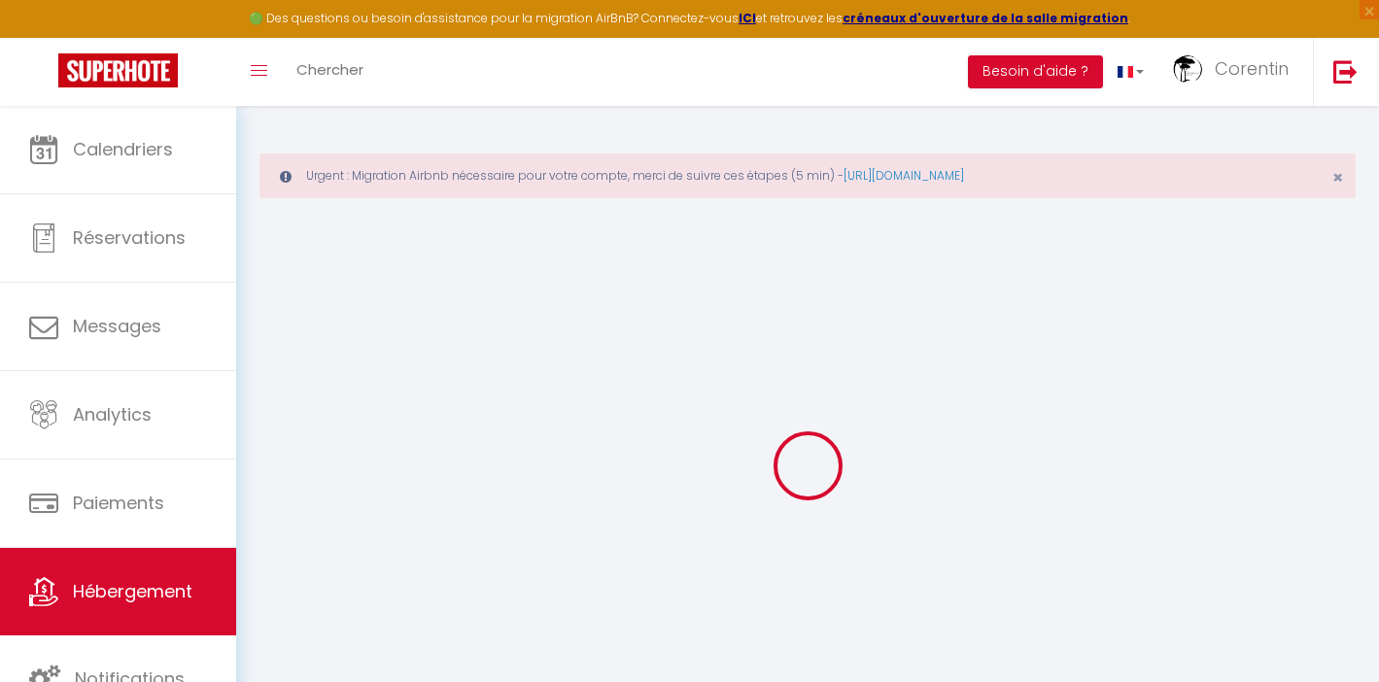
type input "0"
select select
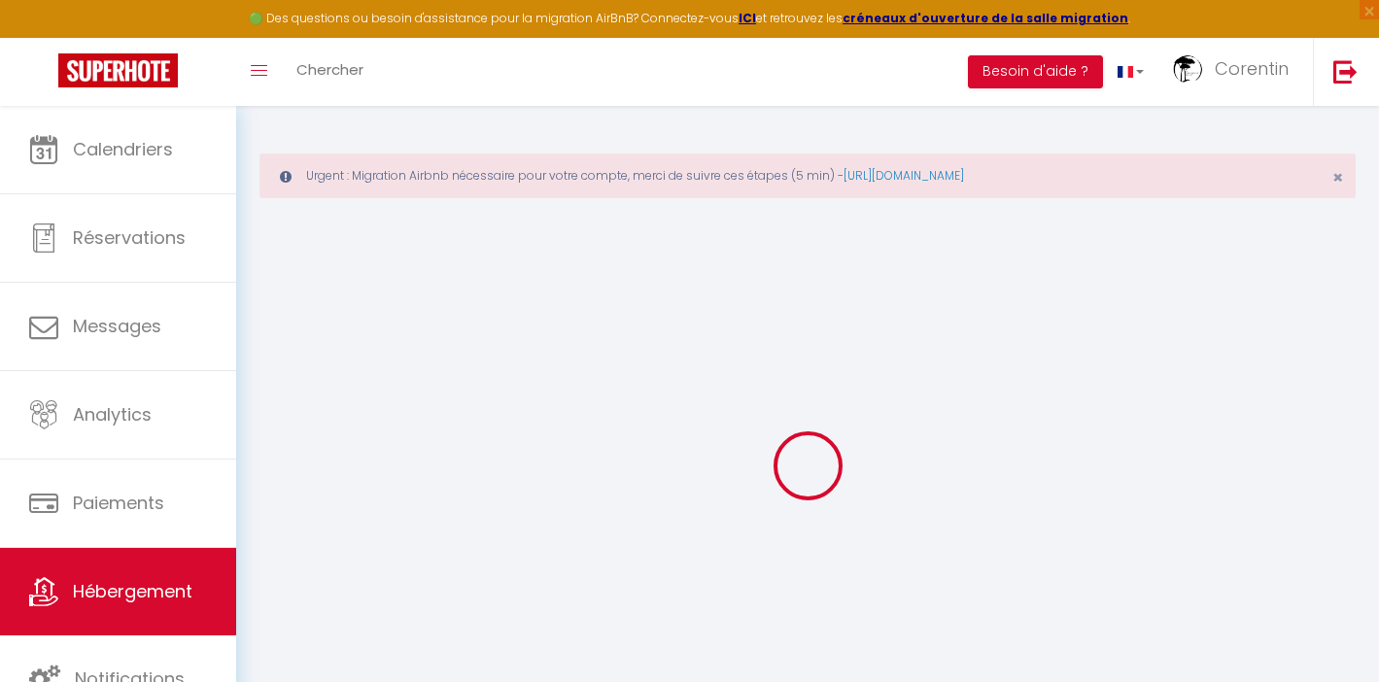
select select
checkbox input "false"
checkbox input "true"
checkbox input "false"
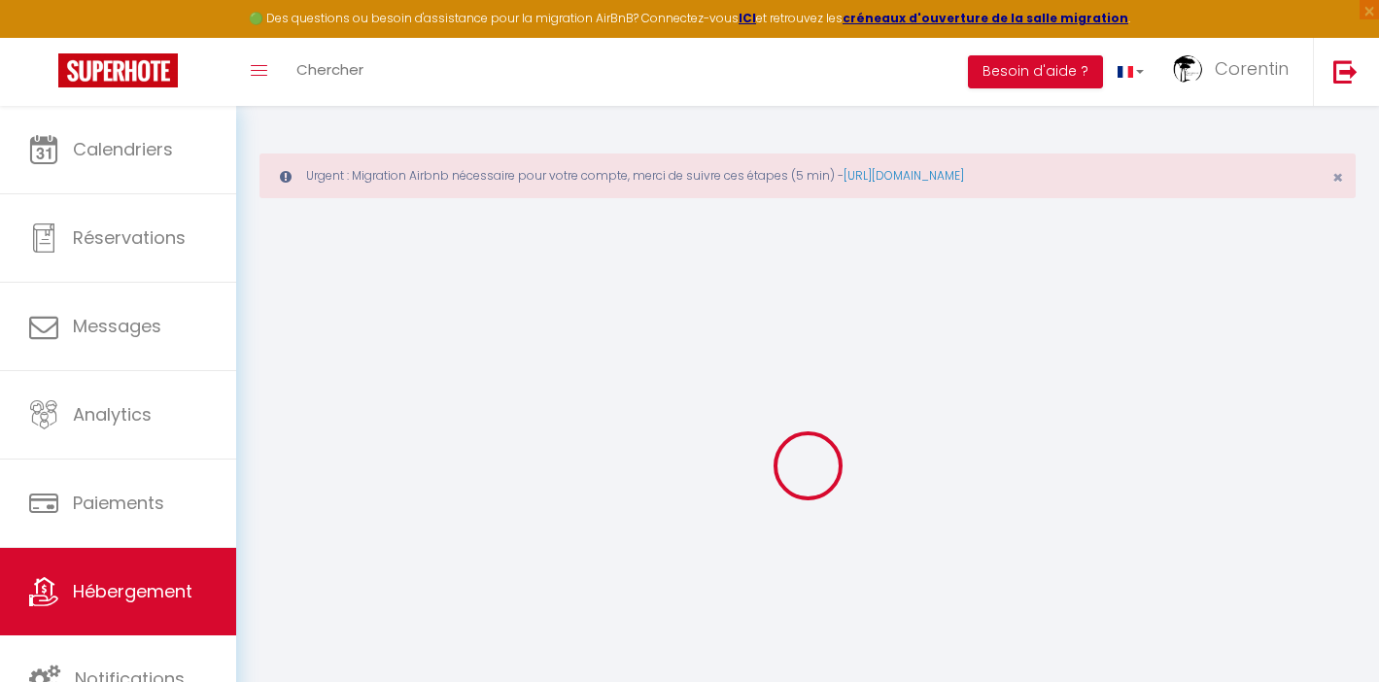
select select
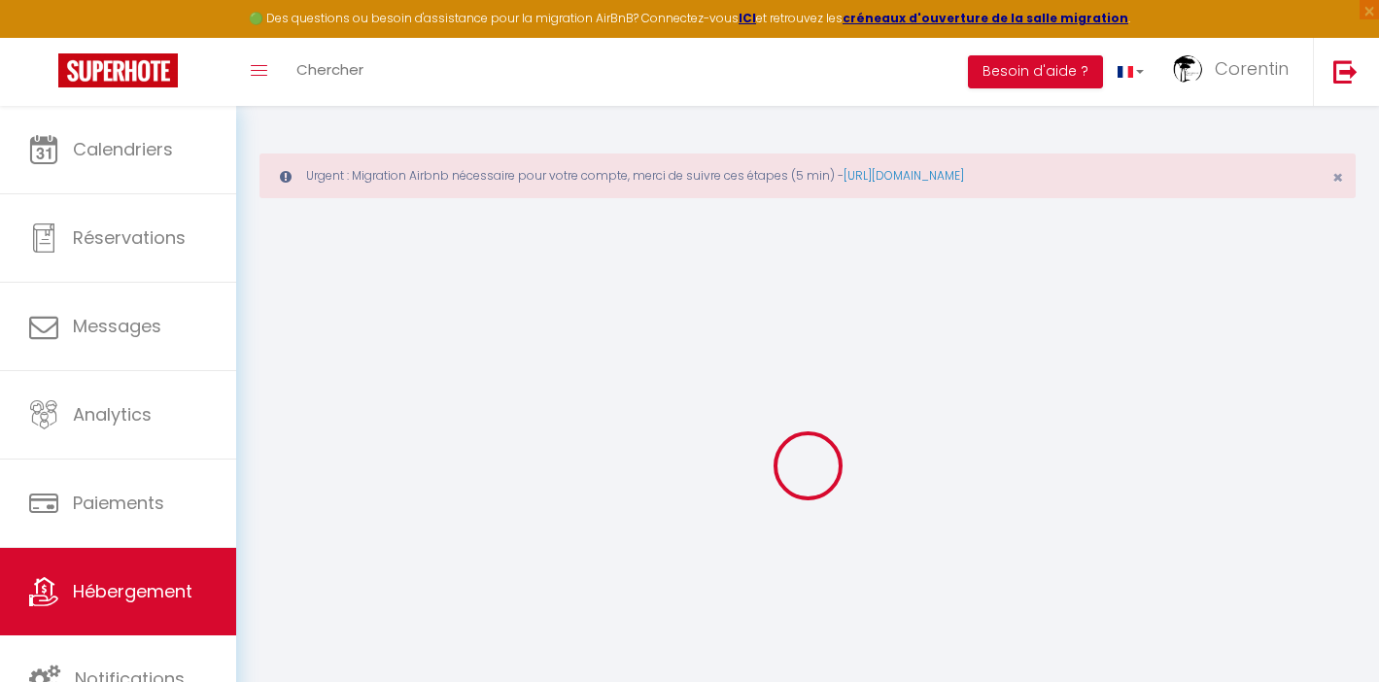
checkbox input "false"
checkbox input "true"
checkbox input "false"
select select "28630"
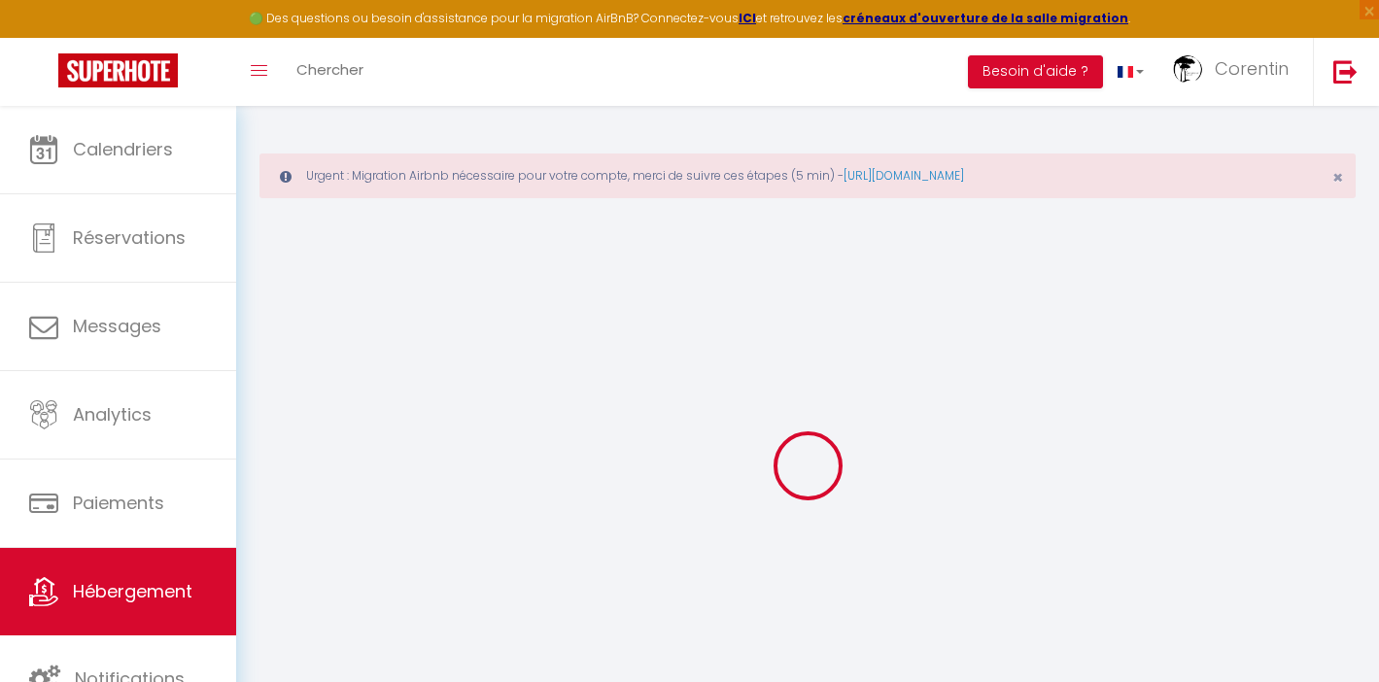
checkbox input "false"
checkbox input "true"
checkbox input "false"
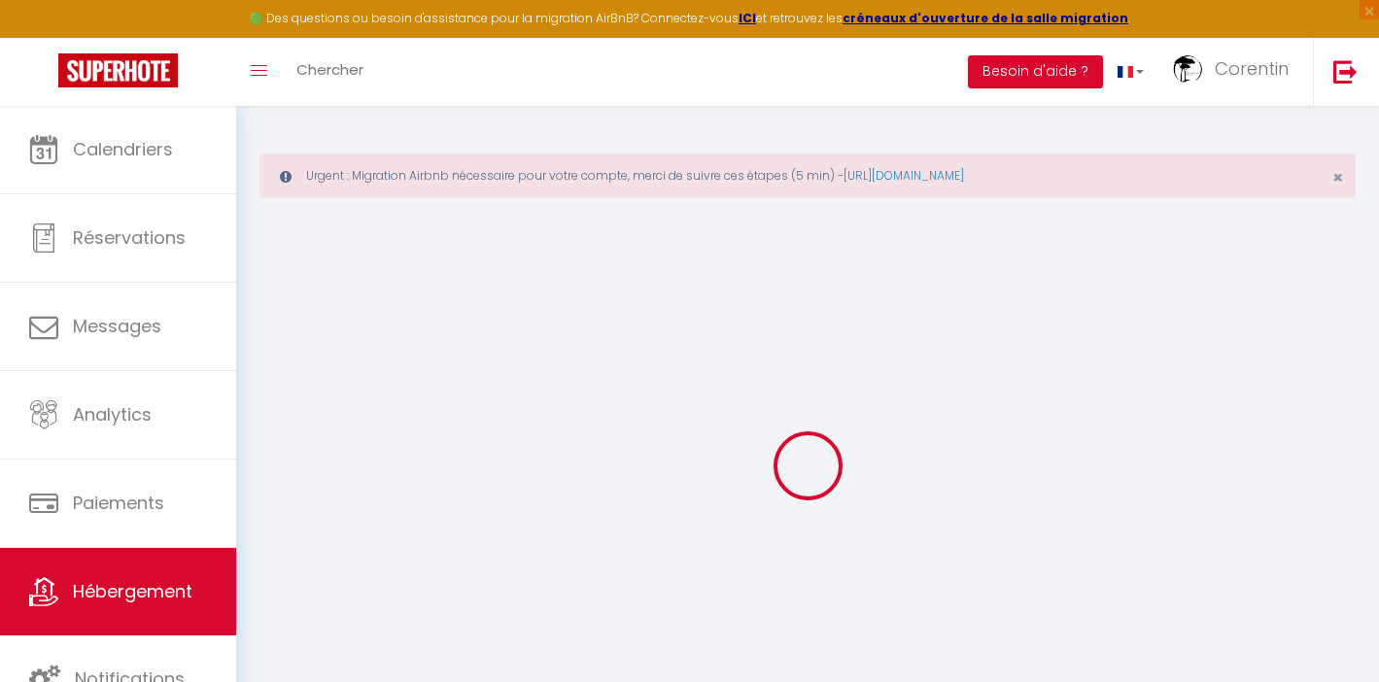
checkbox input "true"
checkbox input "false"
select select "17:00"
select select
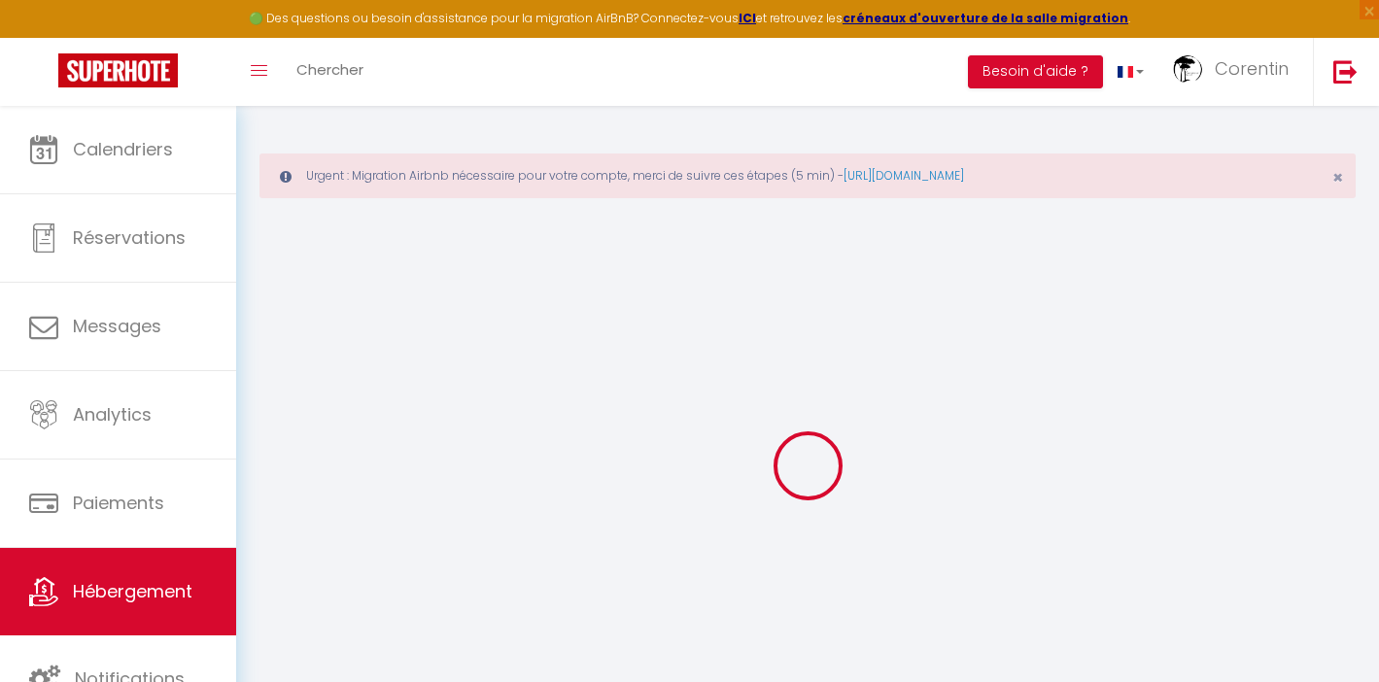
select select "10:00"
select select "15"
select select
checkbox input "false"
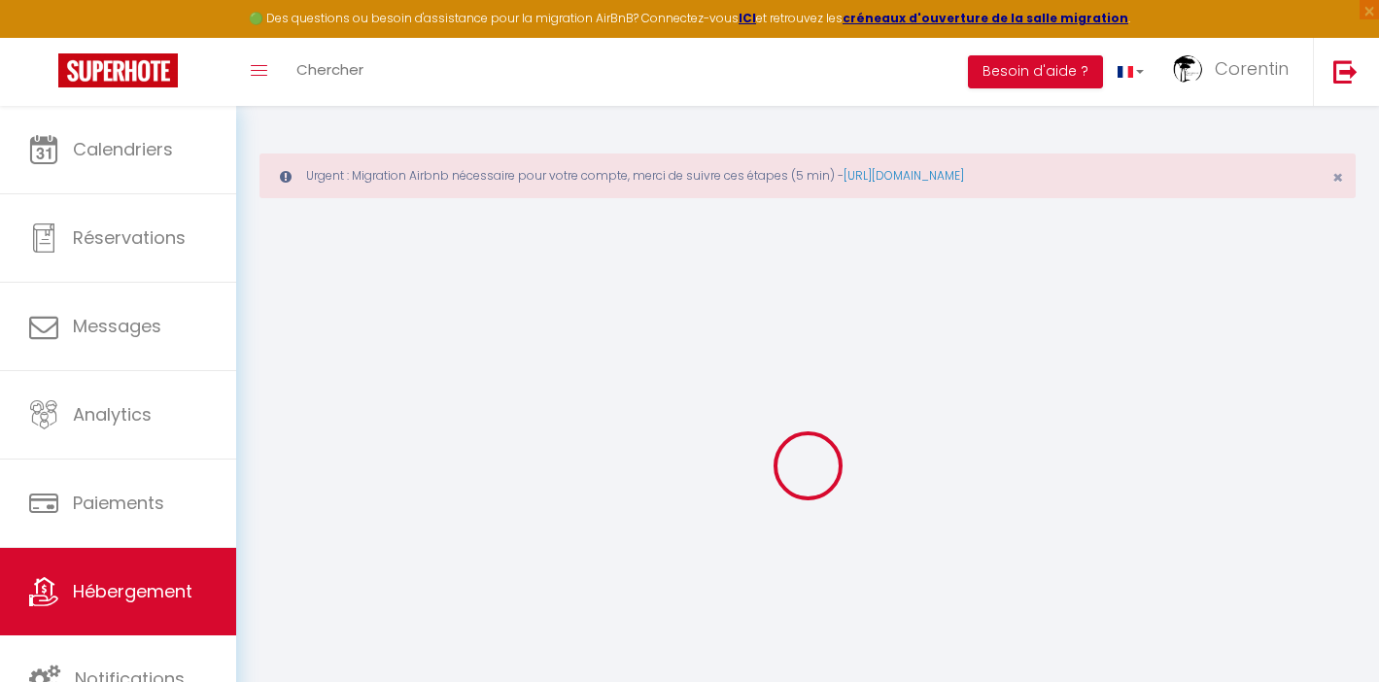
checkbox input "true"
checkbox input "false"
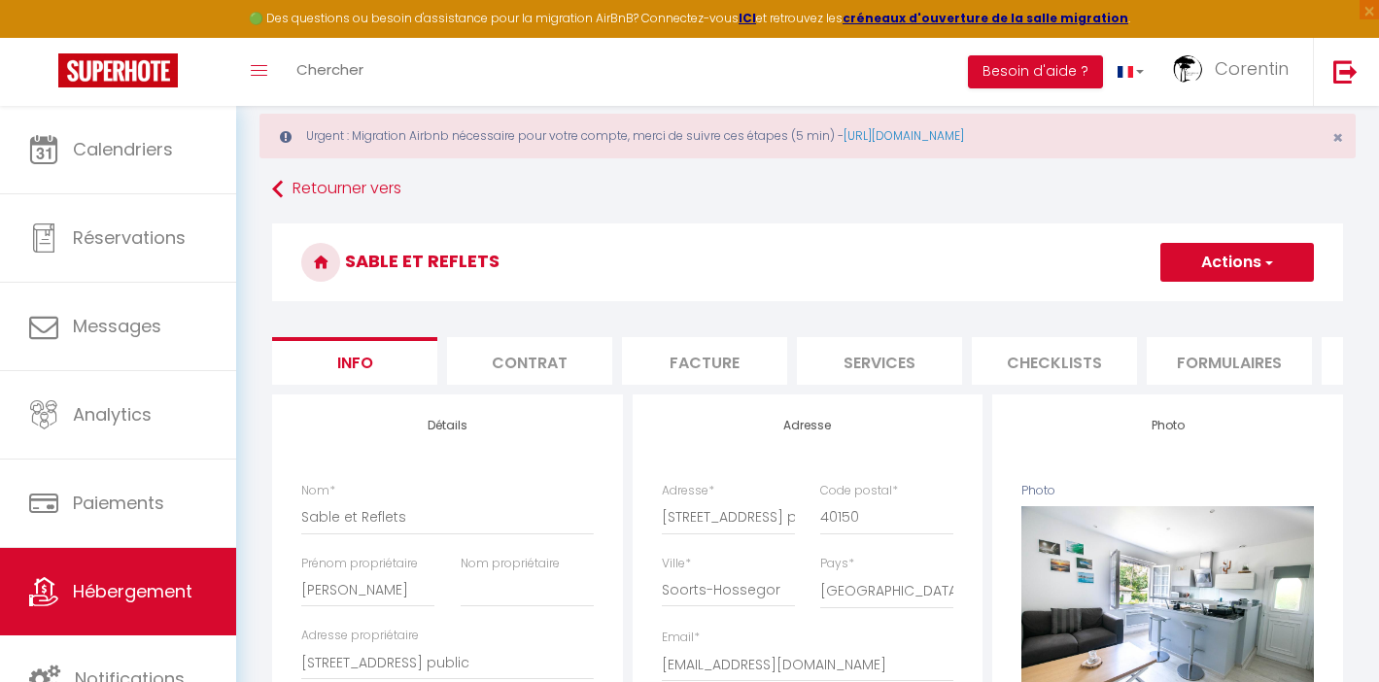
scroll to position [145, 0]
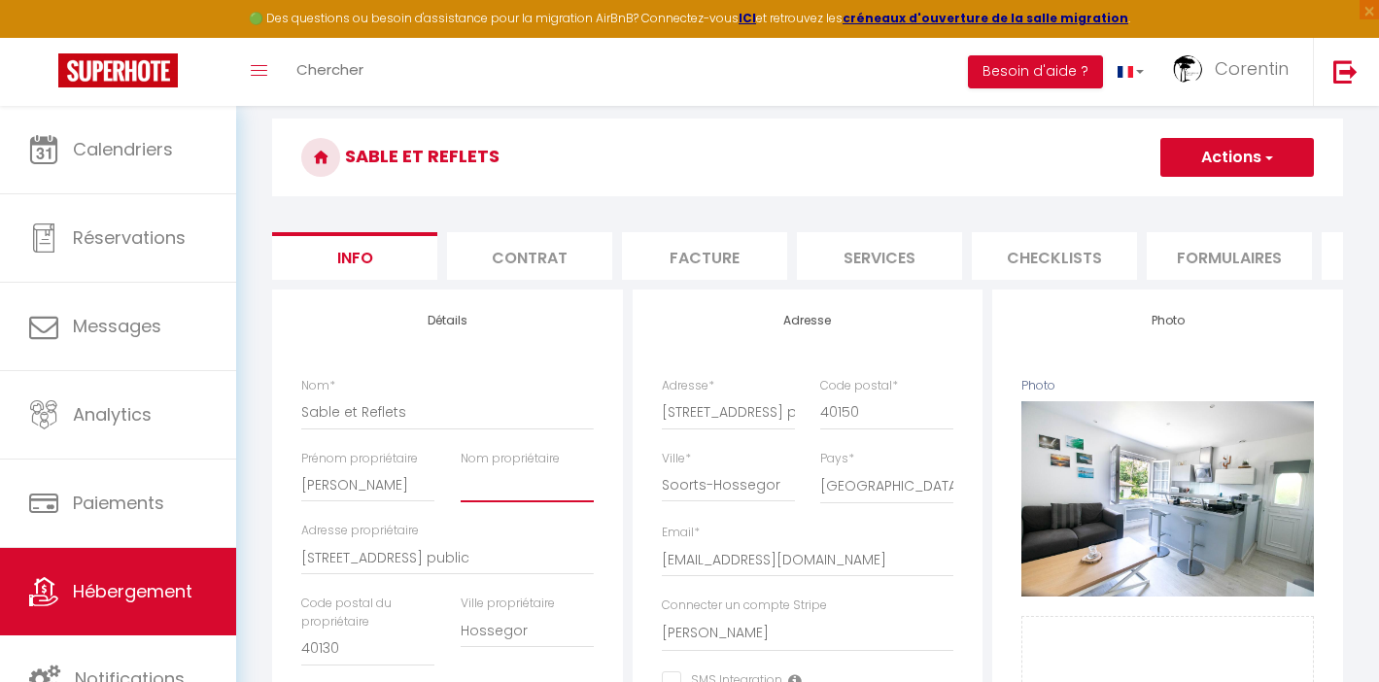
click at [513, 495] on input "Nom propriétaire" at bounding box center [527, 484] width 133 height 35
type input "D"
select select
checkbox input "false"
checkbox input "true"
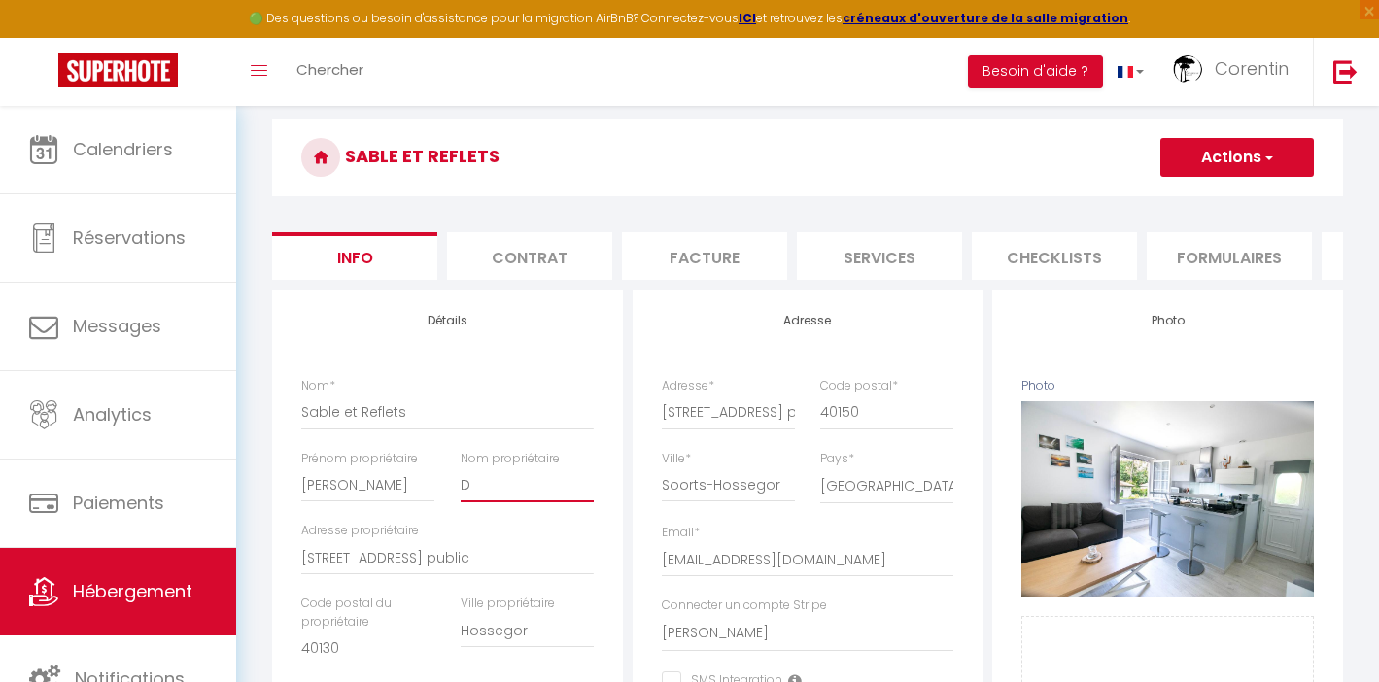
checkbox input "true"
checkbox input "false"
type input "De"
select select
checkbox input "false"
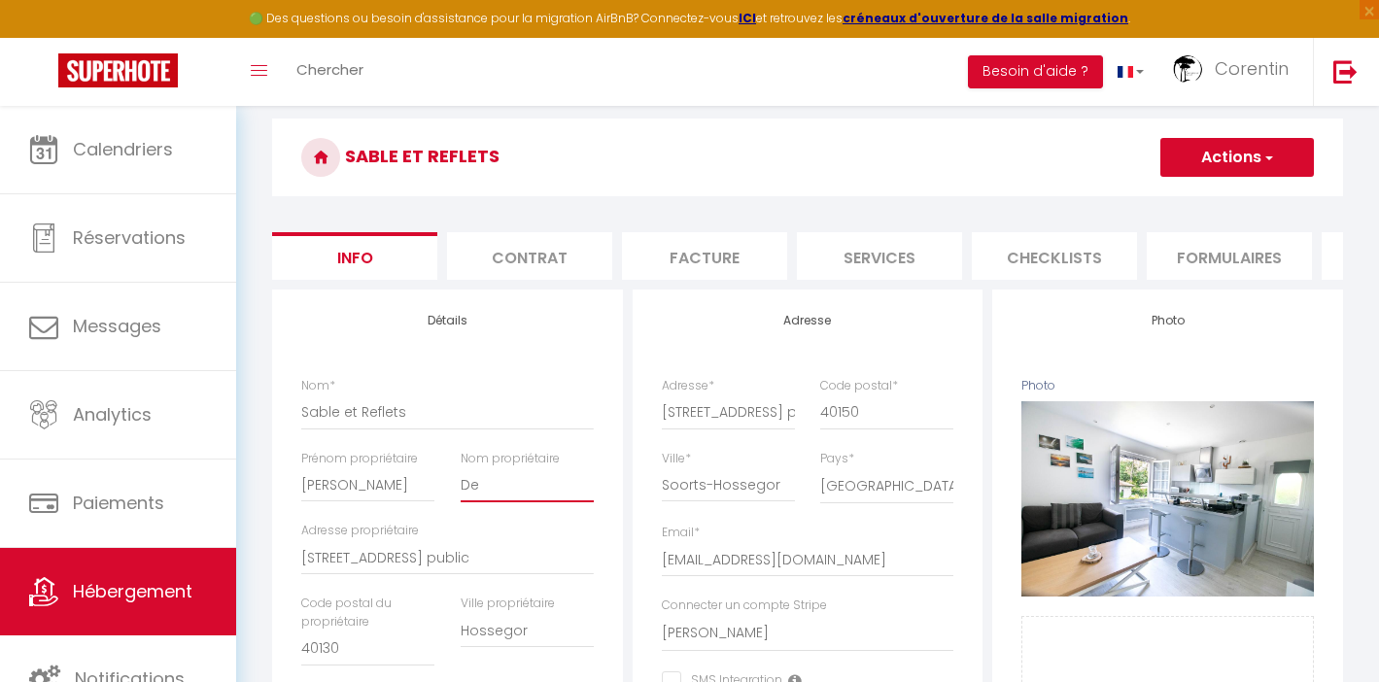
checkbox input "true"
checkbox input "false"
type input "Deq"
select select
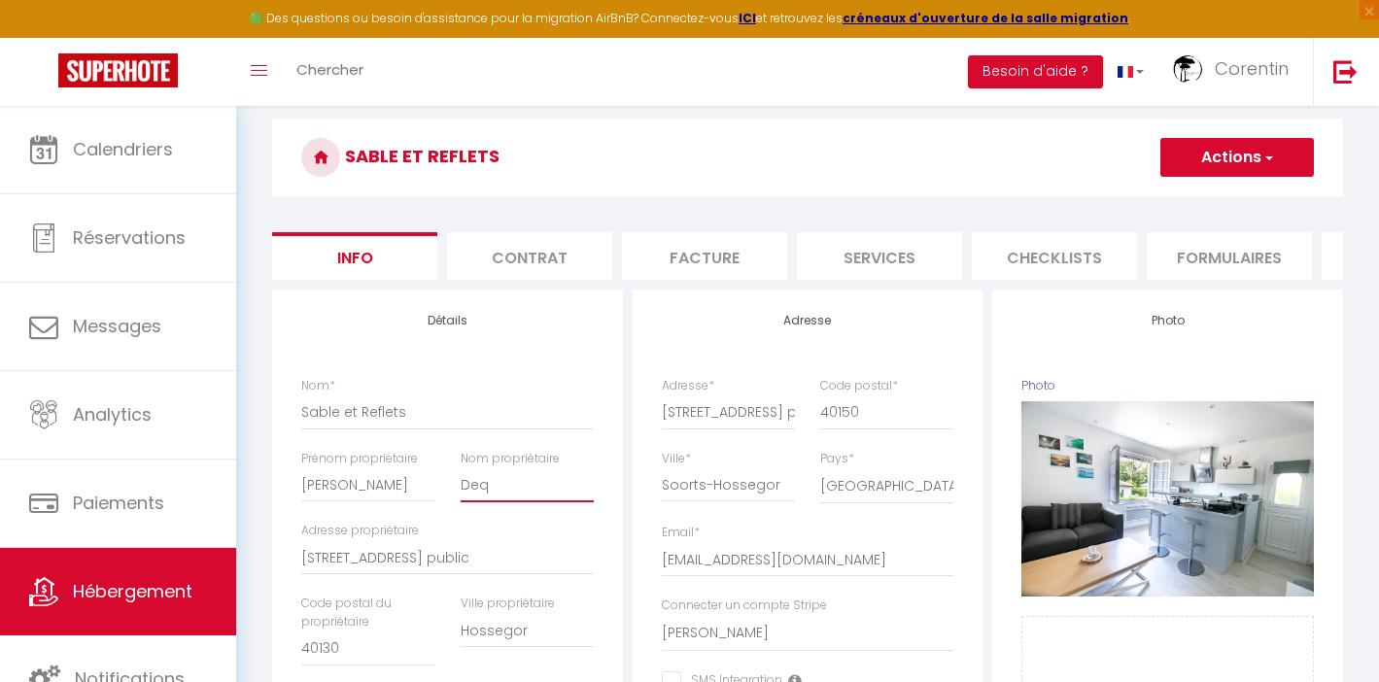
checkbox input "false"
checkbox input "true"
checkbox input "false"
type input "Deqc"
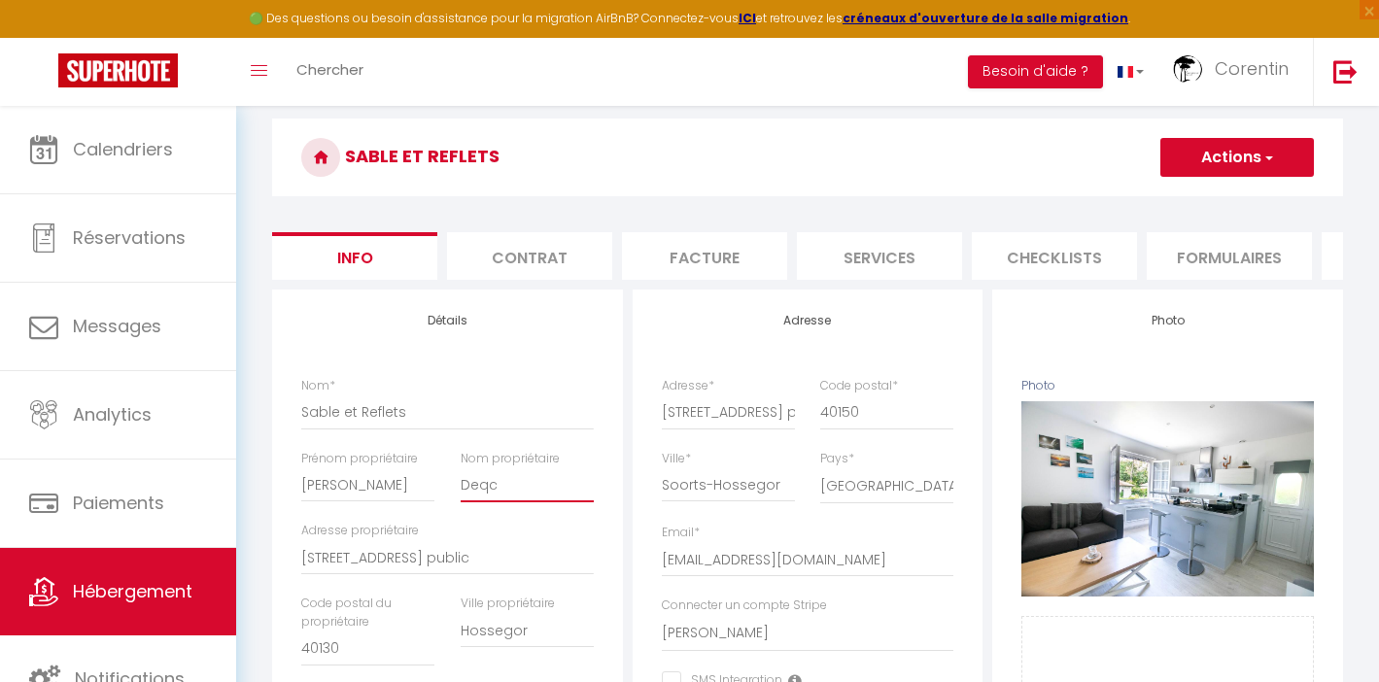
select select
checkbox input "false"
checkbox input "true"
checkbox input "false"
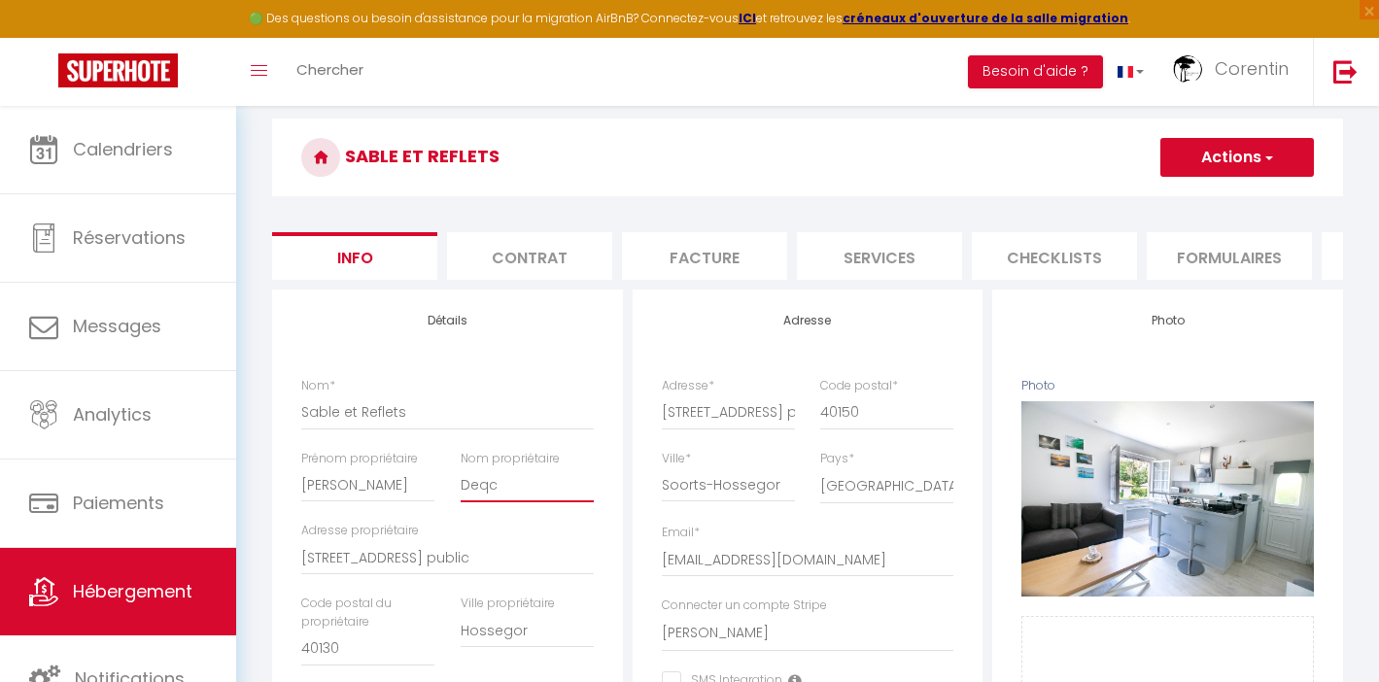
type input "Deqcu"
select select
checkbox input "false"
checkbox input "true"
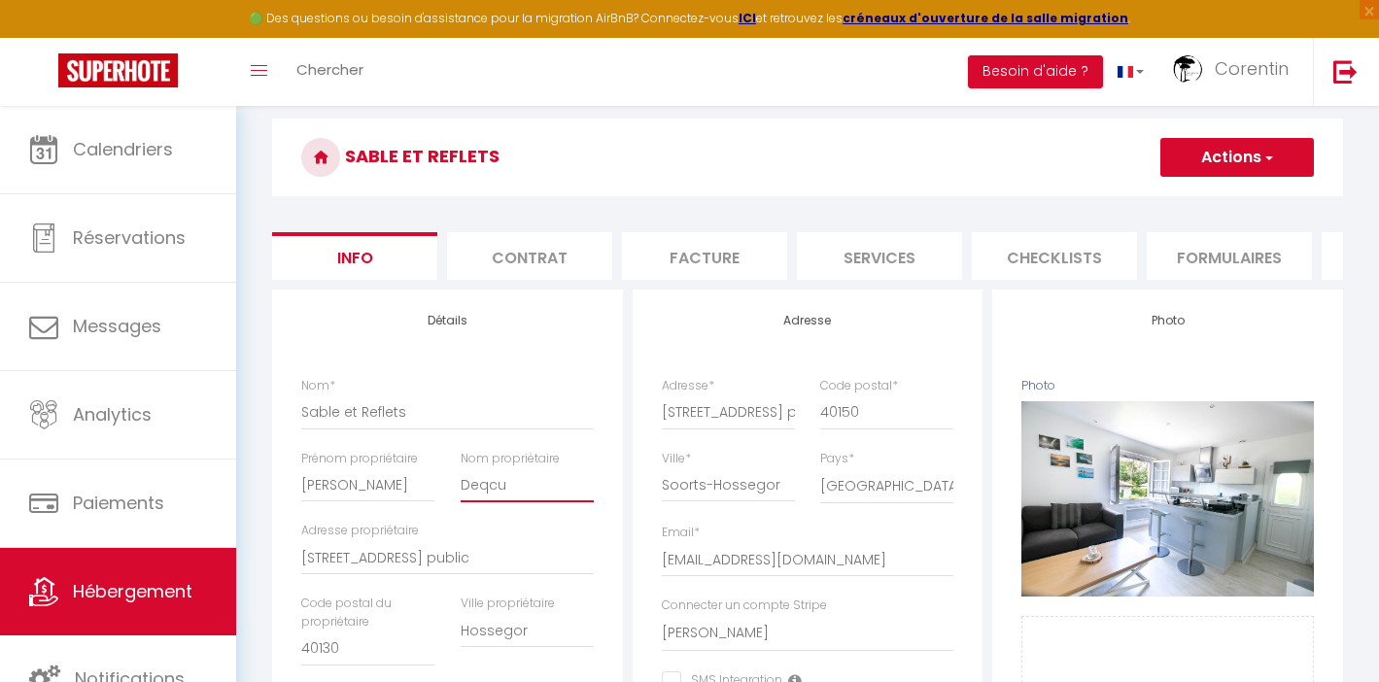
checkbox input "false"
type input "Deqcui"
select select
checkbox input "false"
checkbox input "true"
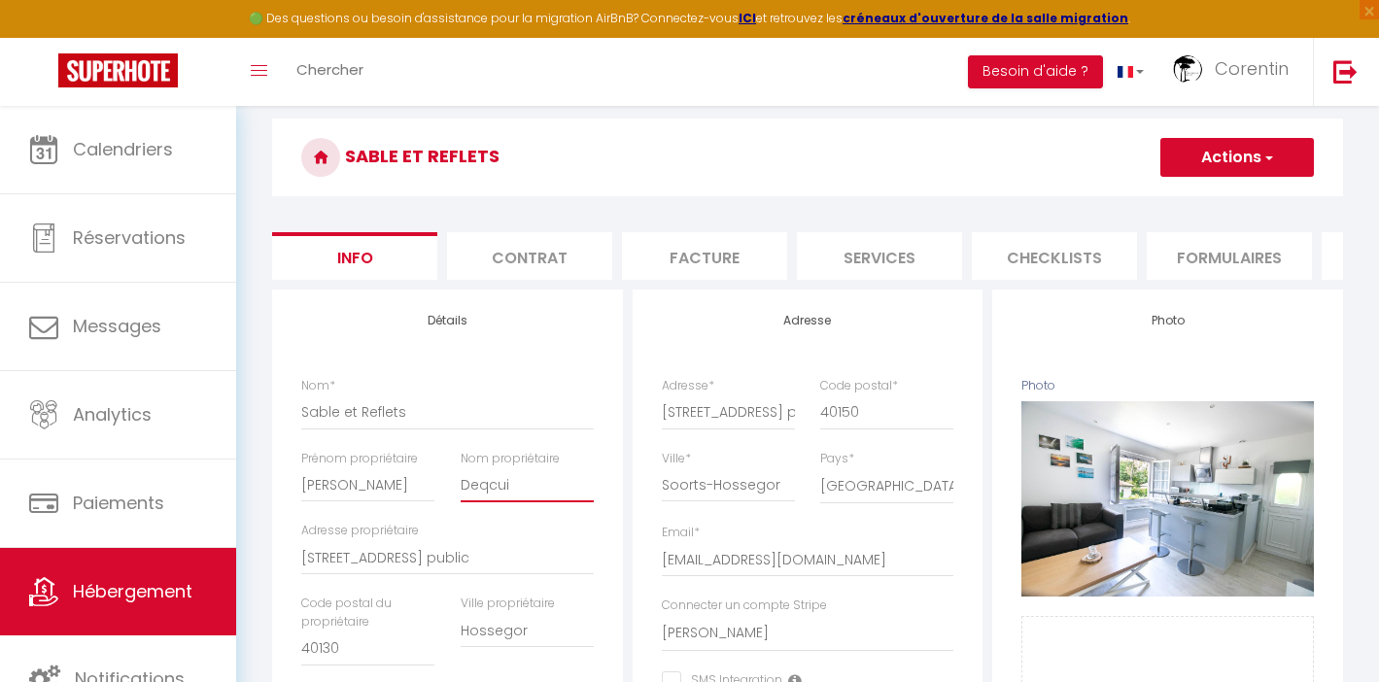
checkbox input "true"
checkbox input "false"
type input "Deqcuil"
select select
checkbox input "false"
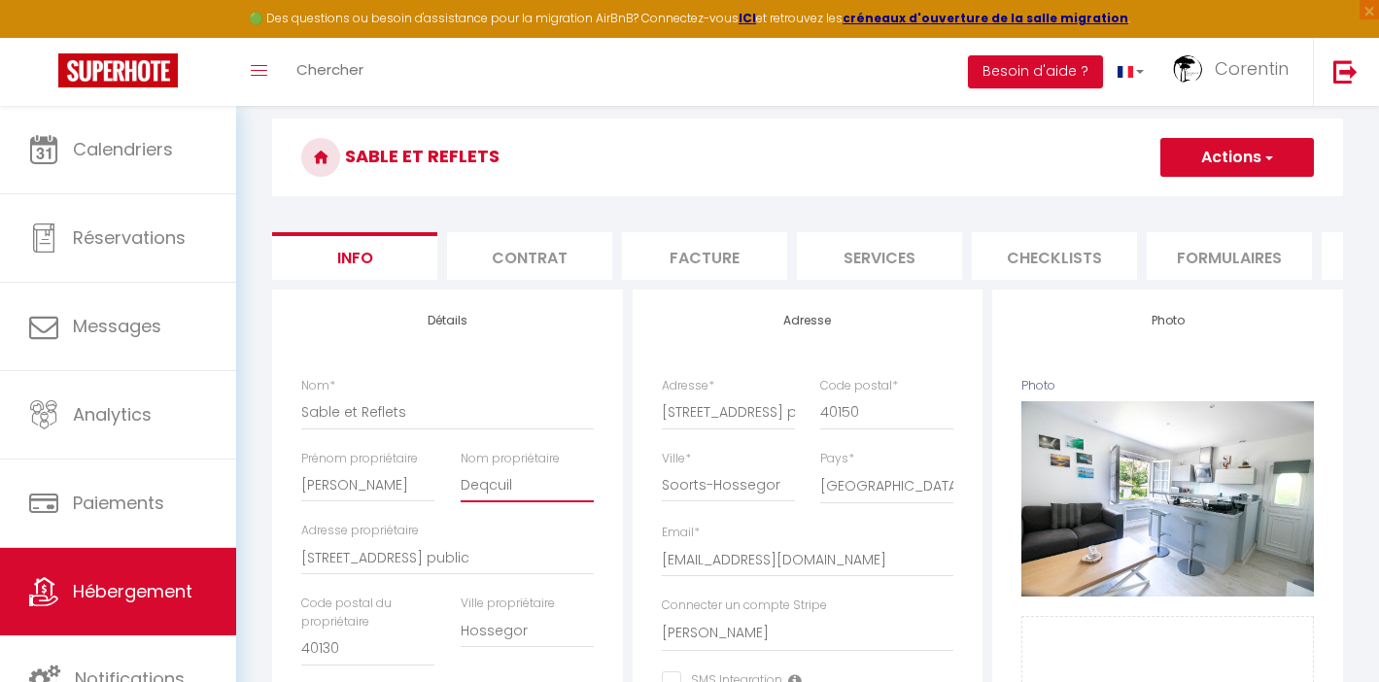
checkbox input "true"
checkbox input "false"
type input "Deqcuill"
select select
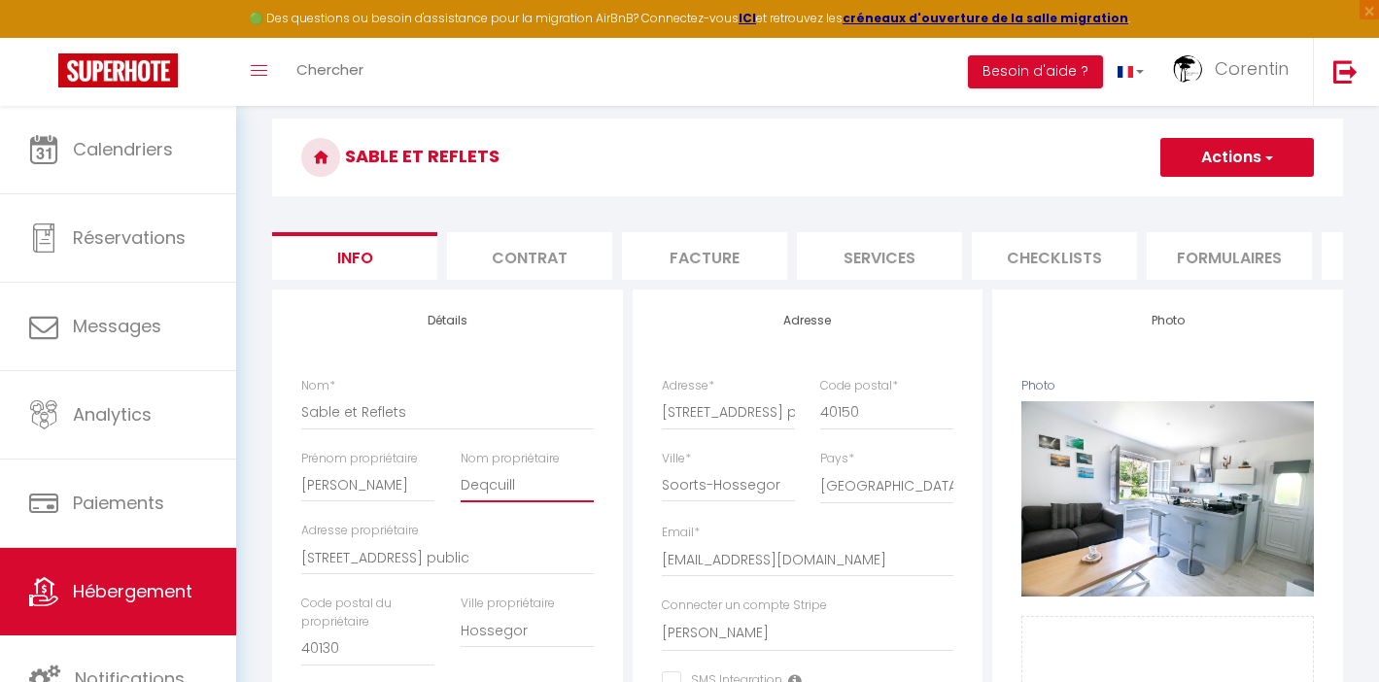
checkbox input "false"
checkbox input "true"
checkbox input "false"
drag, startPoint x: 492, startPoint y: 500, endPoint x: 498, endPoint y: 508, distance: 10.3
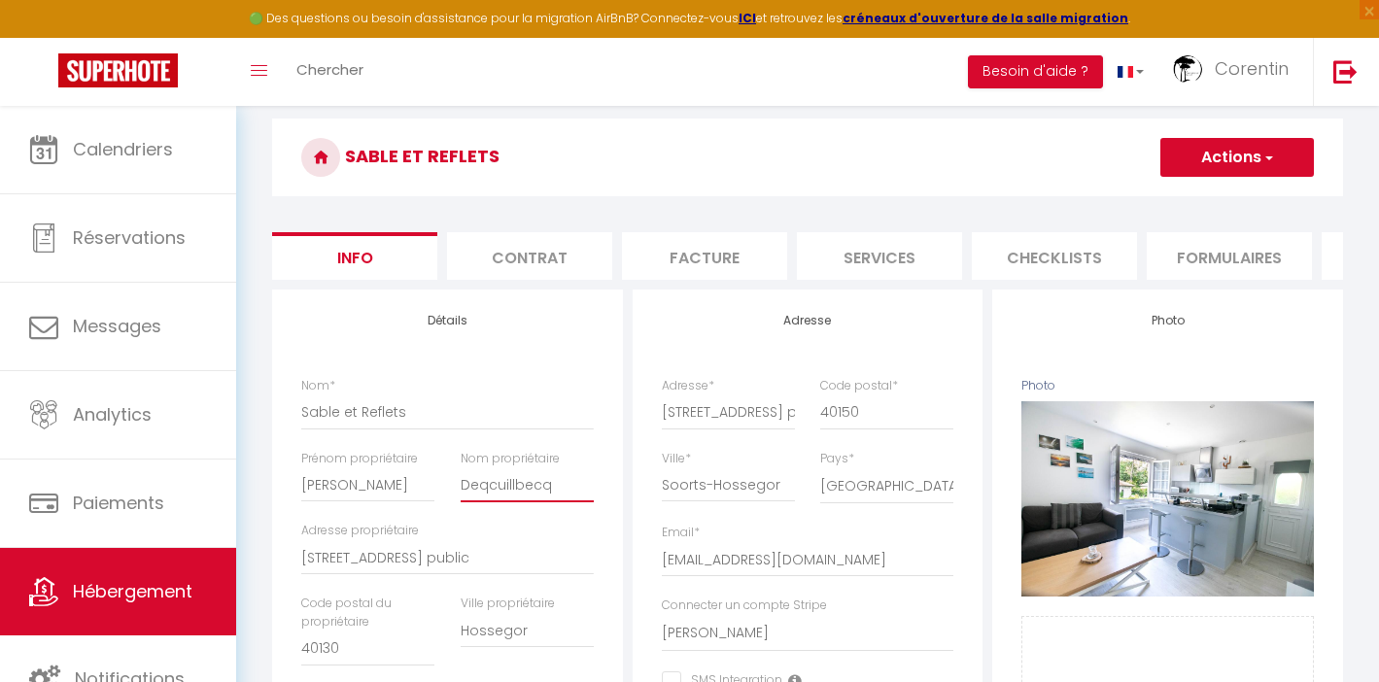
click at [492, 500] on input "Deqcuillbecq" at bounding box center [527, 484] width 133 height 35
click at [1240, 162] on button "Actions" at bounding box center [1237, 157] width 154 height 39
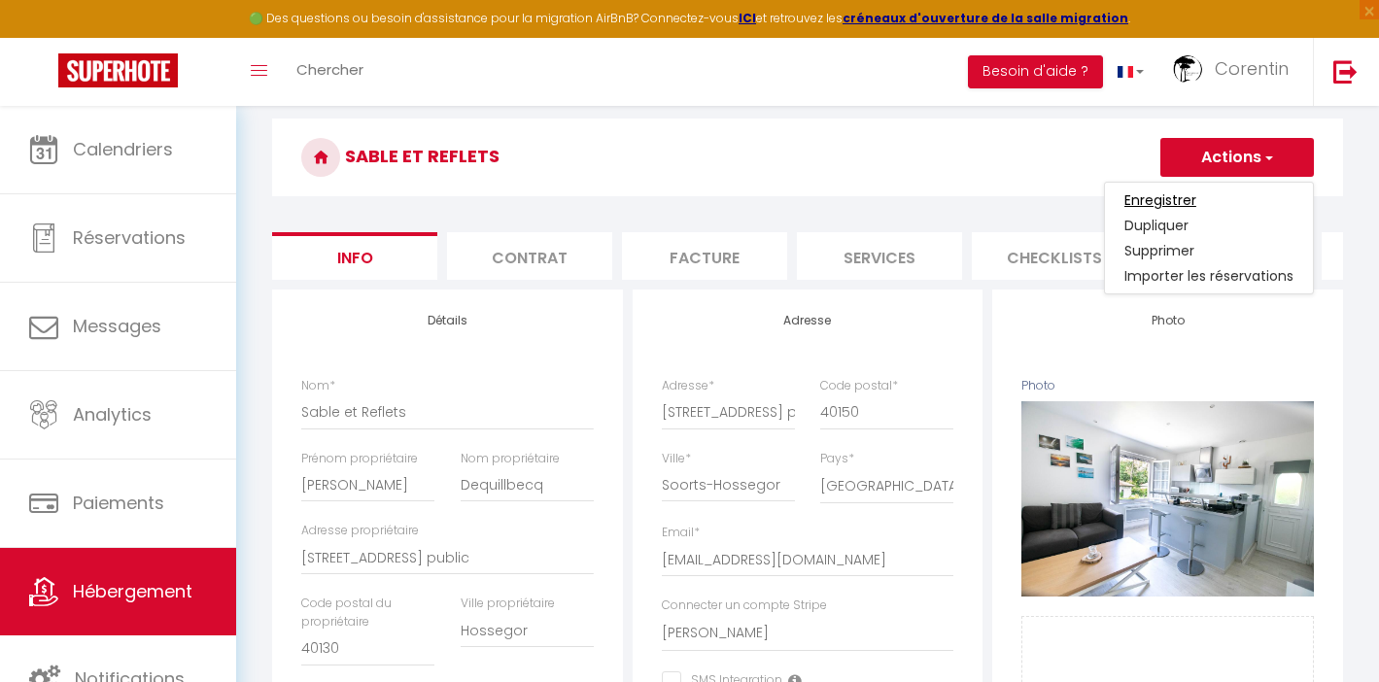
click at [1175, 194] on input "Enregistrer" at bounding box center [1160, 199] width 72 height 19
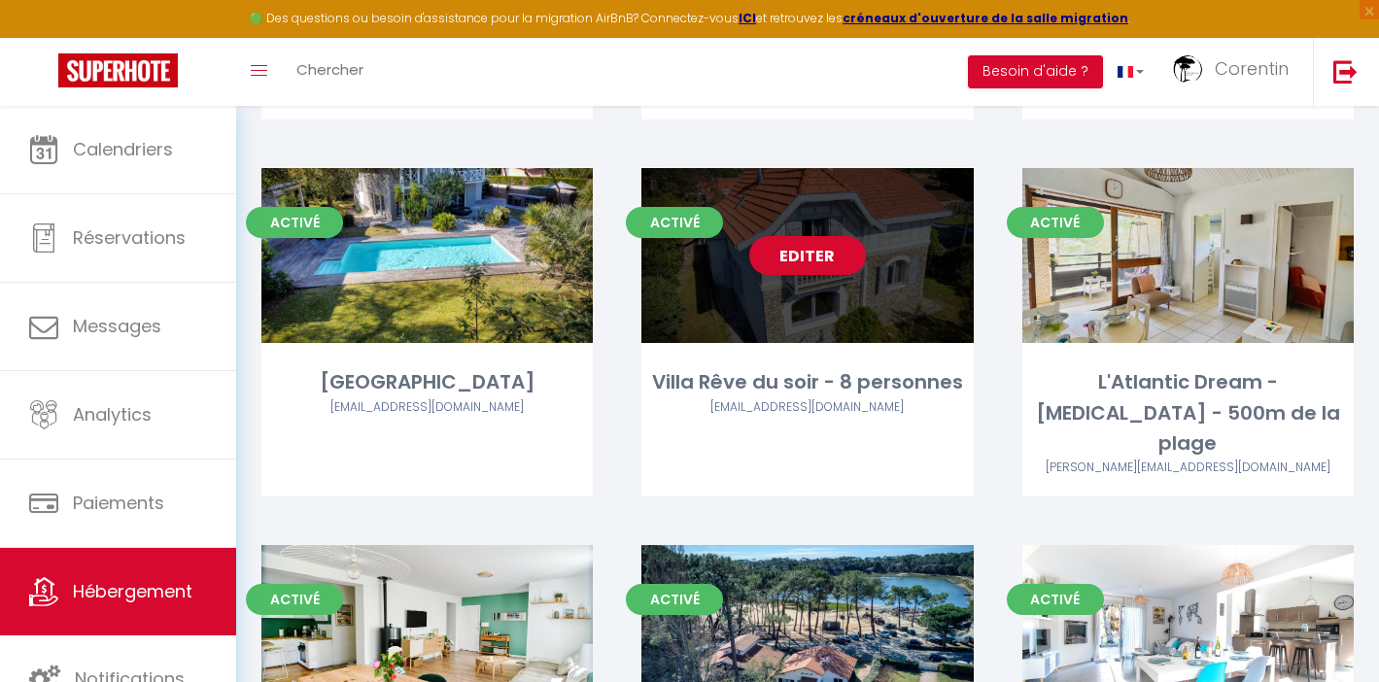
scroll to position [481, 0]
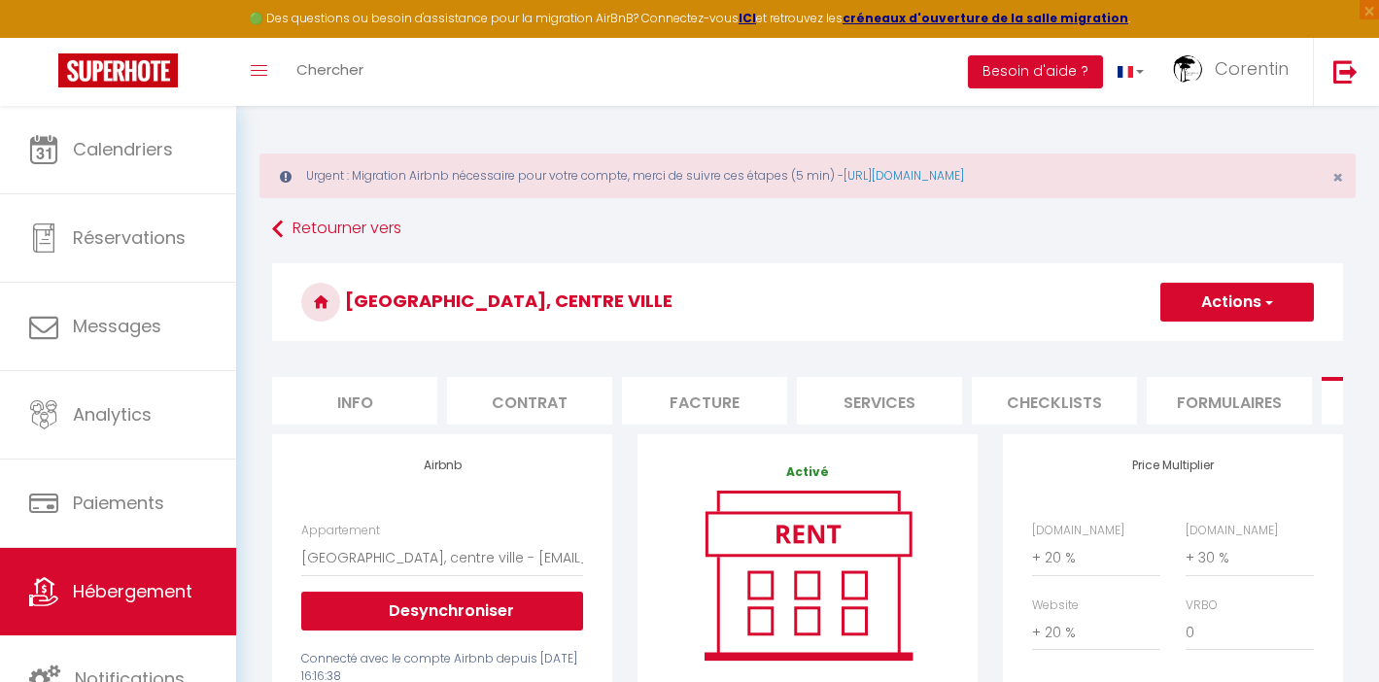
select select "19408-1452890969415627599"
select select "90"
select select "2"
select select "well_reviewed_guests"
select select "EUR"
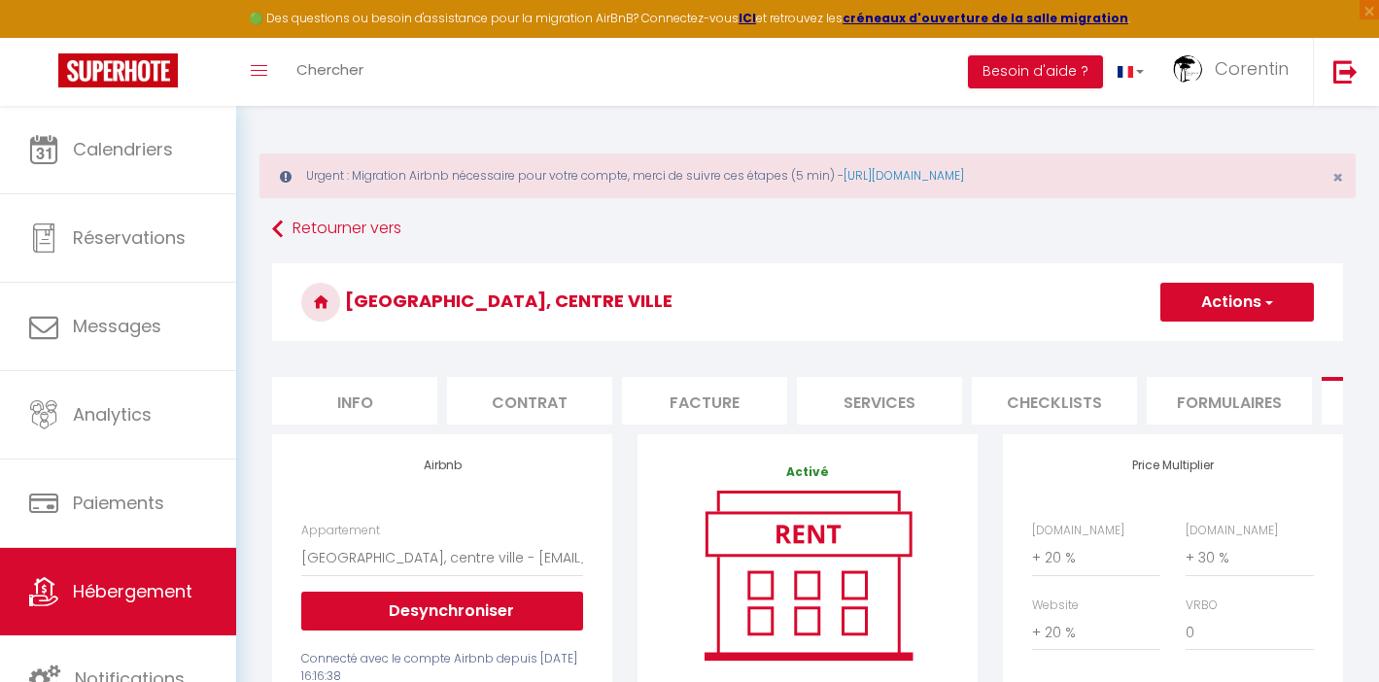
select select "+ 20 %"
select select "+ 30 %"
select select "+ 20 %"
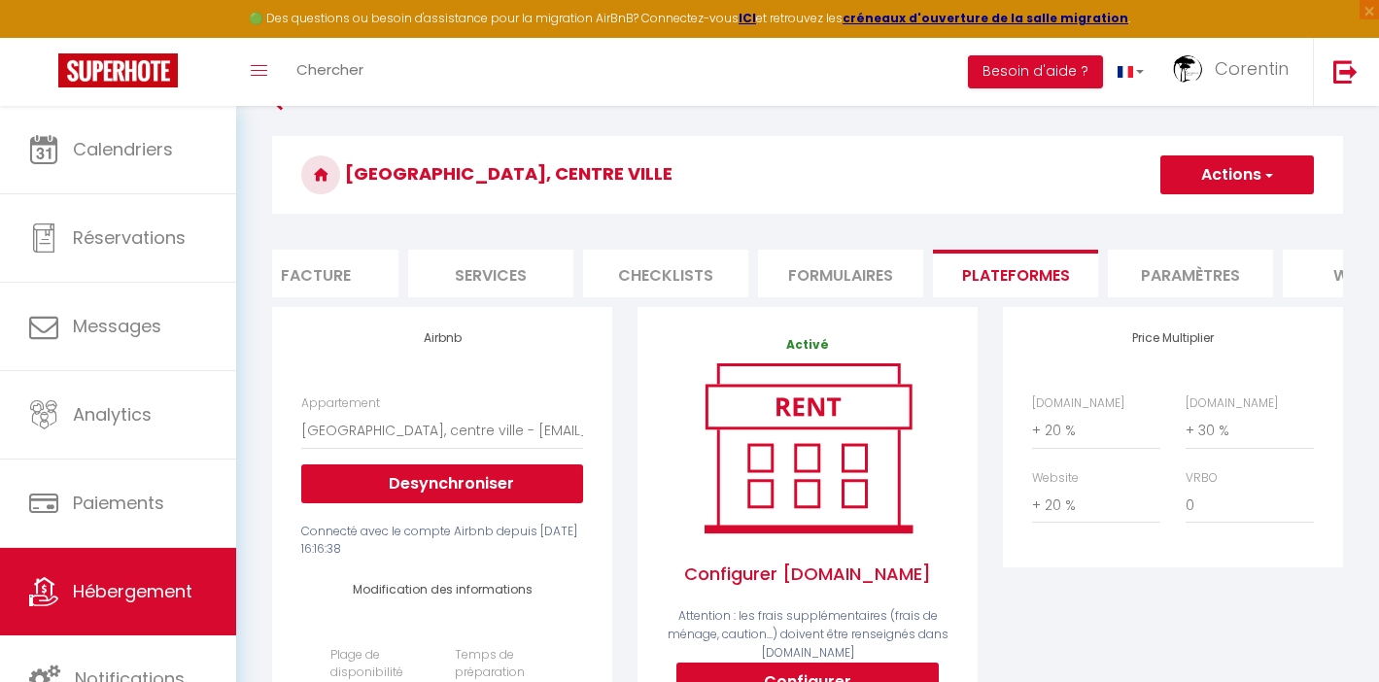
scroll to position [454, 0]
